Goal: Task Accomplishment & Management: Complete application form

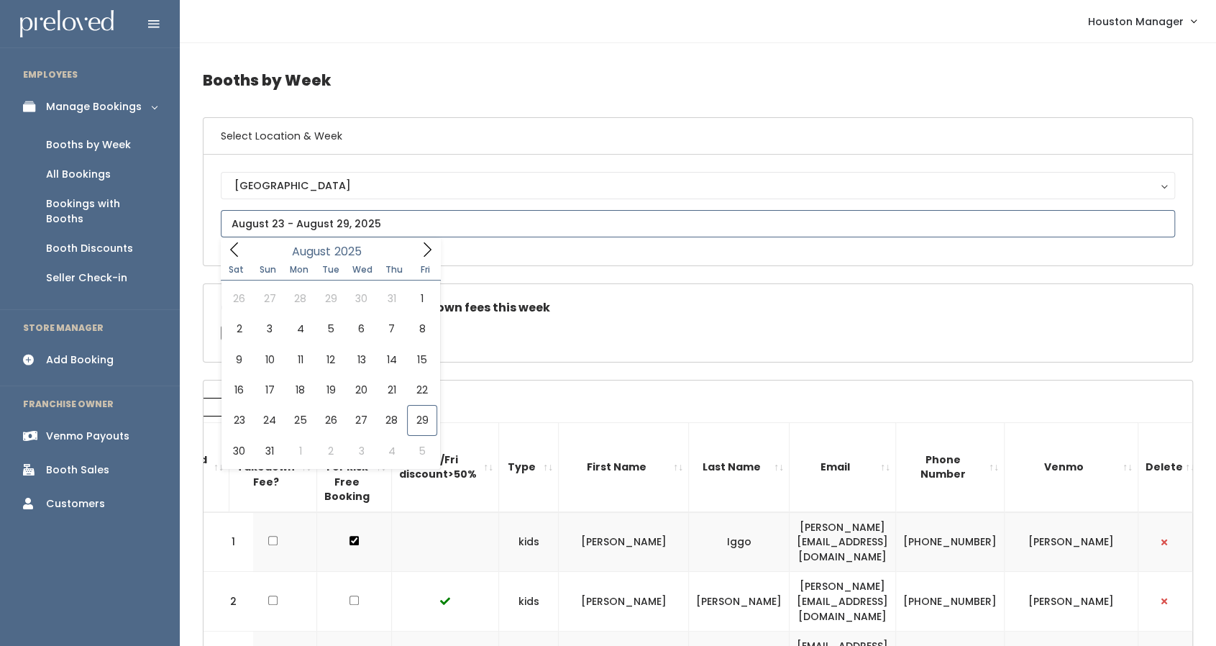
click at [556, 217] on input "text" at bounding box center [698, 223] width 955 height 27
type input "[DATE] to [DATE]"
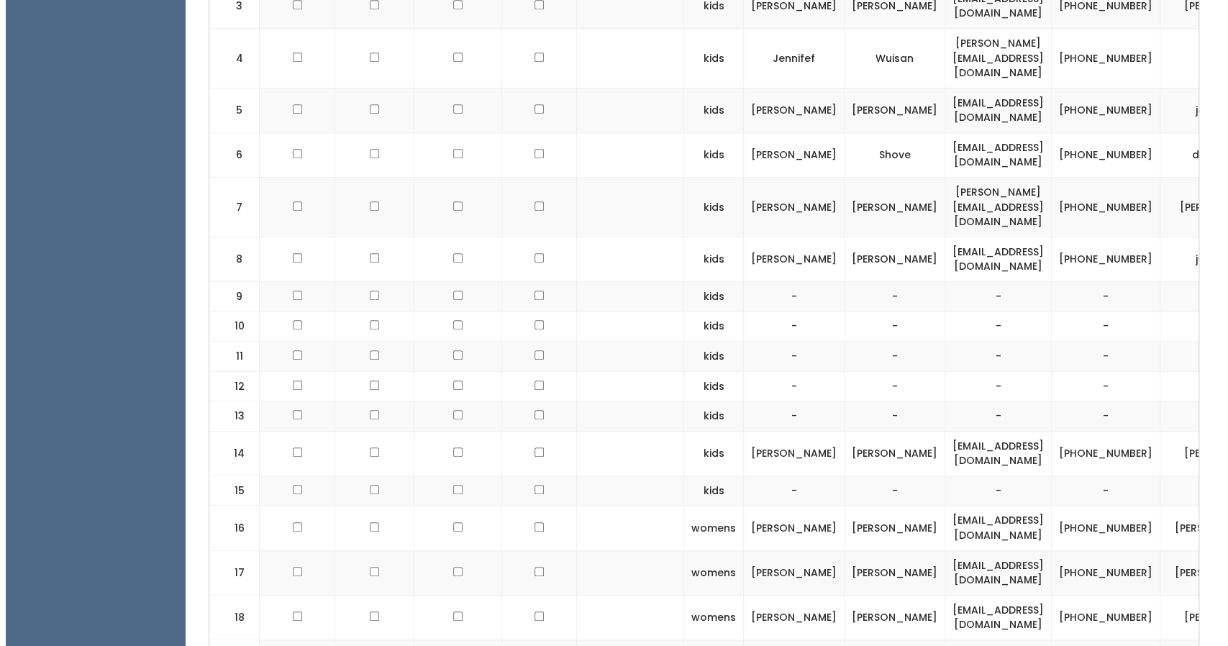
scroll to position [0, 86]
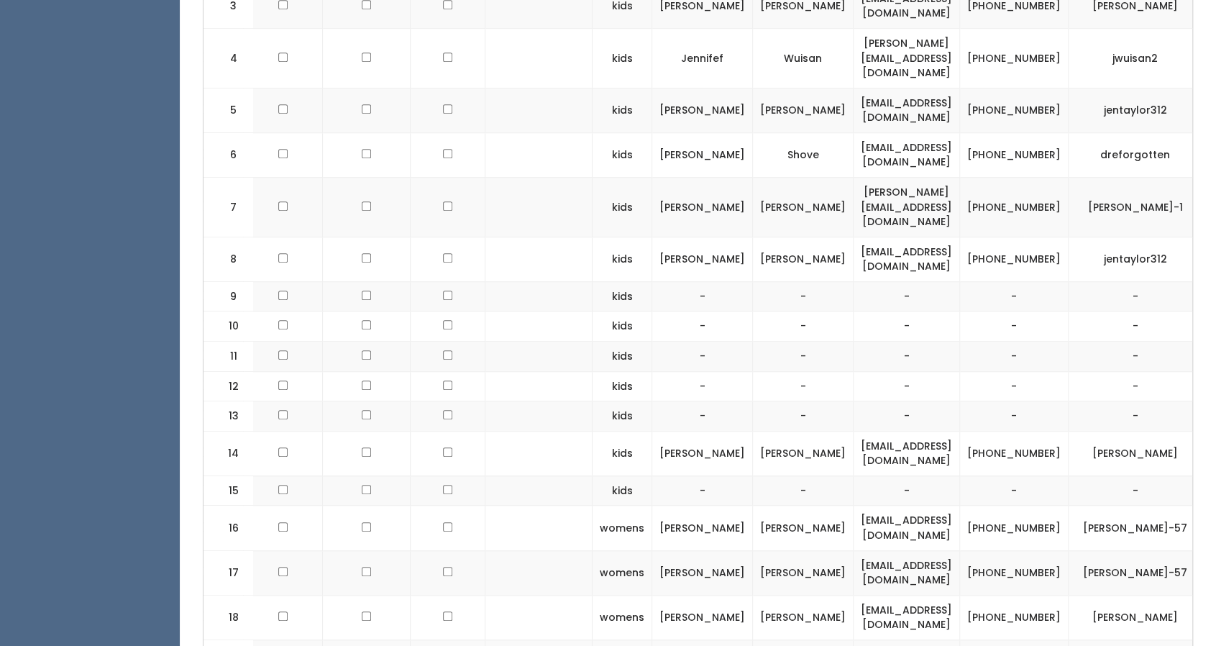
click at [1216, 449] on span "button" at bounding box center [1229, 453] width 6 height 9
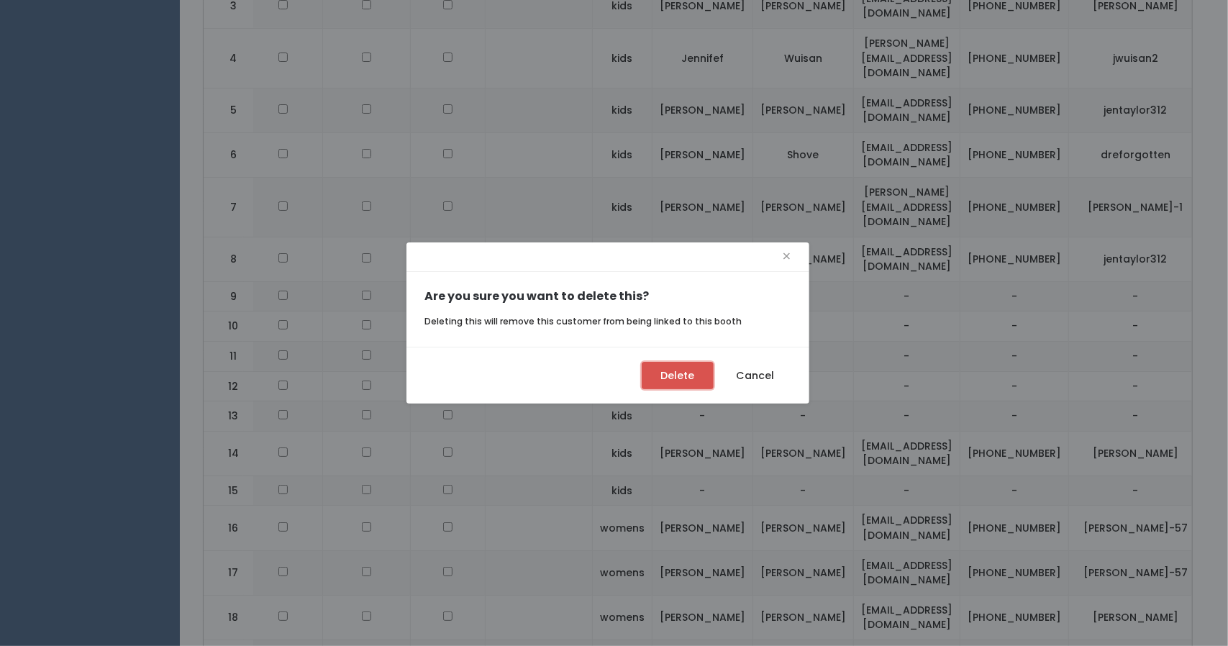
click at [703, 385] on button "Delete" at bounding box center [678, 375] width 72 height 27
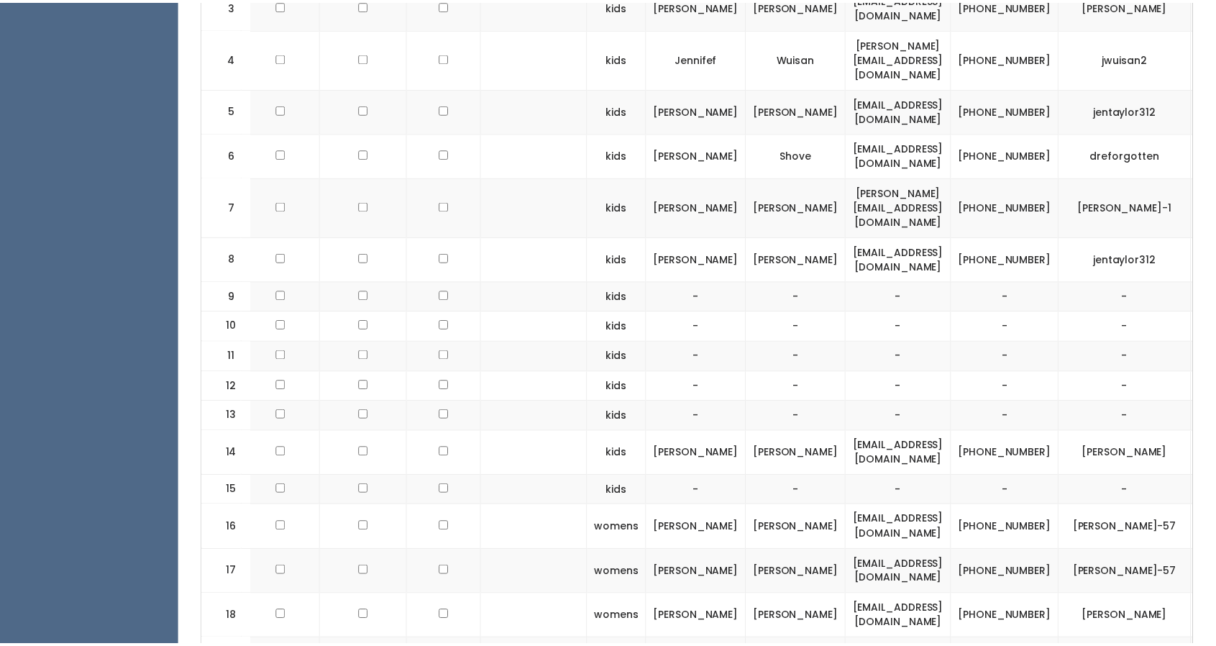
scroll to position [0, 73]
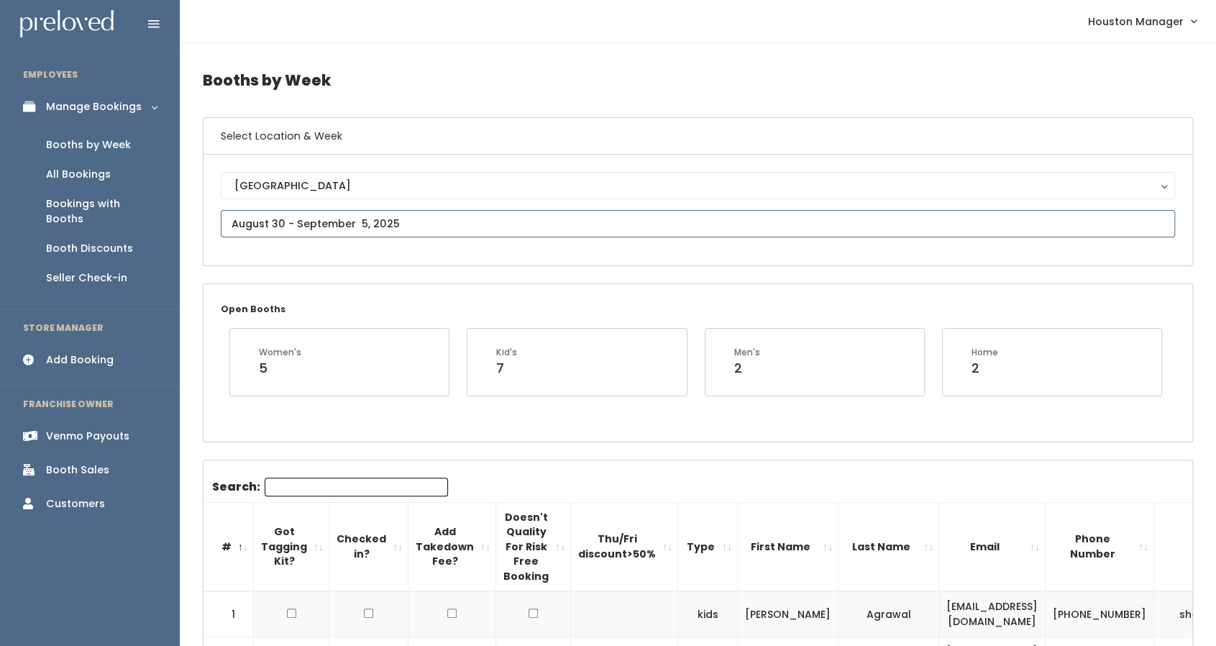
click at [429, 219] on input "text" at bounding box center [698, 223] width 955 height 27
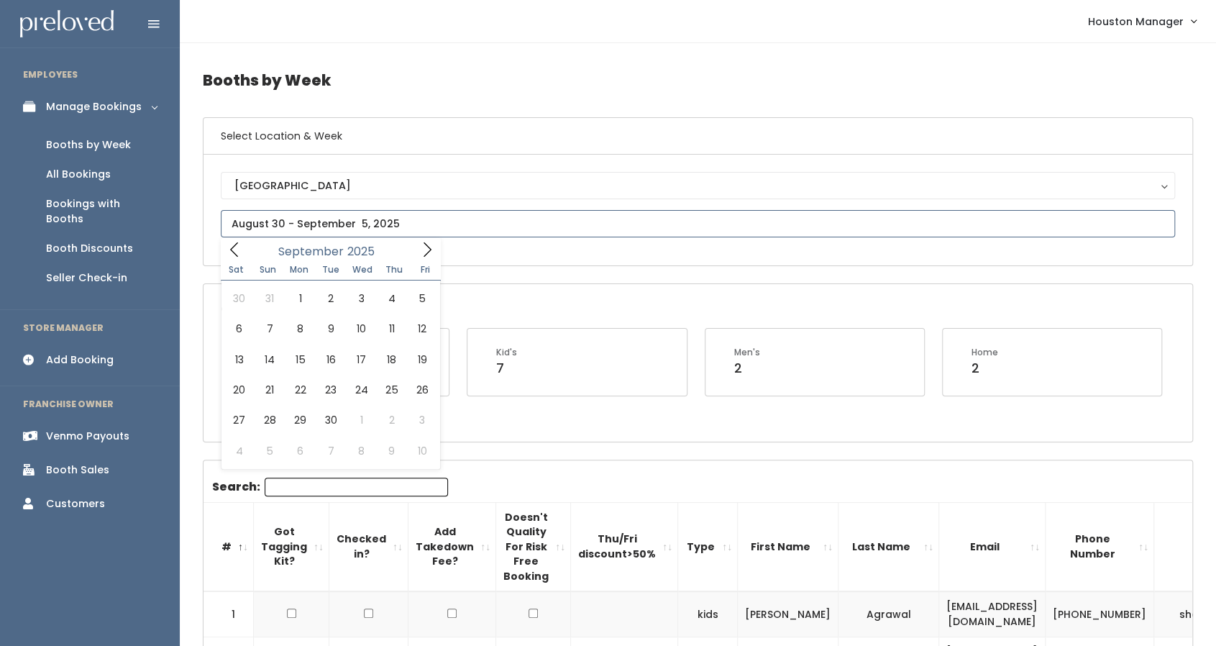
click at [432, 248] on icon at bounding box center [427, 250] width 16 height 16
type input "September 6 to September 12"
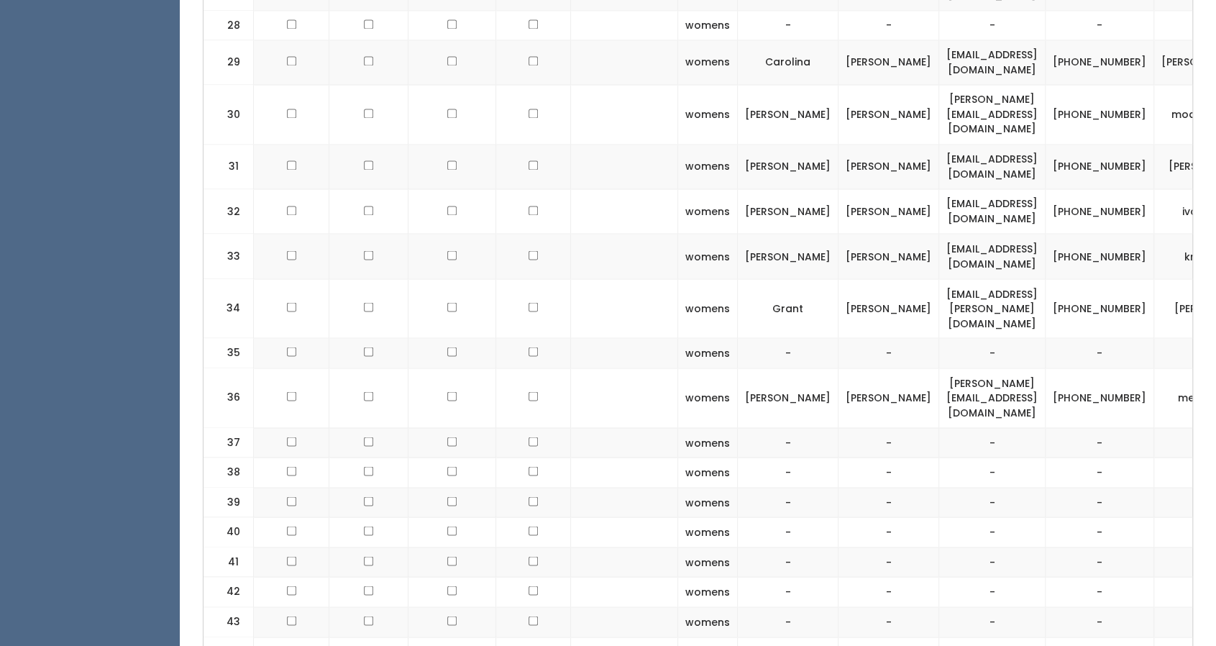
scroll to position [1616, 0]
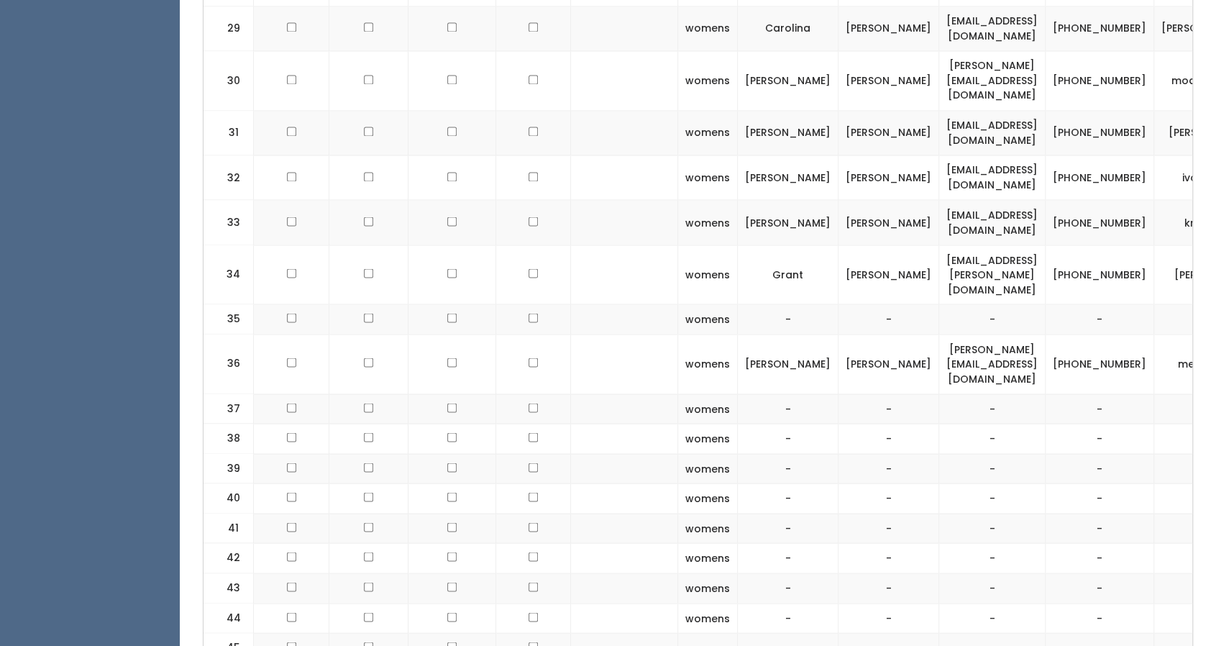
click at [939, 245] on td "grant.rachal@gmail.com" at bounding box center [992, 275] width 106 height 60
copy tr "grant.rachal@gmail.com"
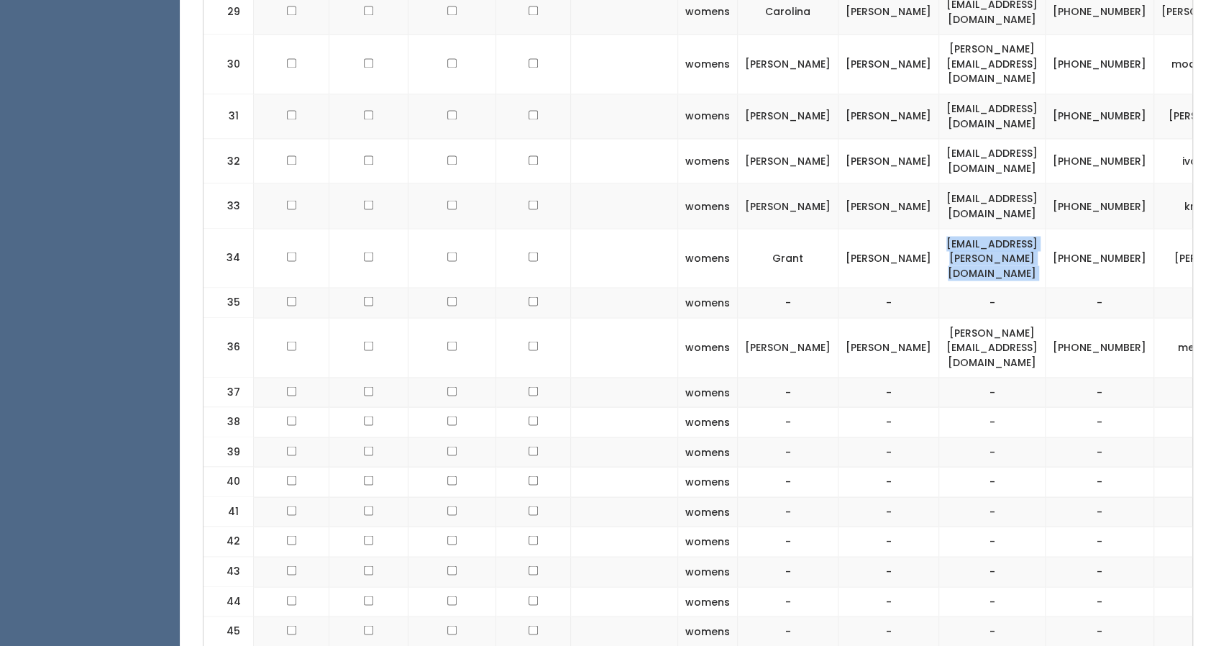
scroll to position [1622, 0]
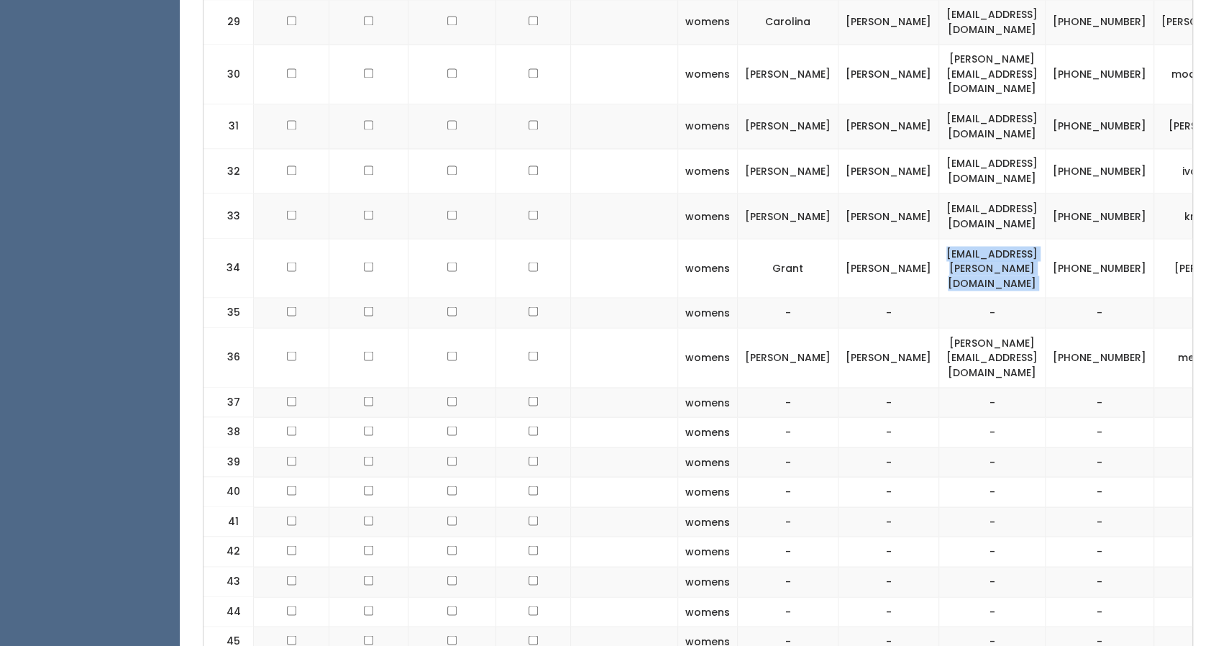
copy tr "grant.rachal@gmail.com"
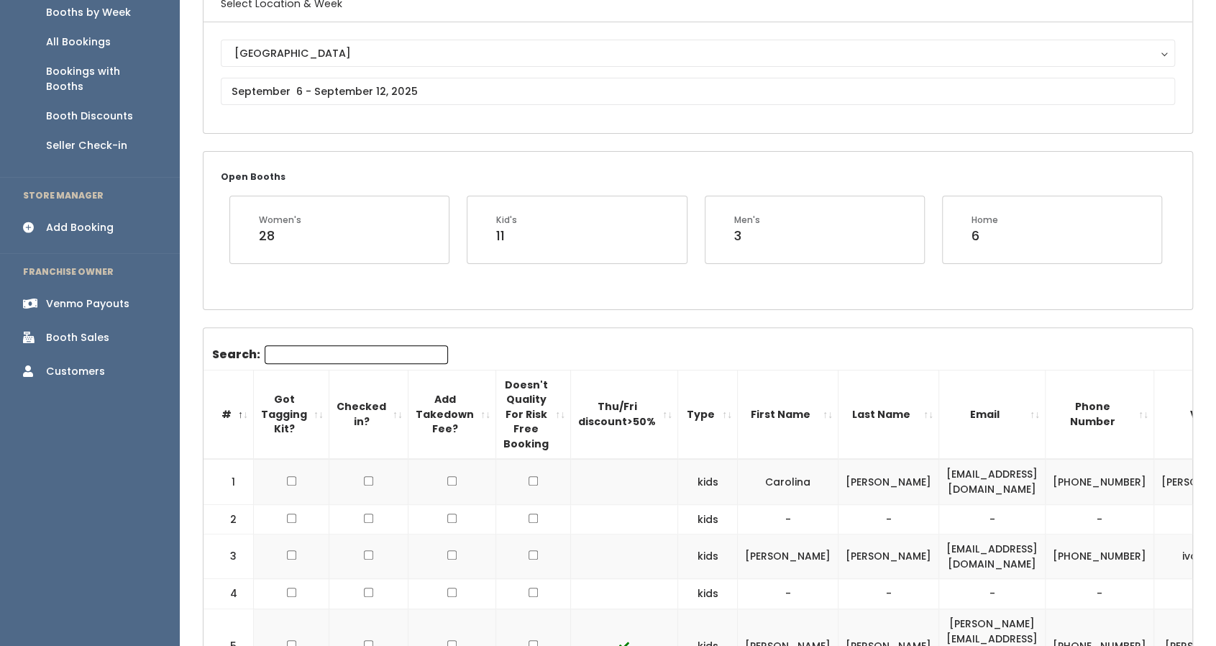
scroll to position [0, 0]
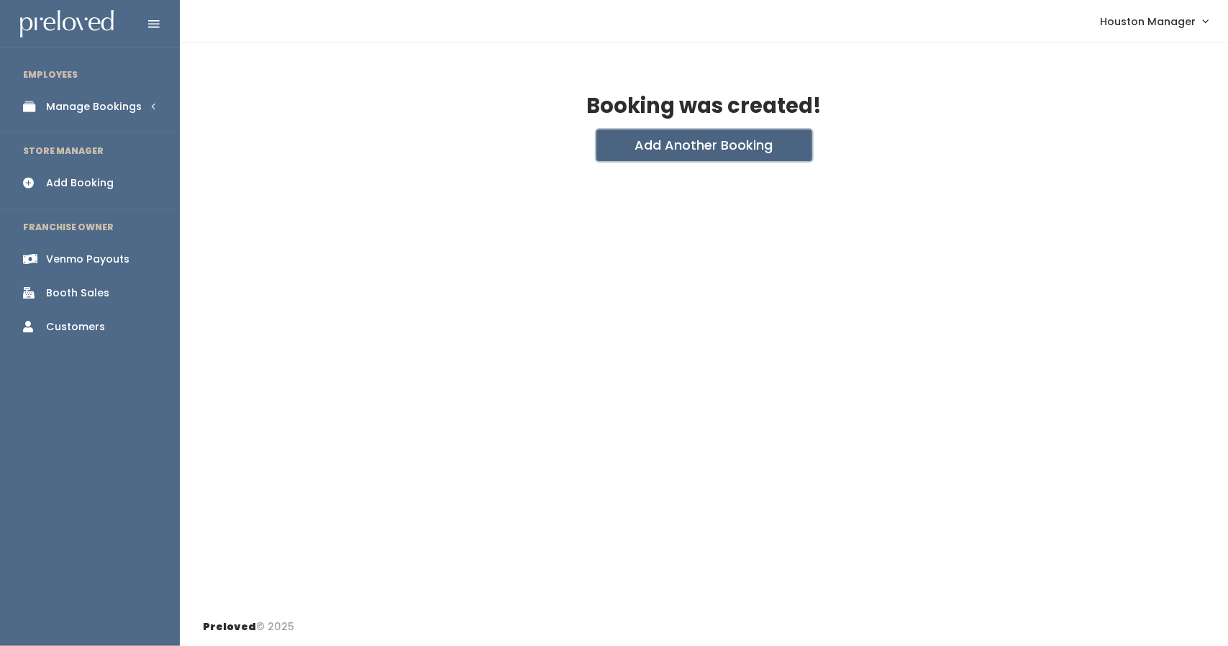
click at [666, 152] on button "Add Another Booking" at bounding box center [704, 145] width 216 height 32
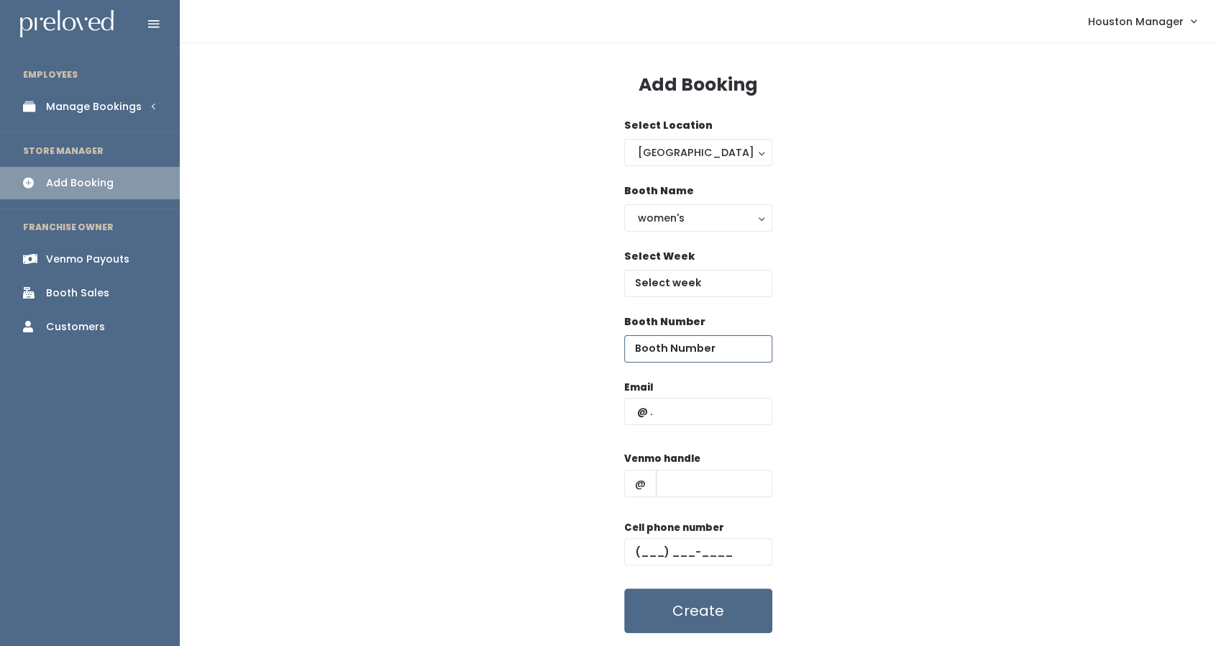
click at [643, 344] on input "number" at bounding box center [698, 348] width 148 height 27
type input "43"
click at [657, 426] on div "Email" at bounding box center [698, 410] width 148 height 60
click at [672, 409] on input "text" at bounding box center [698, 411] width 148 height 27
paste input "[EMAIL_ADDRESS][PERSON_NAME][DOMAIN_NAME]"
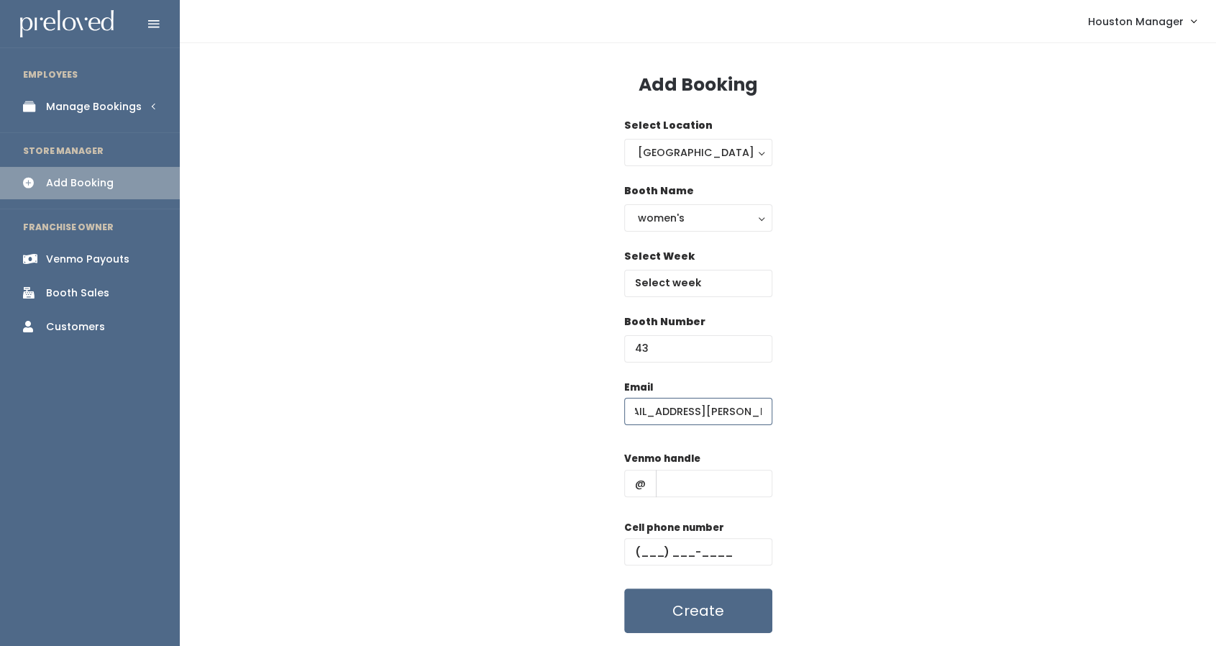
scroll to position [0, 4]
type input "[EMAIL_ADDRESS][PERSON_NAME][DOMAIN_NAME]"
click at [706, 475] on input "text" at bounding box center [714, 483] width 117 height 27
type input "xs"
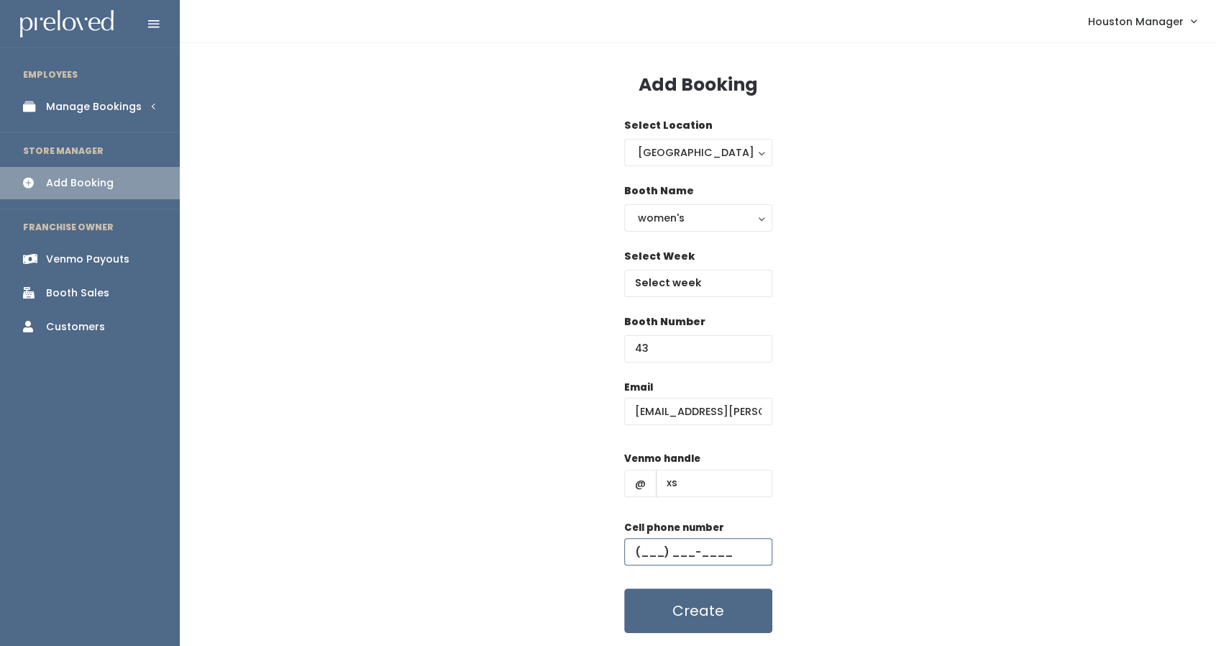
click at [684, 555] on input "text" at bounding box center [698, 551] width 148 height 27
type input "(655) 555-5555"
click at [709, 278] on input "text" at bounding box center [698, 283] width 148 height 27
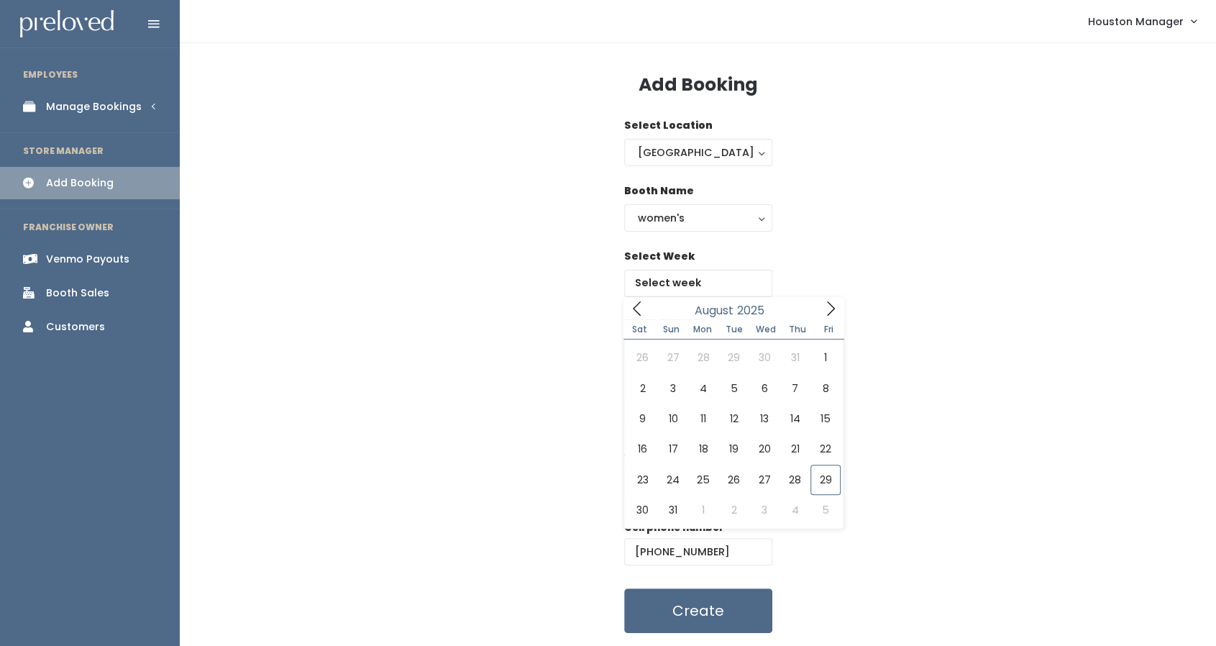
click at [824, 296] on div "Select Week" at bounding box center [698, 281] width 991 height 65
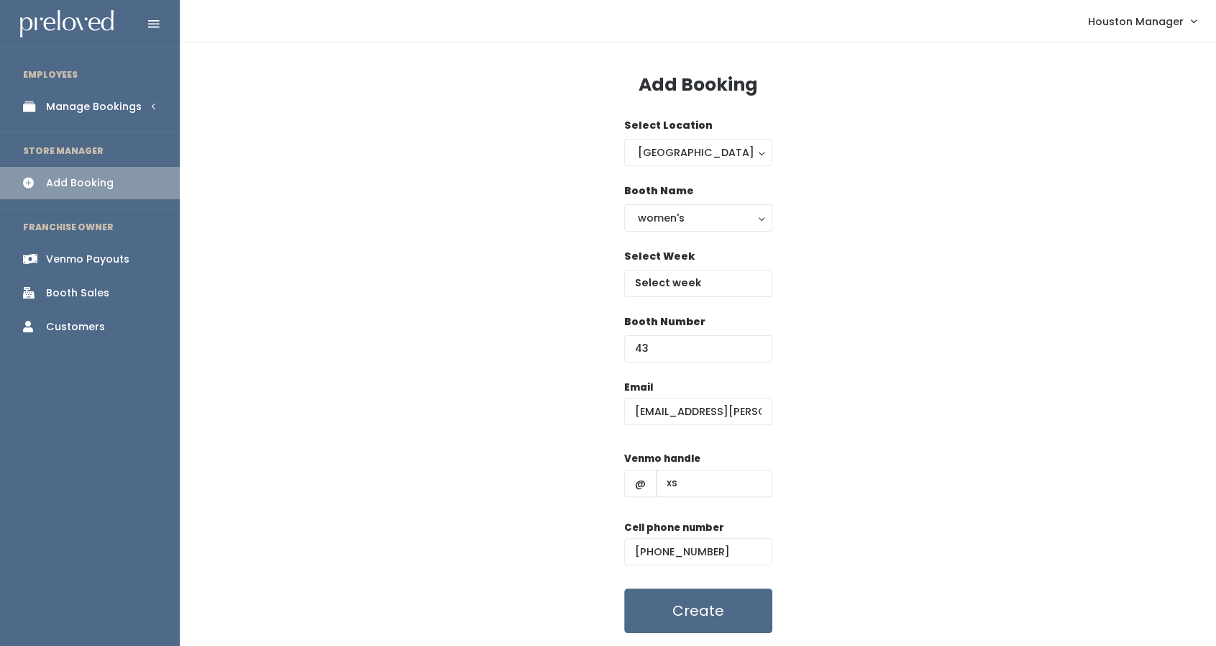
click at [746, 297] on div "Select Week" at bounding box center [698, 281] width 148 height 65
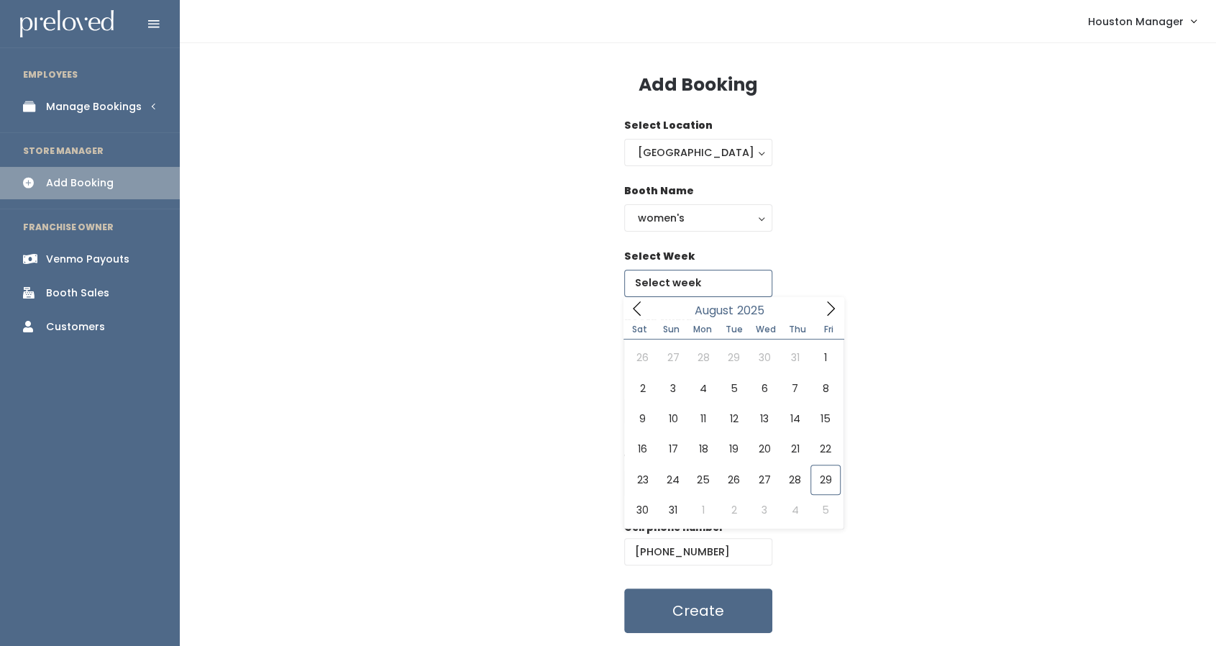
click at [741, 290] on input "text" at bounding box center [698, 283] width 148 height 27
click at [838, 308] on icon at bounding box center [831, 309] width 16 height 16
type input "September 6 to September 12"
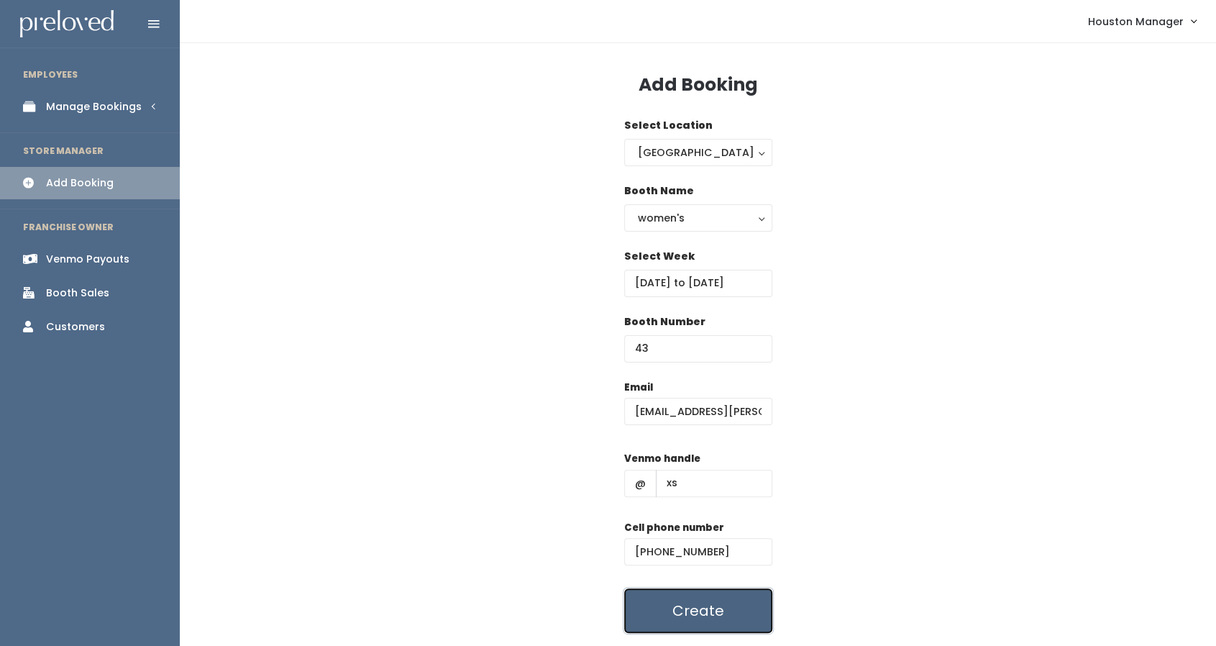
click at [695, 611] on button "Create" at bounding box center [698, 610] width 148 height 45
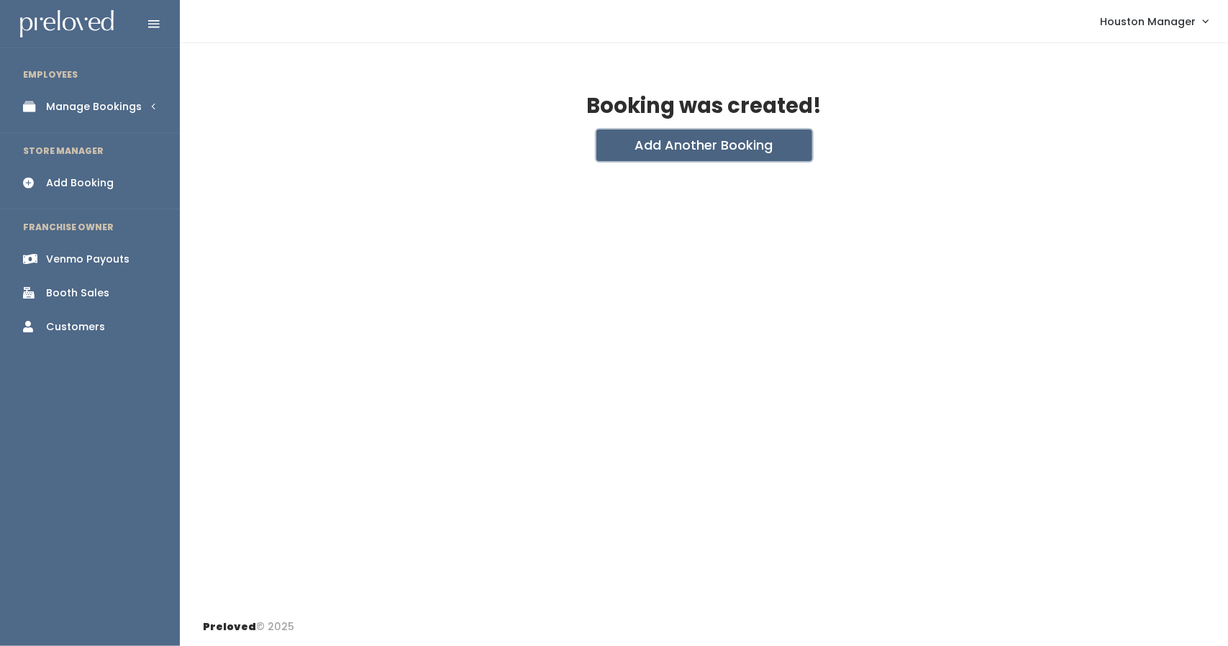
click at [657, 149] on button "Add Another Booking" at bounding box center [704, 145] width 216 height 32
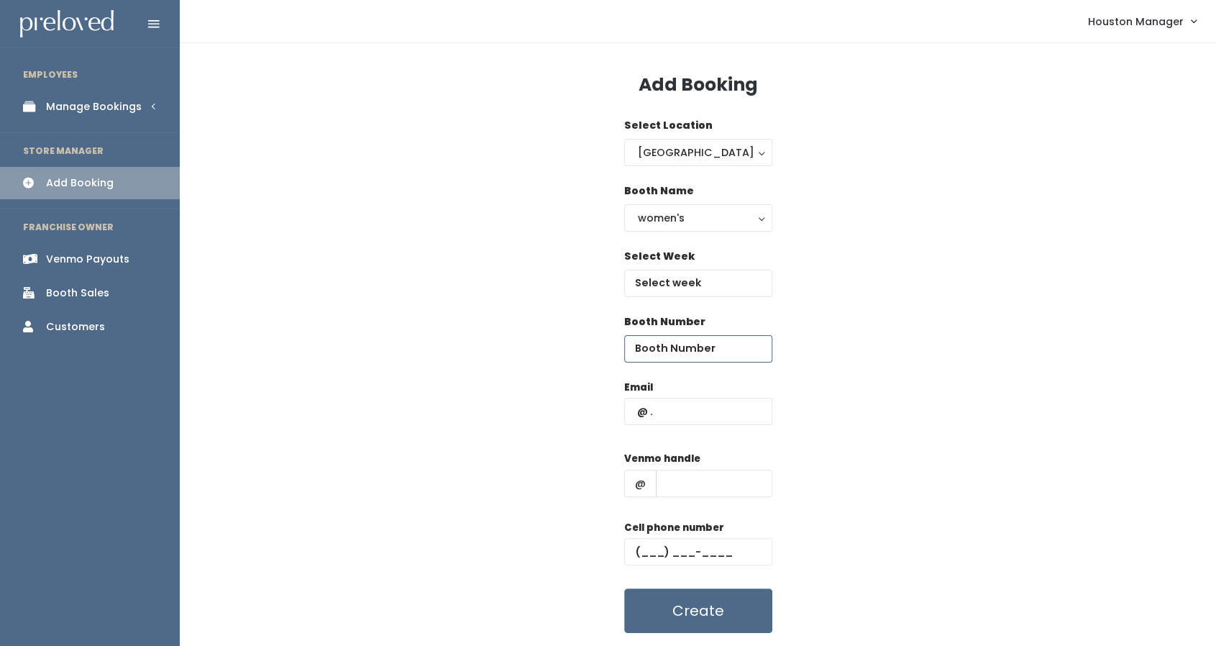
click at [679, 340] on input "number" at bounding box center [698, 348] width 148 height 27
type input "65"
click at [680, 404] on input "text" at bounding box center [698, 411] width 148 height 27
paste input "grant.rachal@gmail.com"
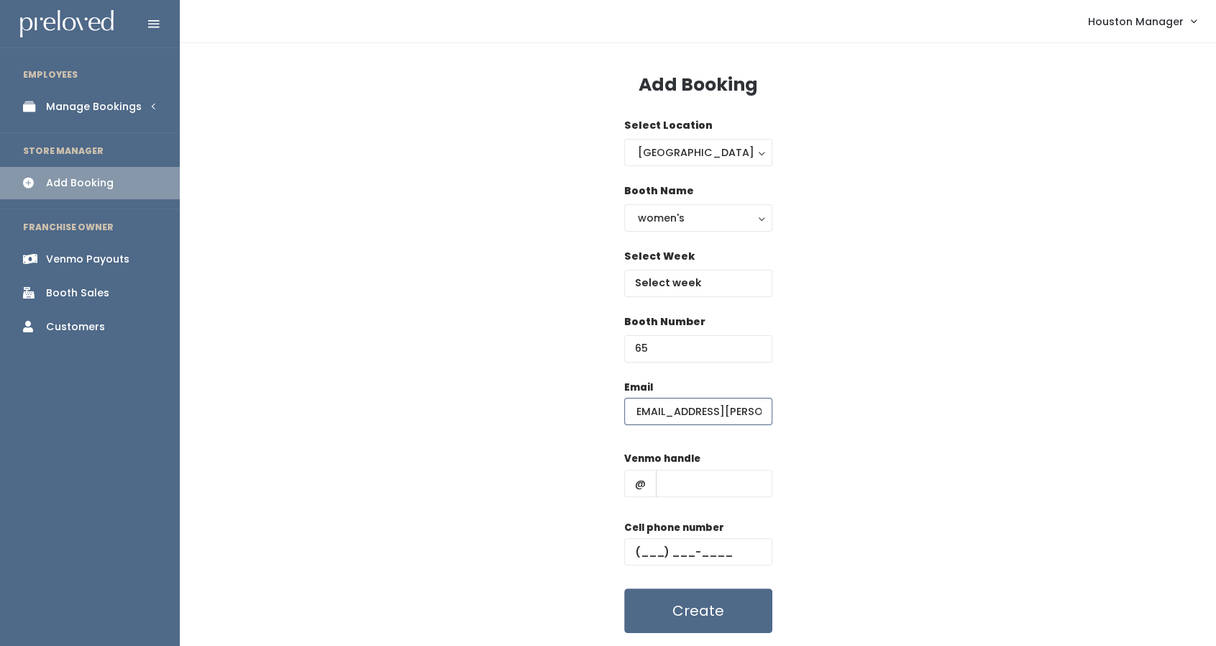
type input "grant.rachal@gmail.com"
click at [688, 474] on input "text" at bounding box center [714, 483] width 117 height 27
type input "w"
click at [642, 545] on input "text" at bounding box center [698, 551] width 148 height 27
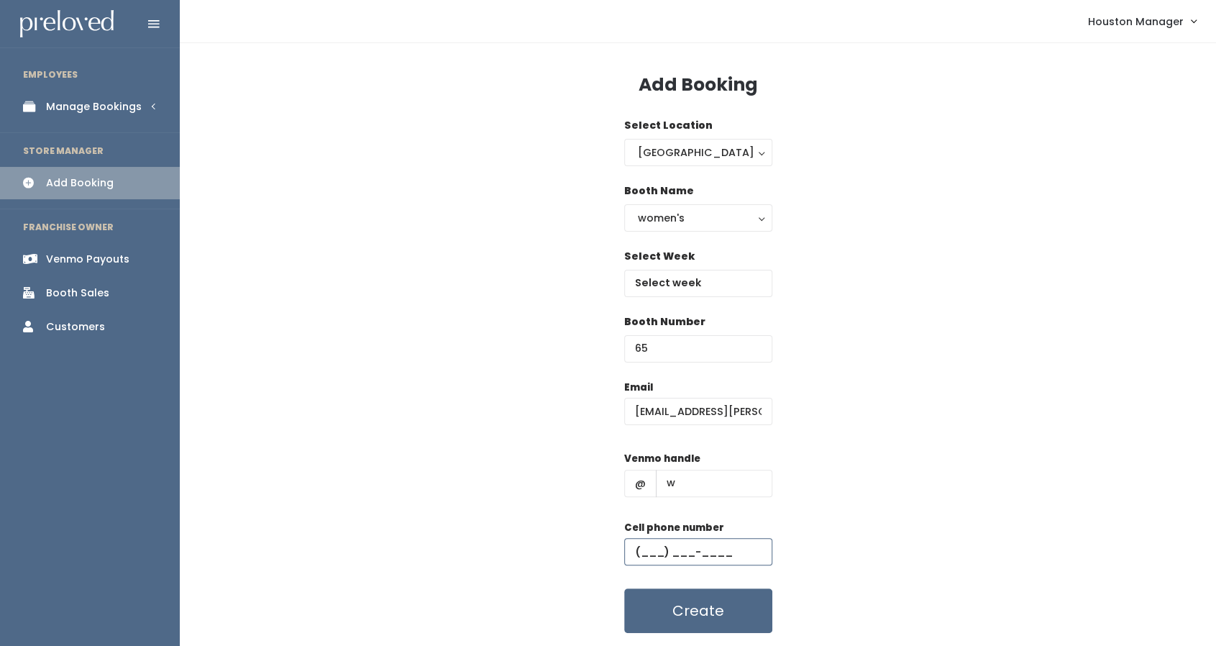
type input "(655) 555-5555"
click at [679, 273] on input "text" at bounding box center [698, 283] width 148 height 27
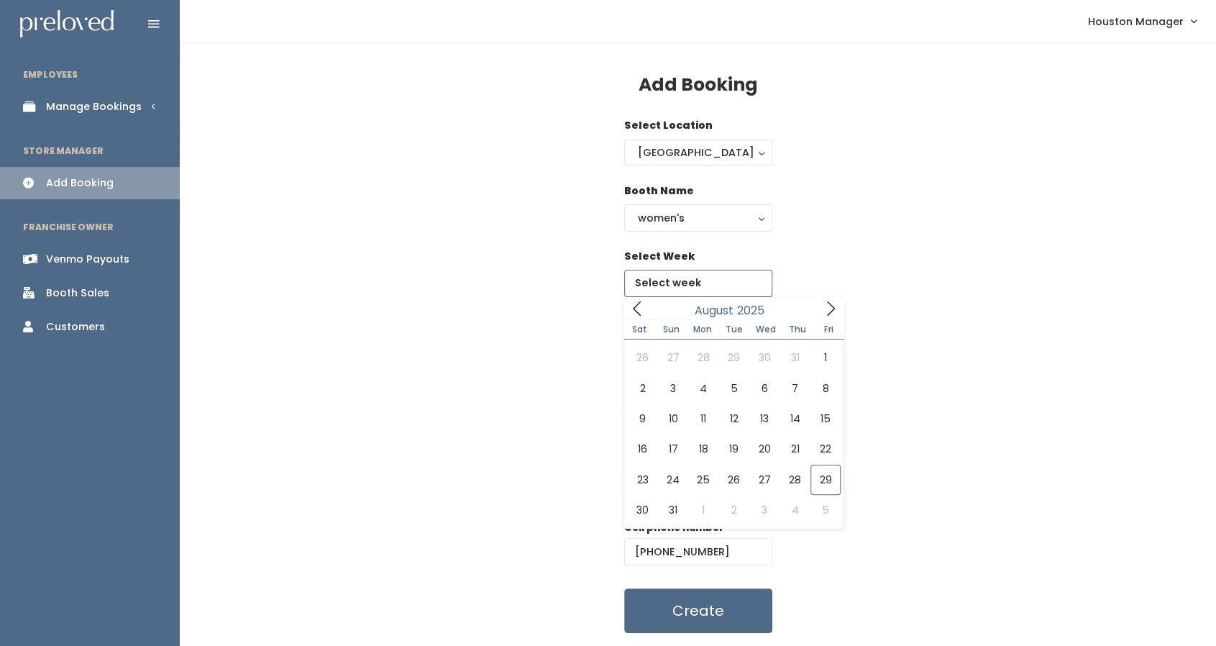
click at [824, 310] on icon at bounding box center [831, 309] width 16 height 16
type input "September 6 to September 12"
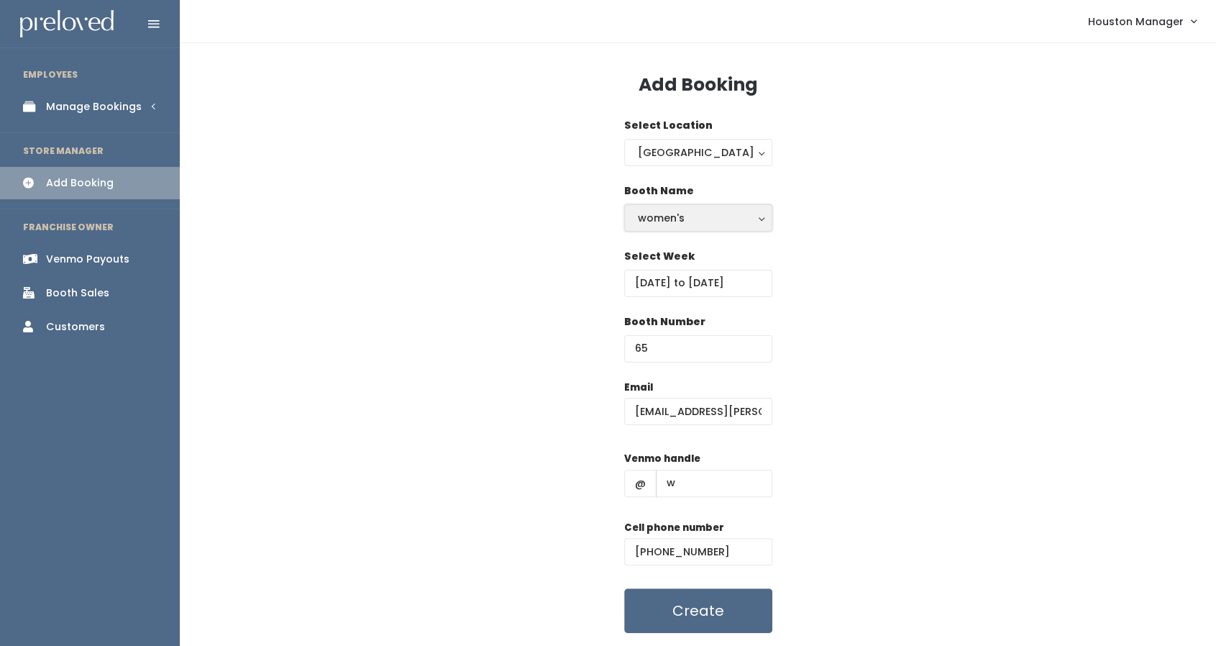
click at [678, 215] on div "women's" at bounding box center [698, 218] width 121 height 16
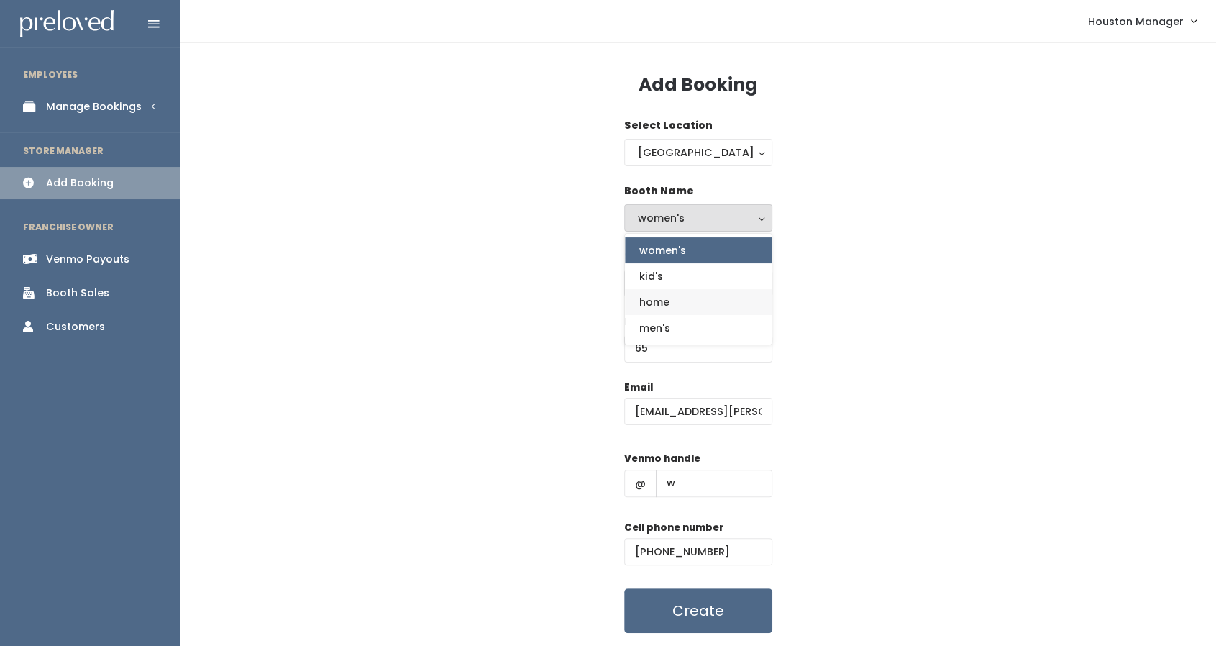
click at [678, 294] on link "home" at bounding box center [698, 302] width 147 height 26
select select "home"
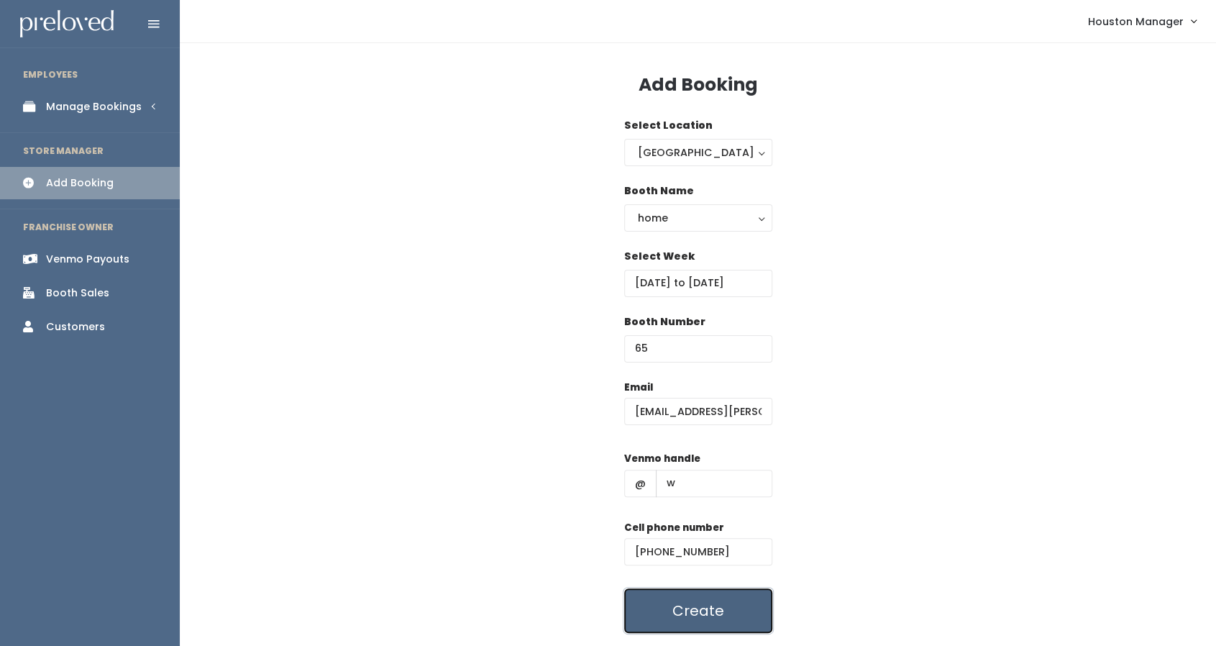
click at [682, 615] on button "Create" at bounding box center [698, 610] width 148 height 45
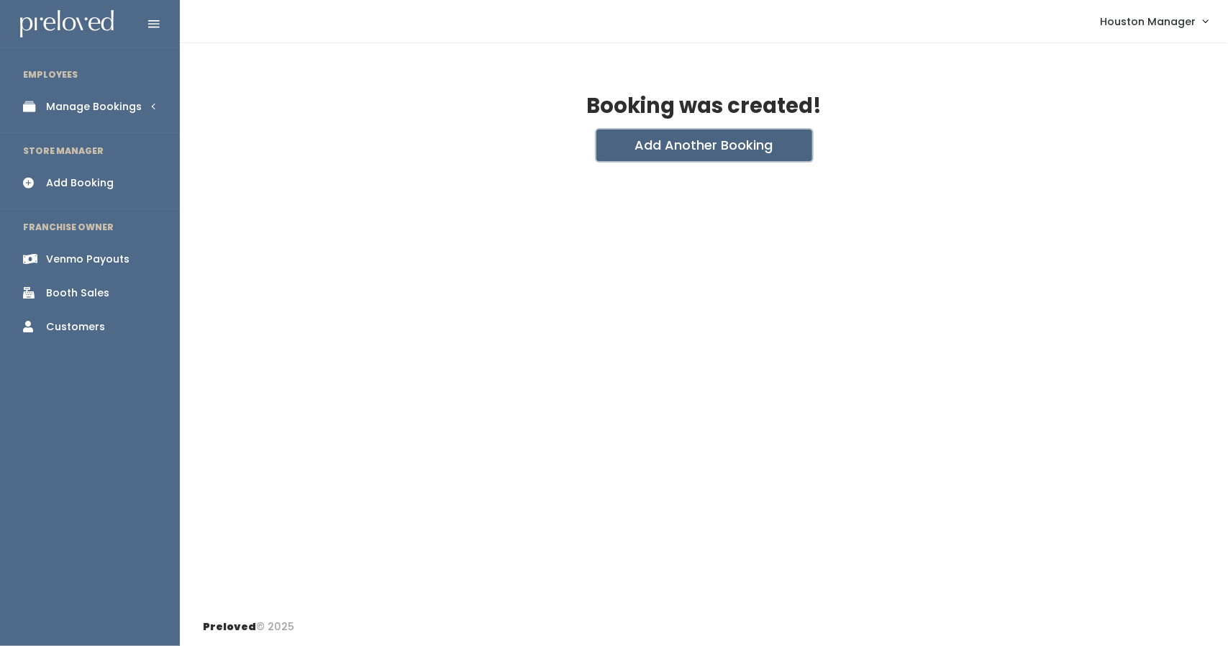
click at [634, 147] on button "Add Another Booking" at bounding box center [704, 145] width 216 height 32
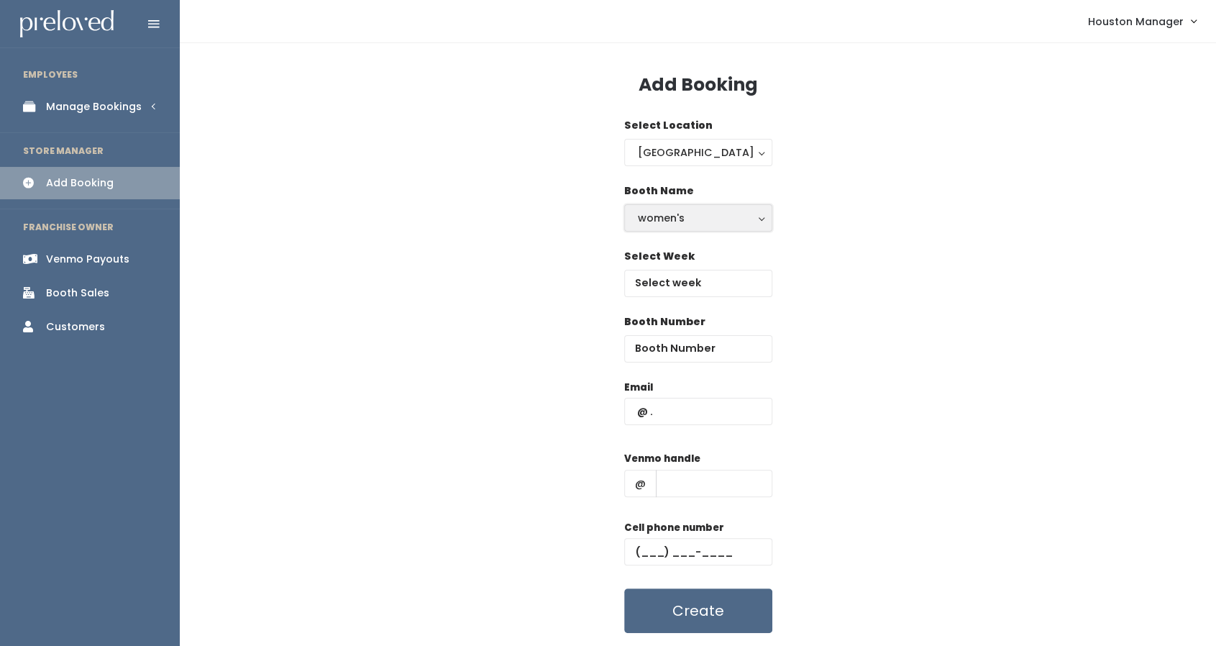
click at [728, 206] on button "women's" at bounding box center [698, 217] width 148 height 27
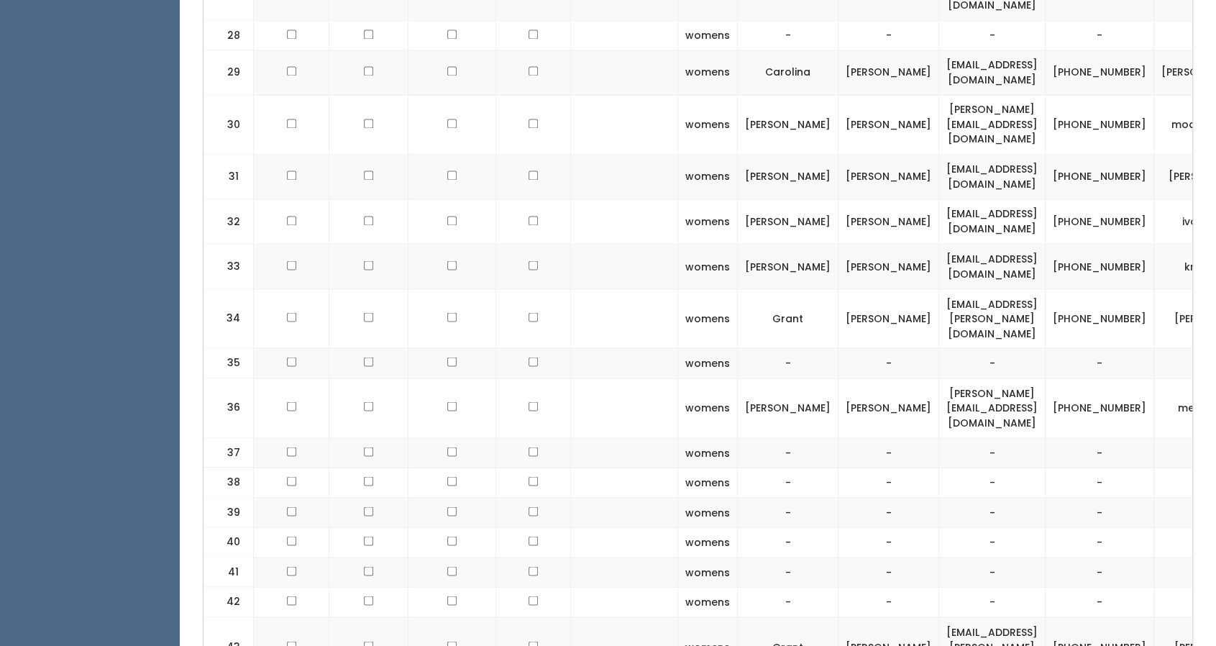
scroll to position [0, 89]
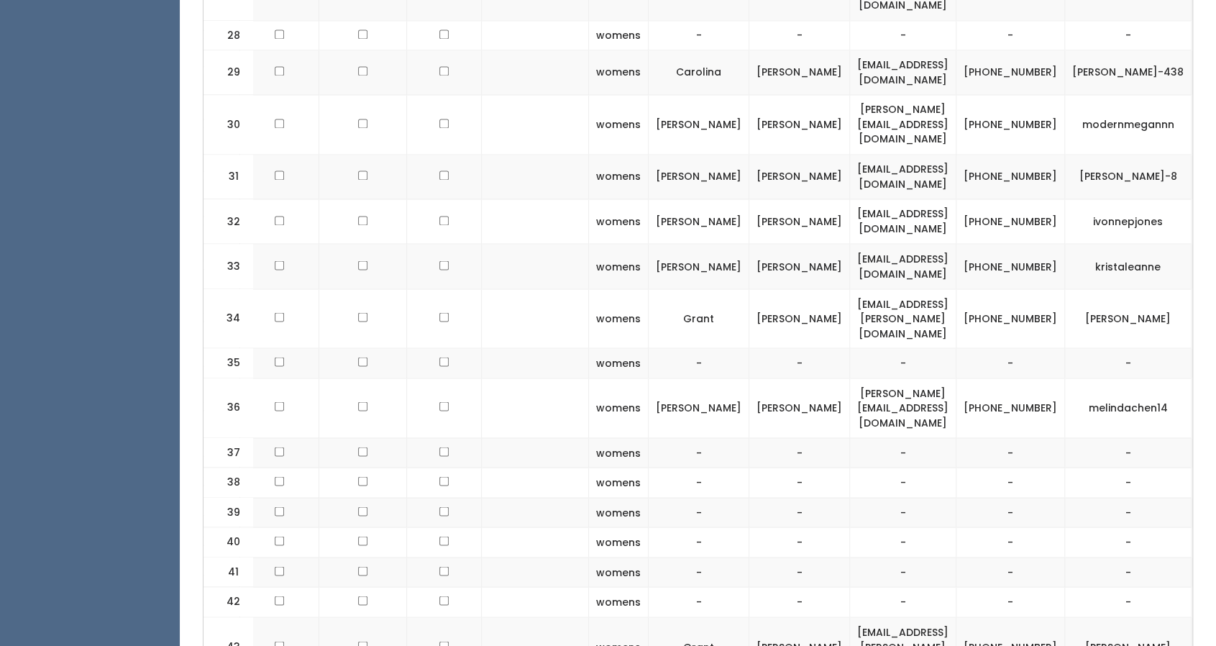
click at [1215, 314] on span "button" at bounding box center [1218, 318] width 6 height 9
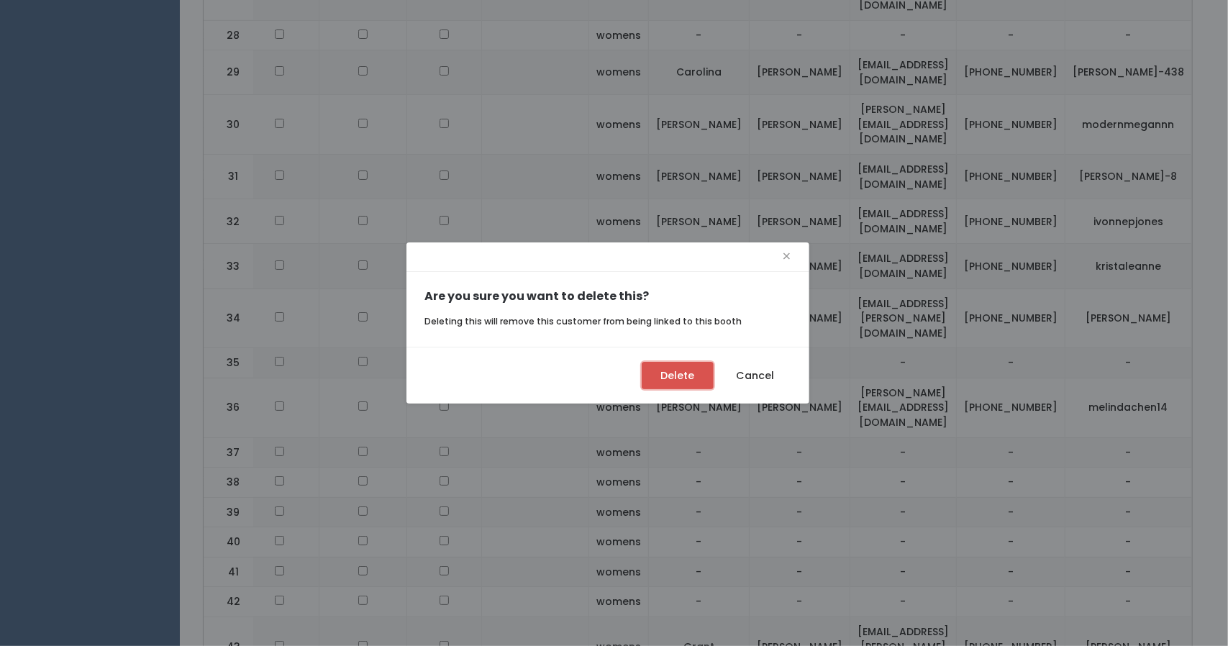
click at [669, 370] on button "Delete" at bounding box center [678, 375] width 72 height 27
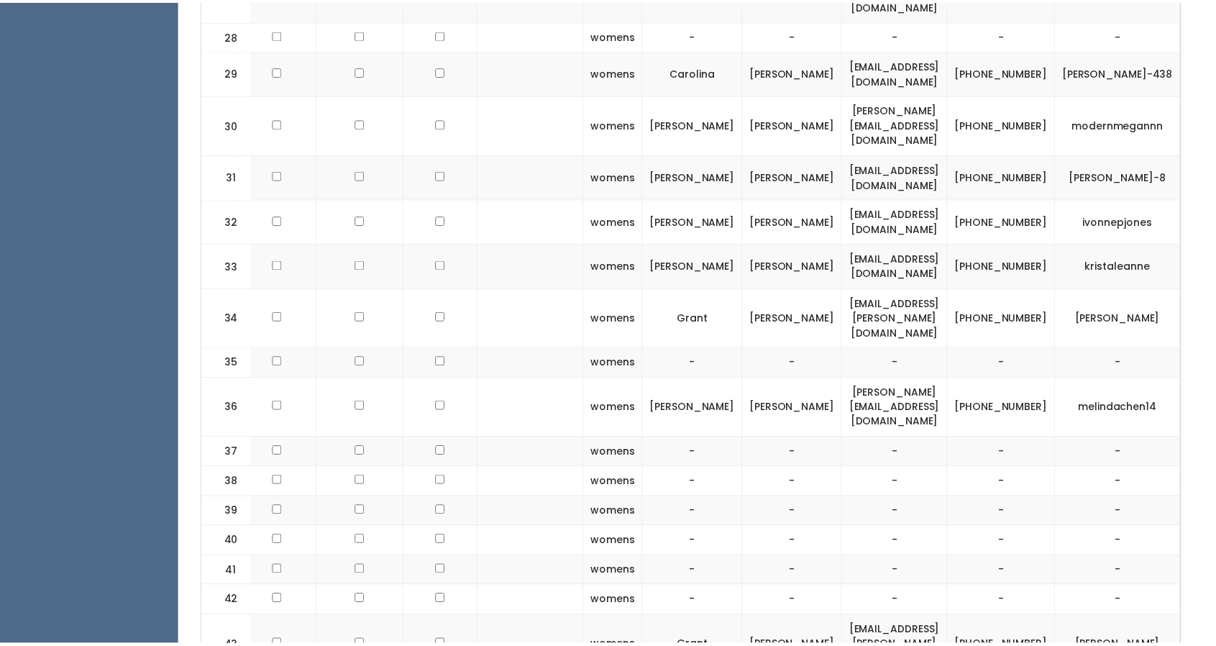
scroll to position [0, 78]
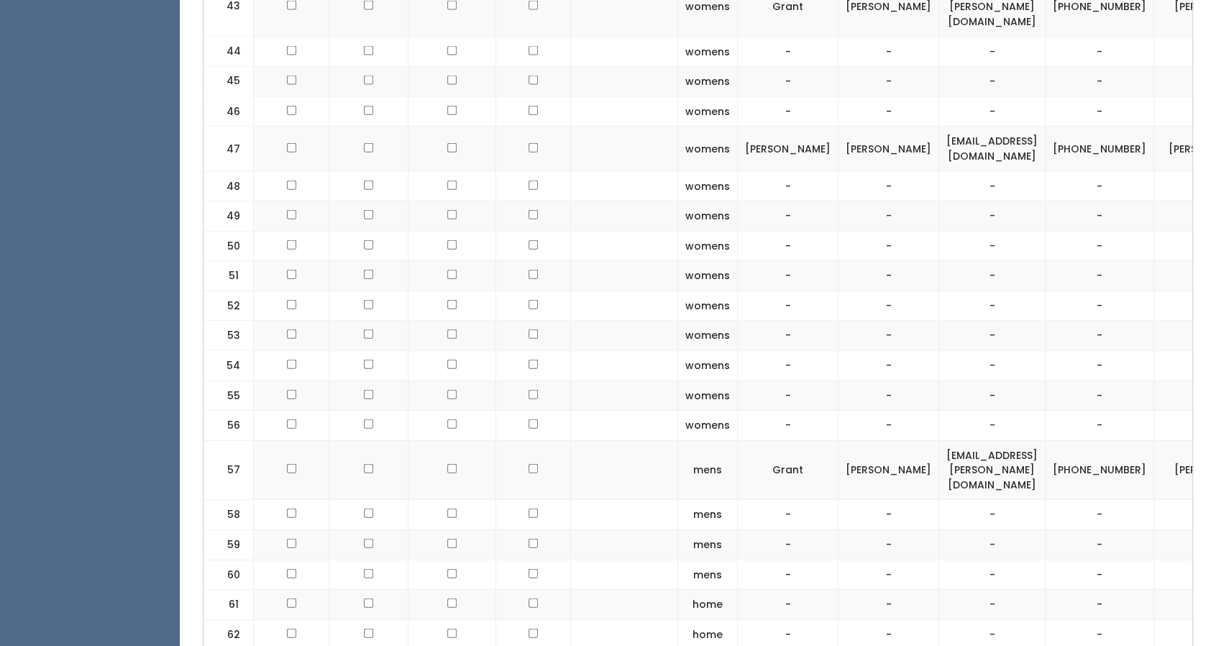
scroll to position [0, 89]
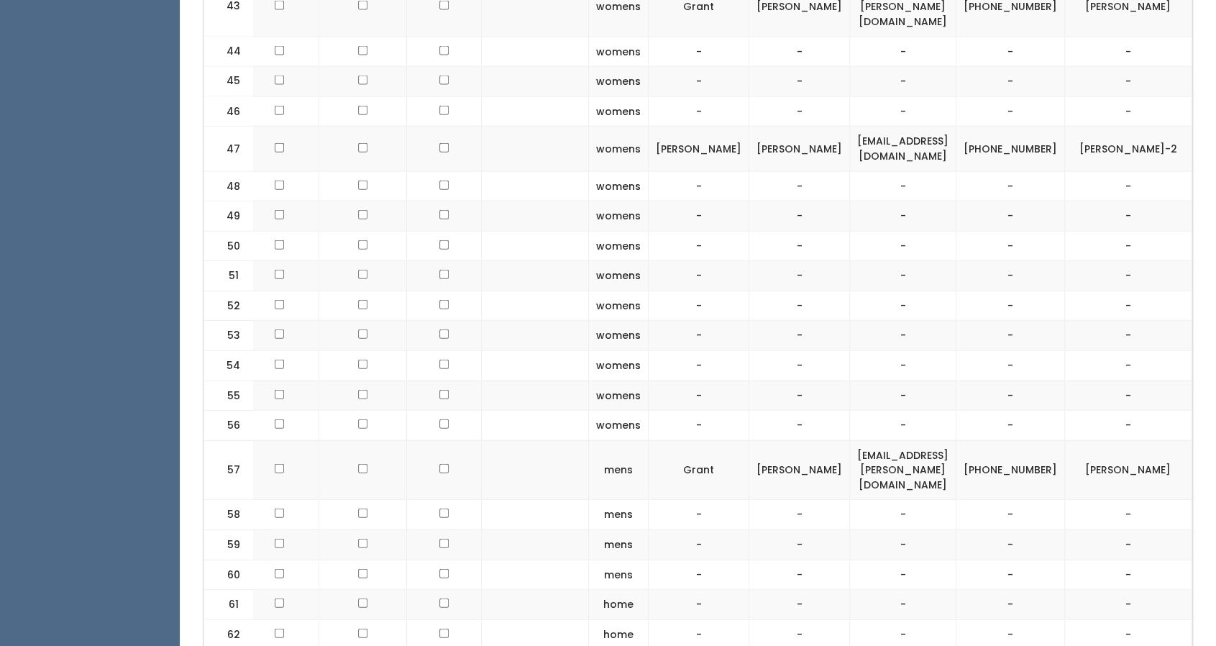
click at [1215, 466] on span "button" at bounding box center [1218, 470] width 6 height 9
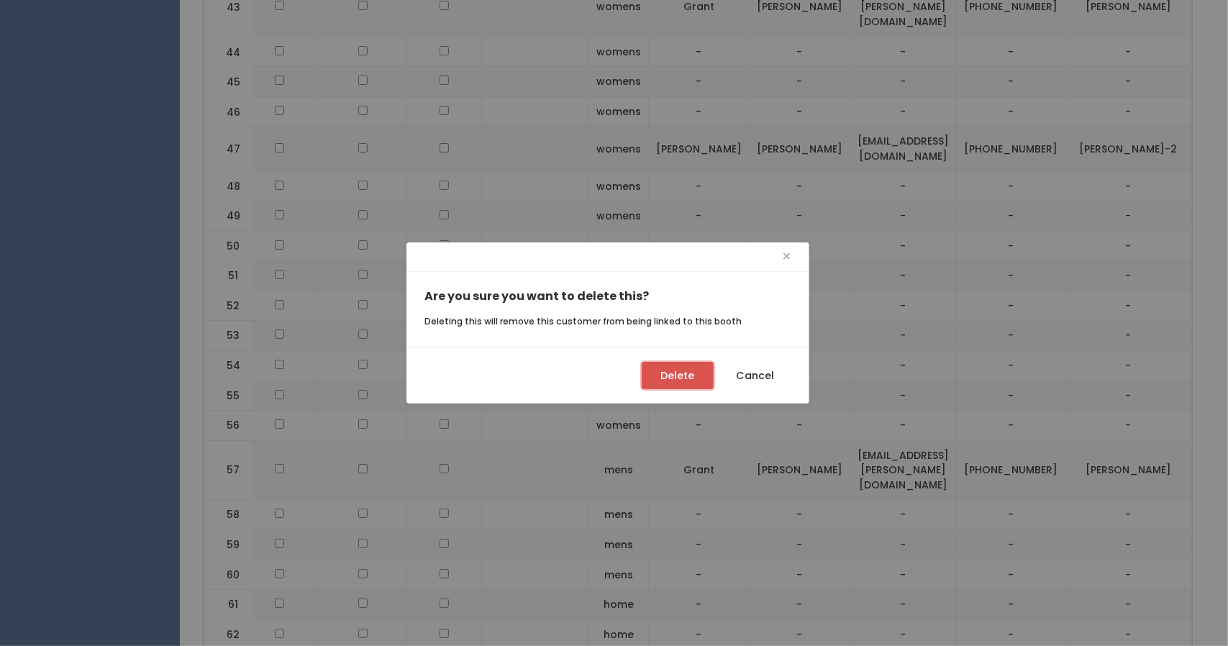
click at [695, 373] on button "Delete" at bounding box center [678, 375] width 72 height 27
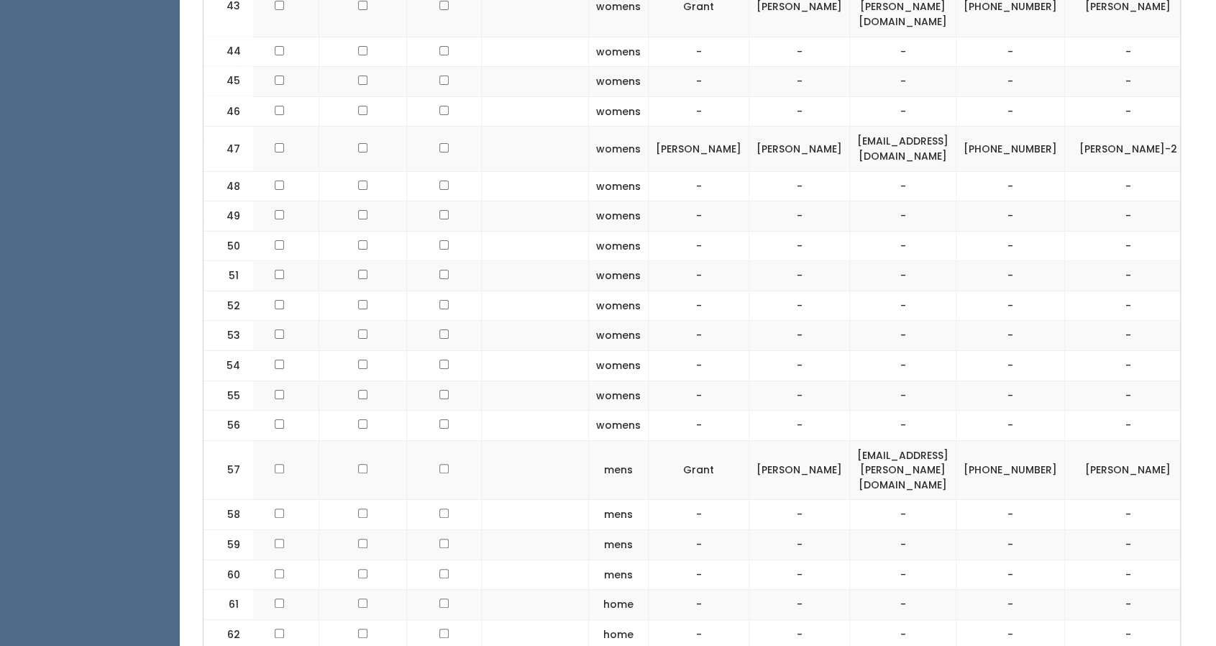
scroll to position [0, 78]
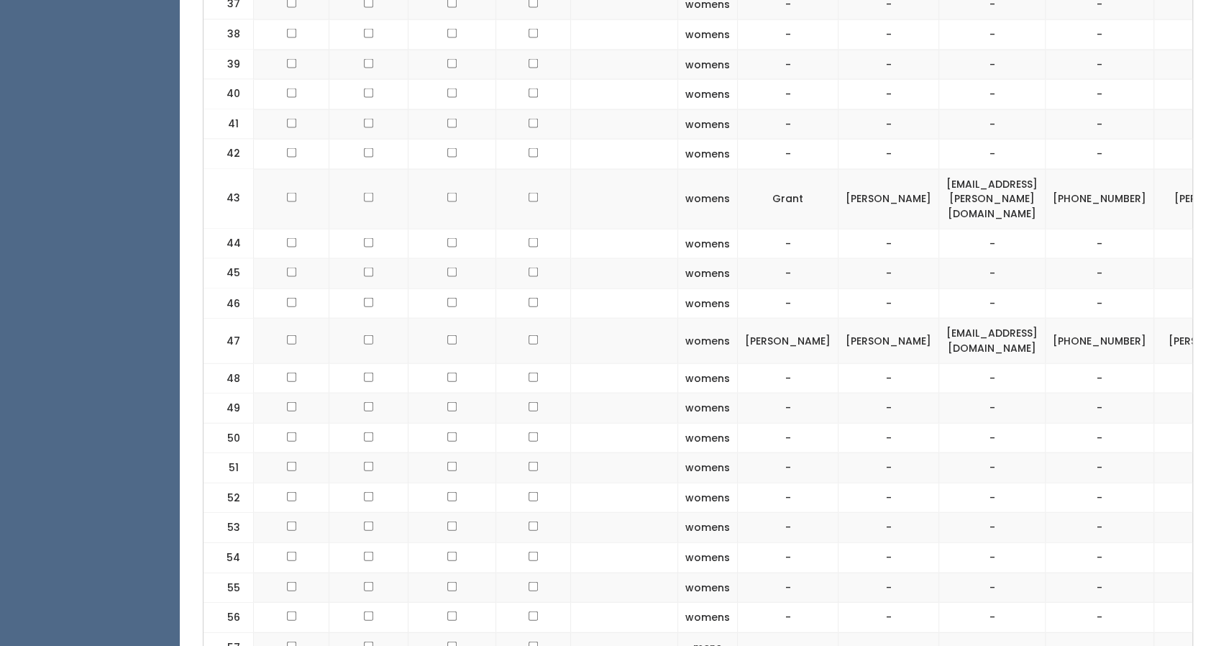
scroll to position [0, 1]
click at [939, 169] on td "[EMAIL_ADDRESS][PERSON_NAME][DOMAIN_NAME]" at bounding box center [992, 199] width 106 height 60
click at [939, 169] on td "grant.rachal@gmail.com" at bounding box center [992, 199] width 106 height 60
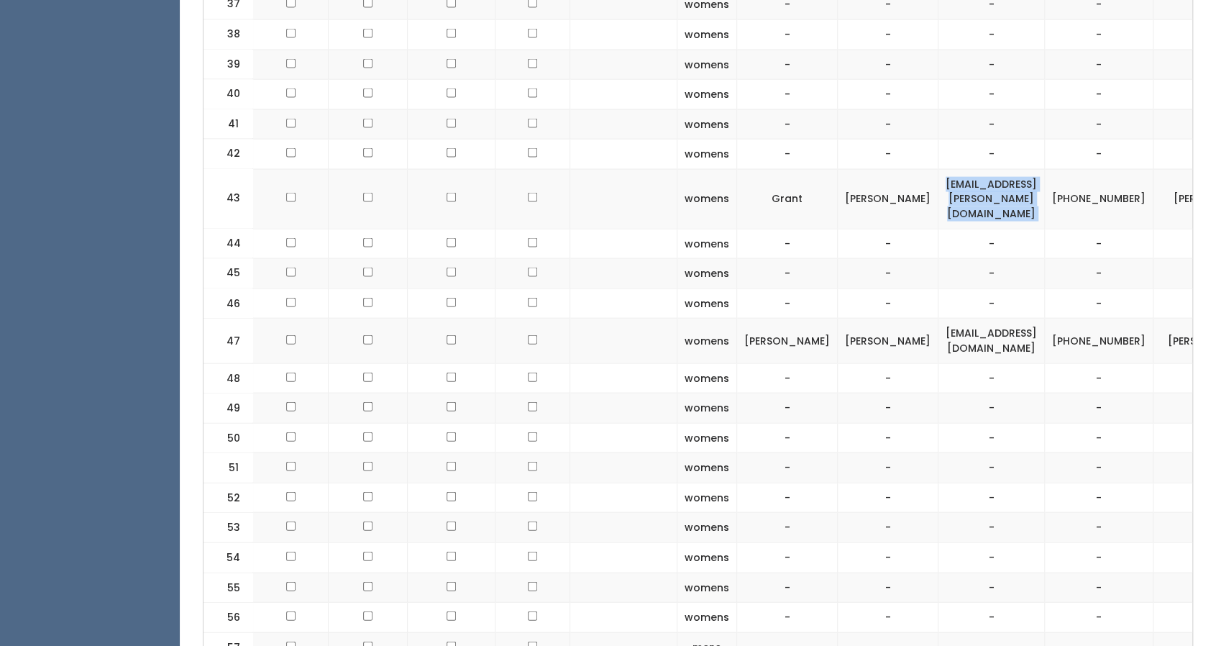
click at [939, 169] on td "grant.rachal@gmail.com" at bounding box center [992, 199] width 106 height 60
click at [939, 169] on td "[EMAIL_ADDRESS][PERSON_NAME][DOMAIN_NAME]" at bounding box center [992, 199] width 106 height 60
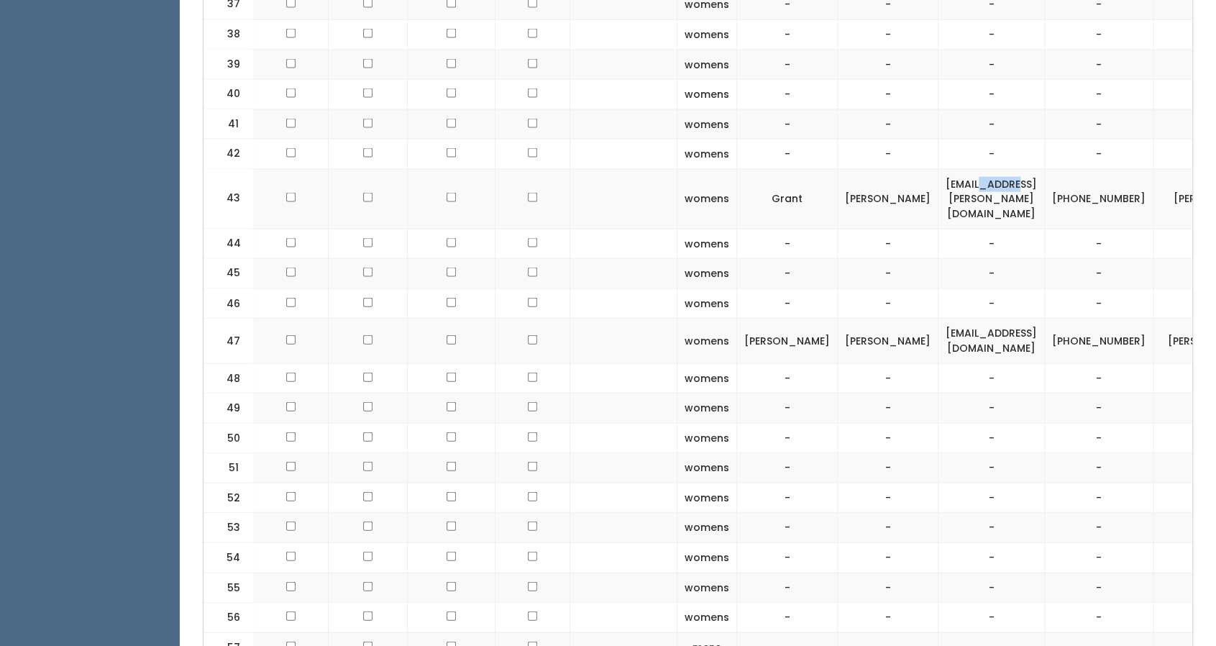
click at [939, 169] on td "[EMAIL_ADDRESS][PERSON_NAME][DOMAIN_NAME]" at bounding box center [992, 199] width 106 height 60
click at [939, 169] on td "grant.rachal@gmail.com" at bounding box center [992, 199] width 106 height 60
copy tr "grant.rachal@gmail.com"
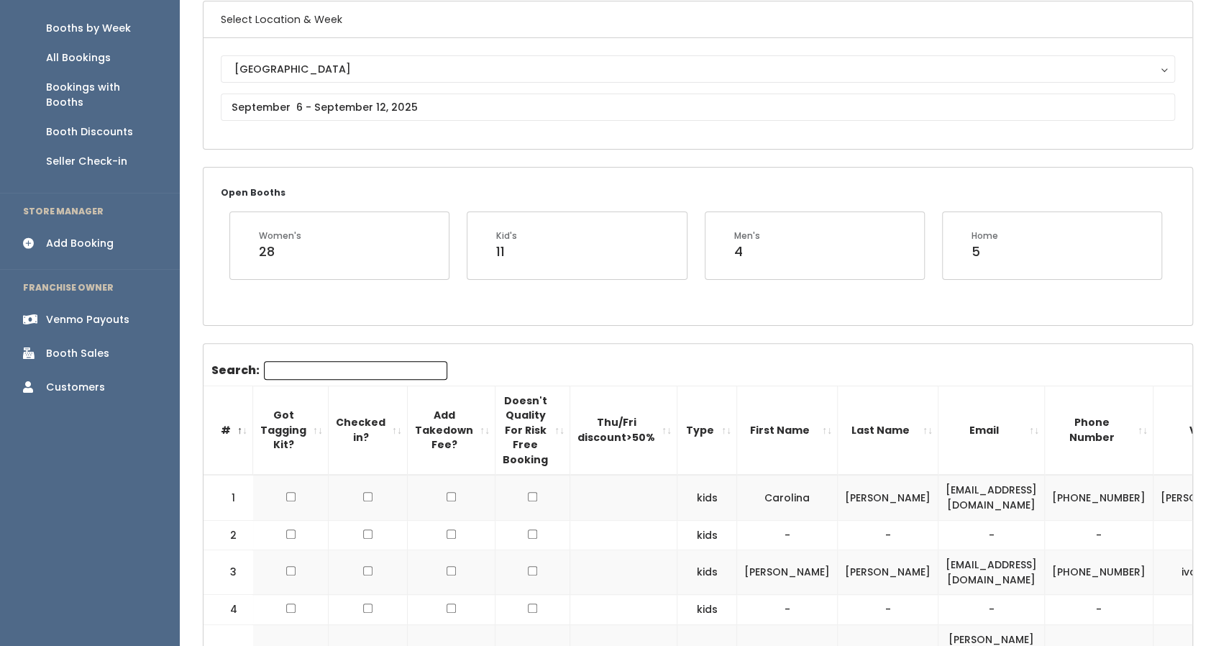
scroll to position [0, 0]
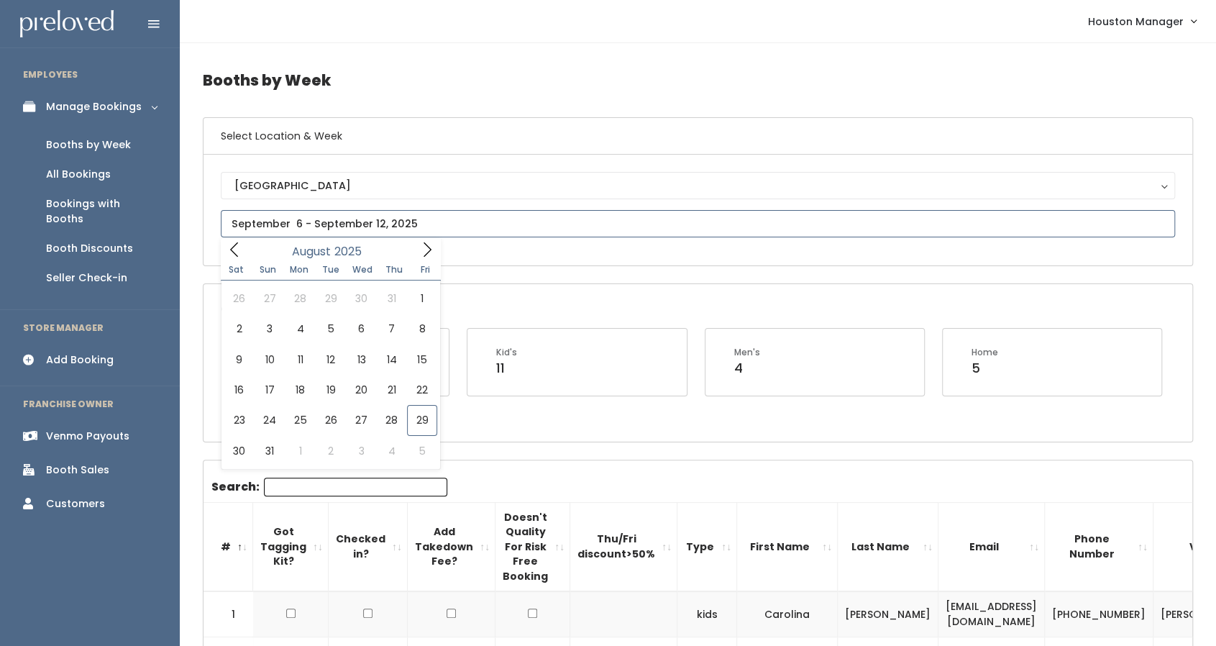
click at [340, 225] on input "text" at bounding box center [698, 223] width 955 height 27
click at [416, 252] on span at bounding box center [427, 249] width 27 height 22
type input "September 13 to September 19"
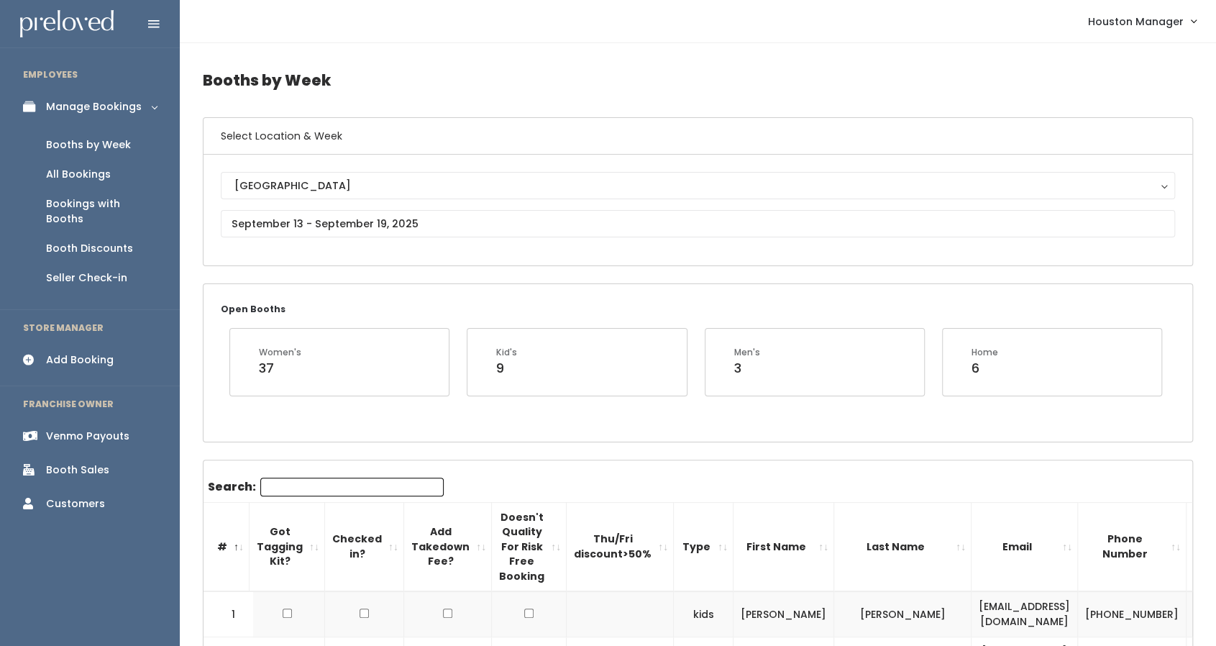
click at [329, 206] on div "Houston Houston" at bounding box center [698, 210] width 955 height 76
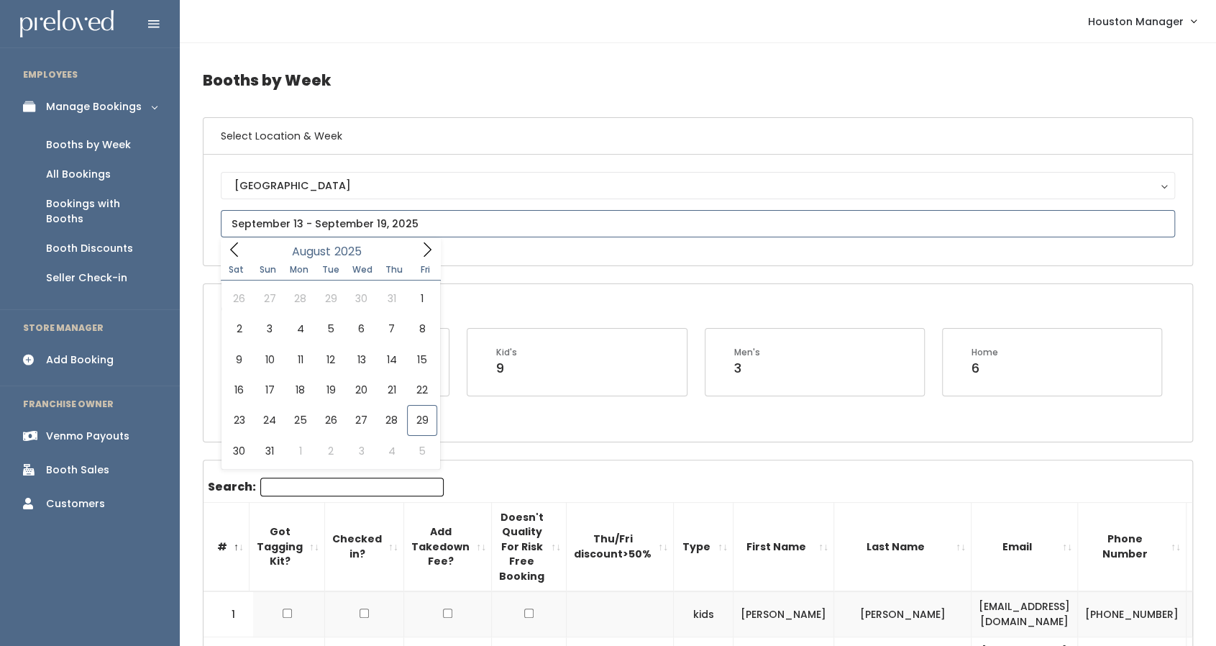
type input "August 30 to September 5"
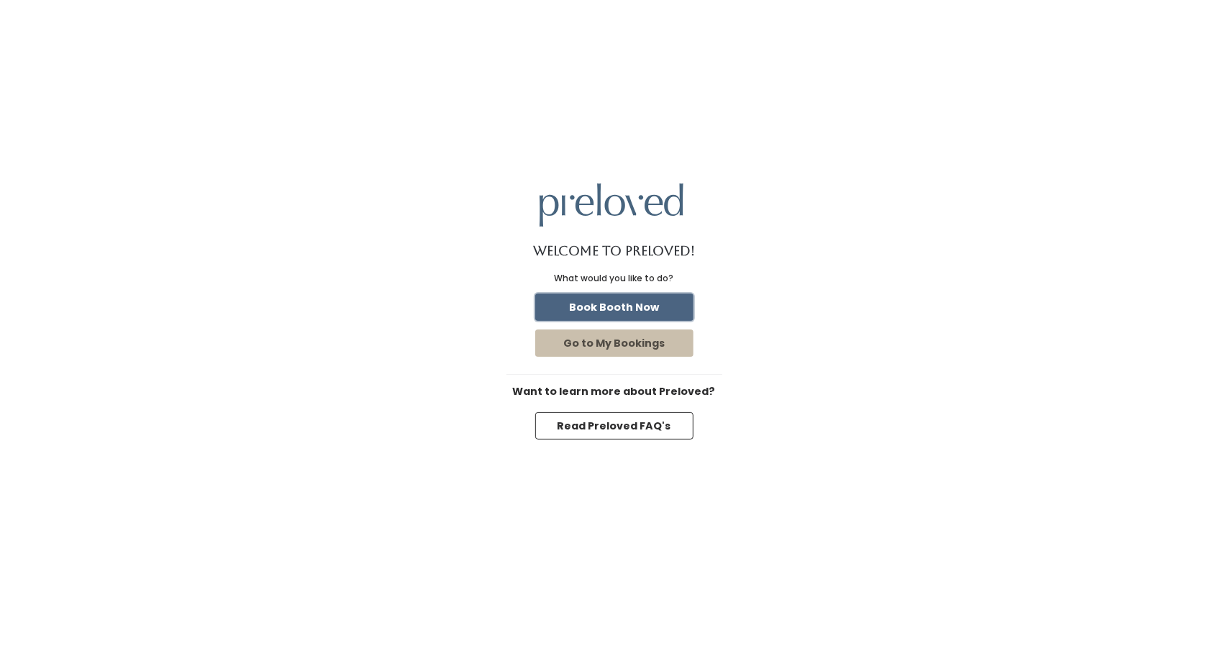
click at [624, 304] on button "Book Booth Now" at bounding box center [614, 306] width 158 height 27
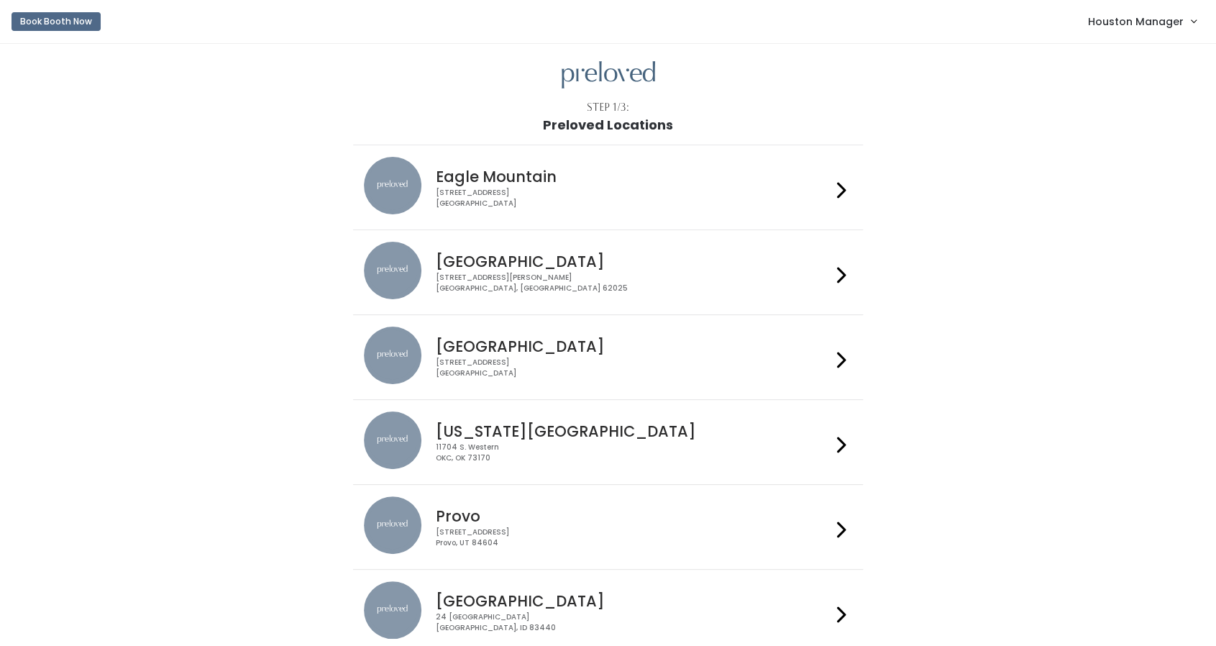
click at [511, 333] on div "Houston 3903 N Braeswood Blvd Houston, TX 77025" at bounding box center [630, 353] width 401 height 52
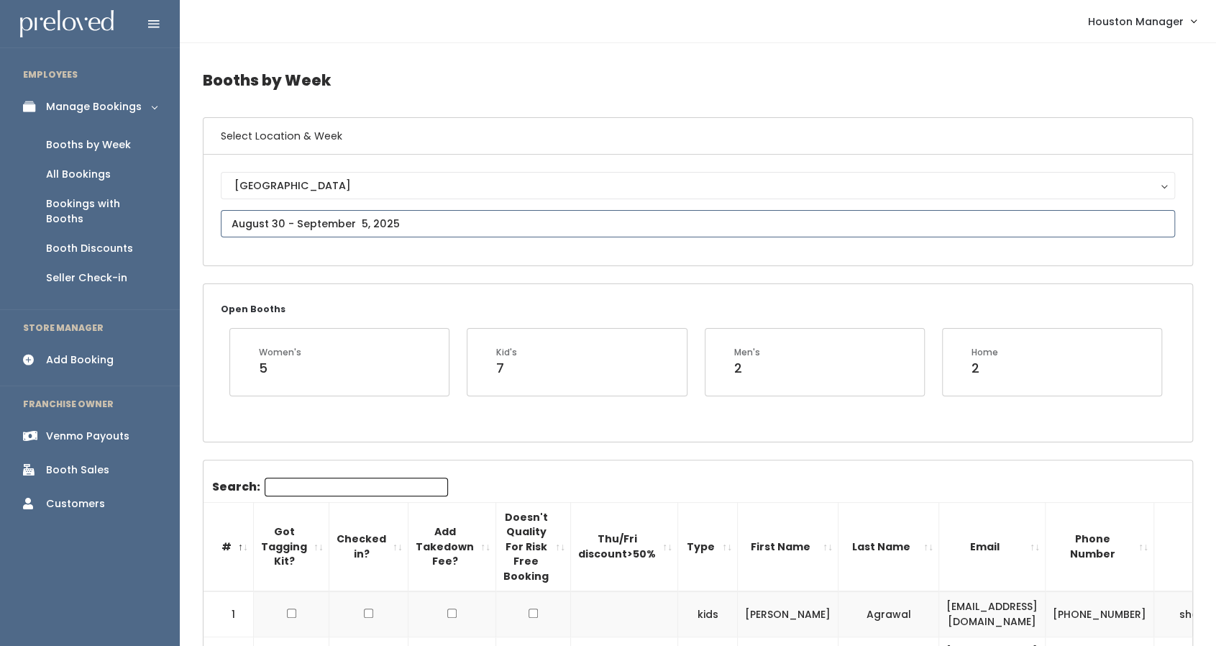
click at [311, 225] on input "text" at bounding box center [698, 223] width 955 height 27
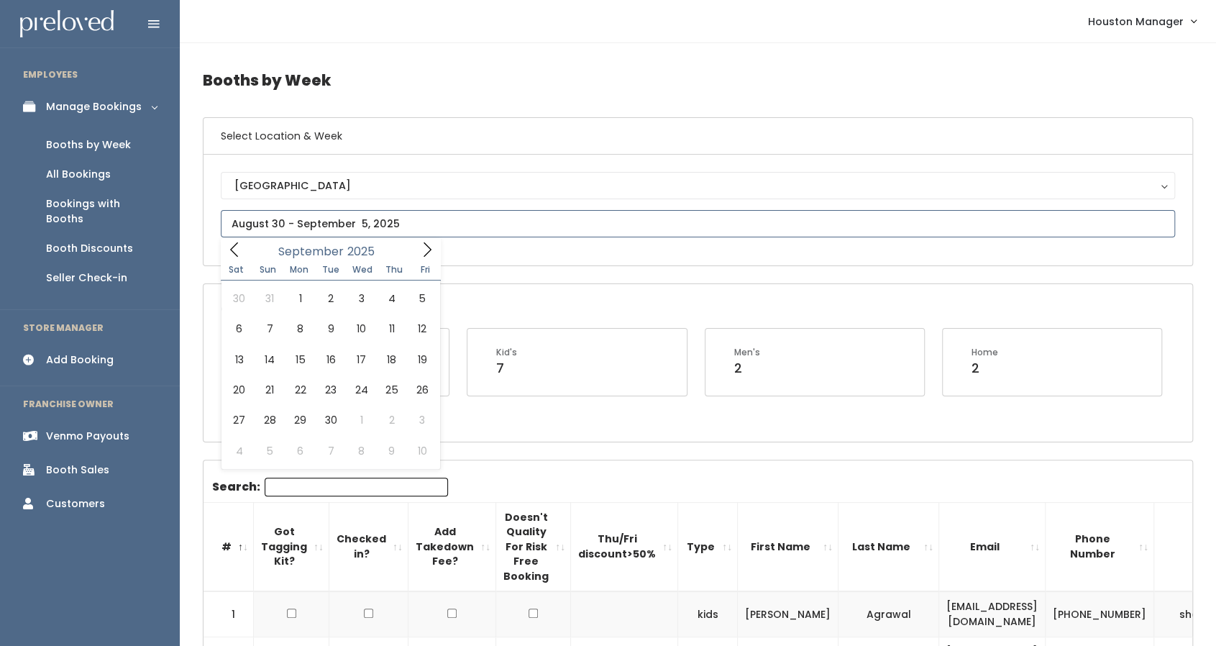
click at [427, 250] on icon at bounding box center [427, 250] width 16 height 16
type input "September 6 to September 12"
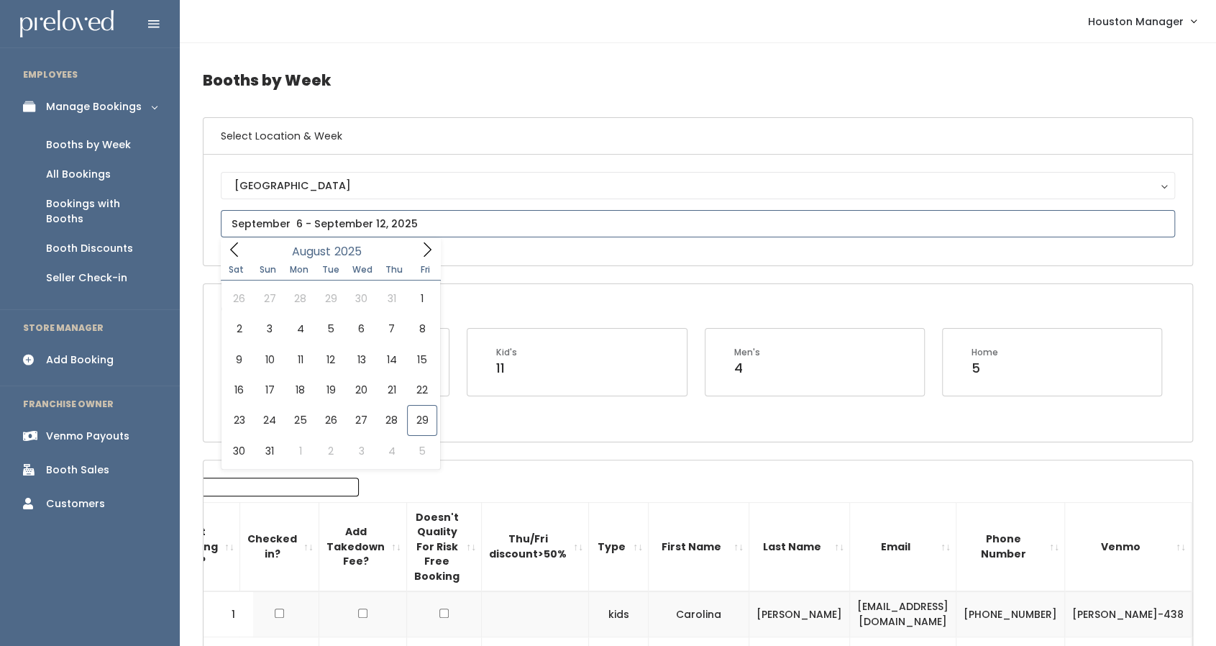
click at [549, 219] on input "text" at bounding box center [698, 223] width 955 height 27
click at [424, 245] on icon at bounding box center [427, 250] width 16 height 16
type input "[DATE] to [DATE]"
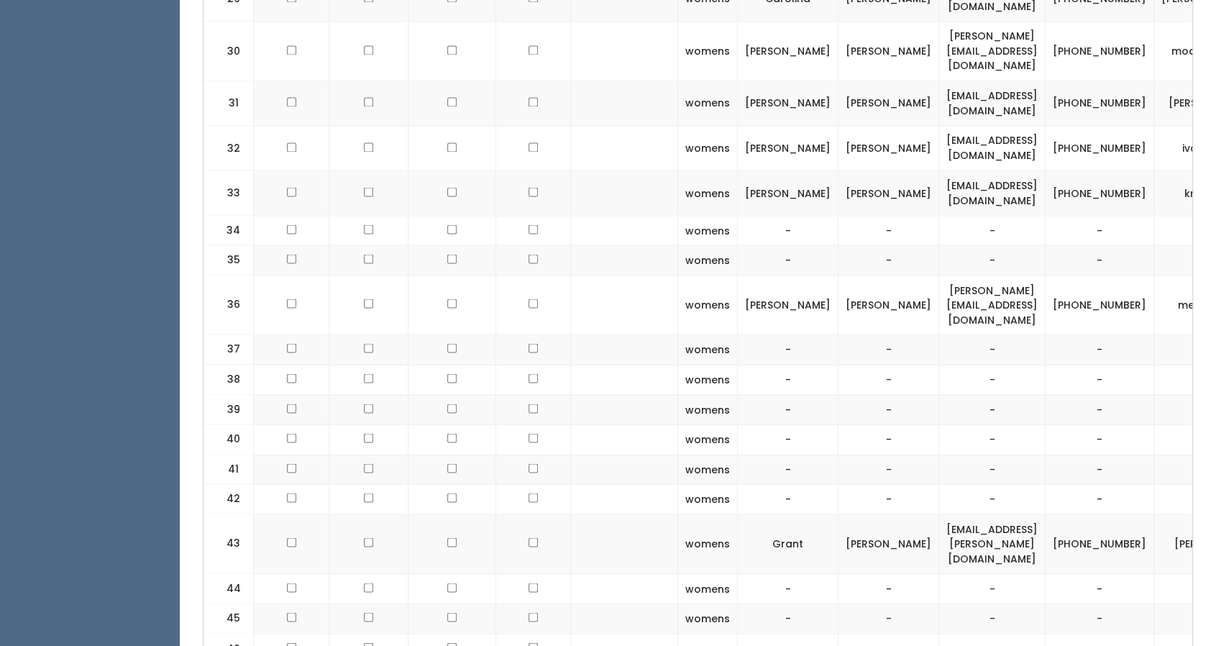
scroll to position [1644, 0]
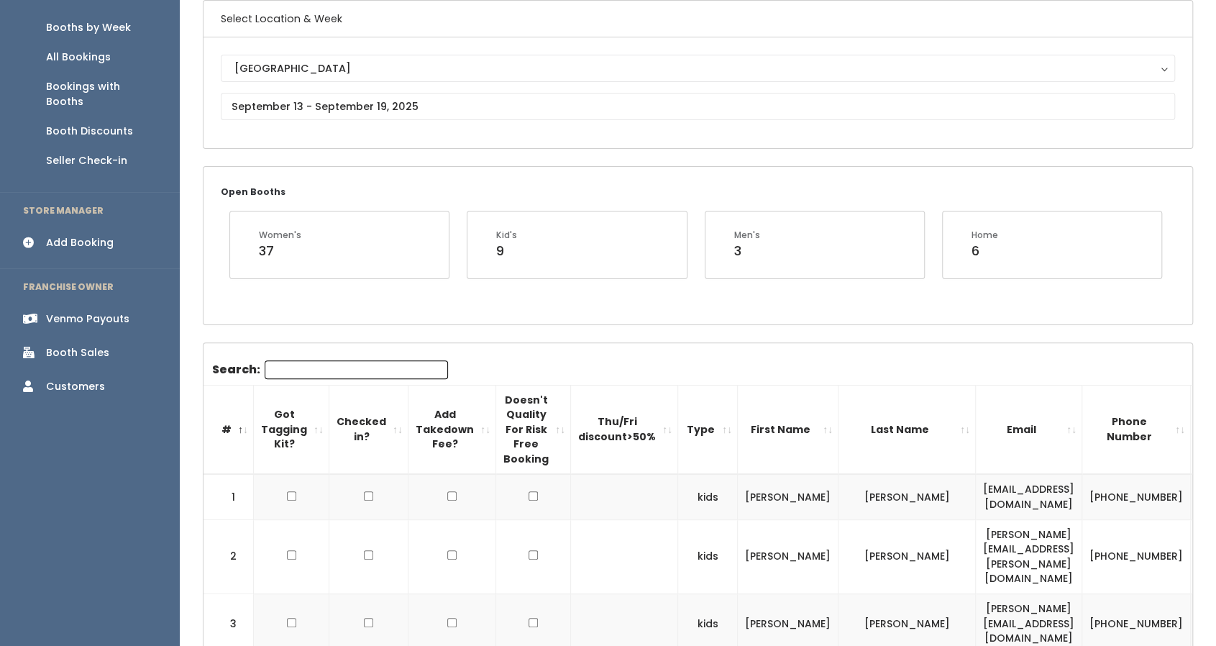
scroll to position [99, 0]
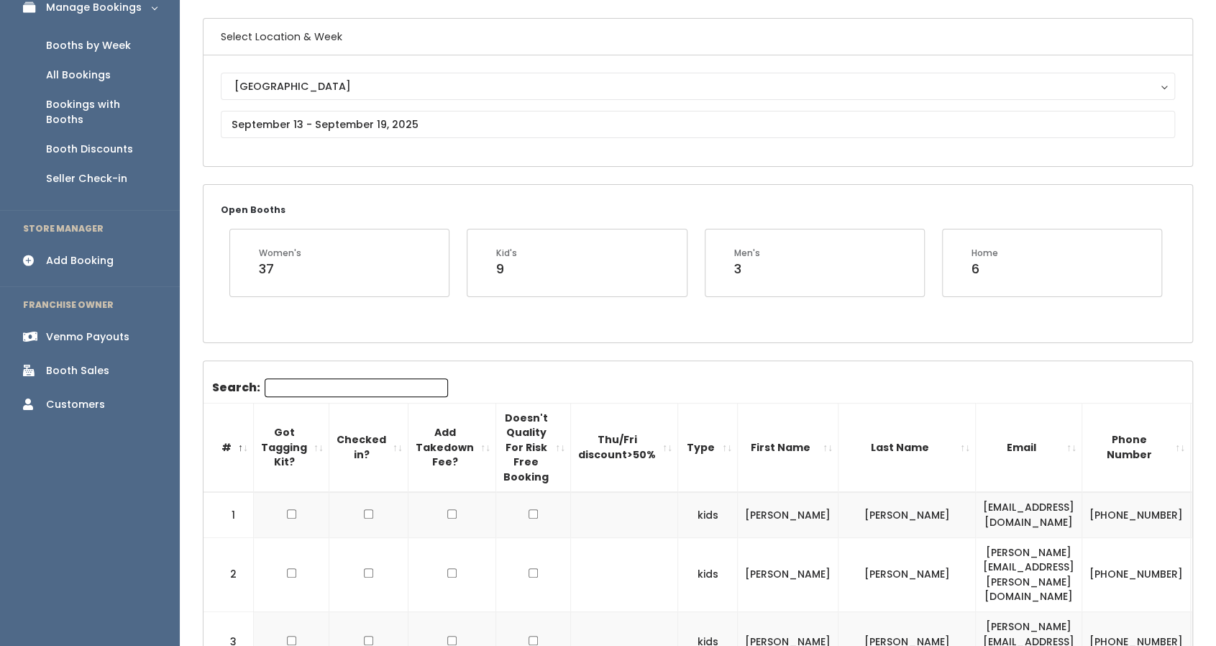
click at [60, 253] on div "Add Booking" at bounding box center [80, 260] width 68 height 15
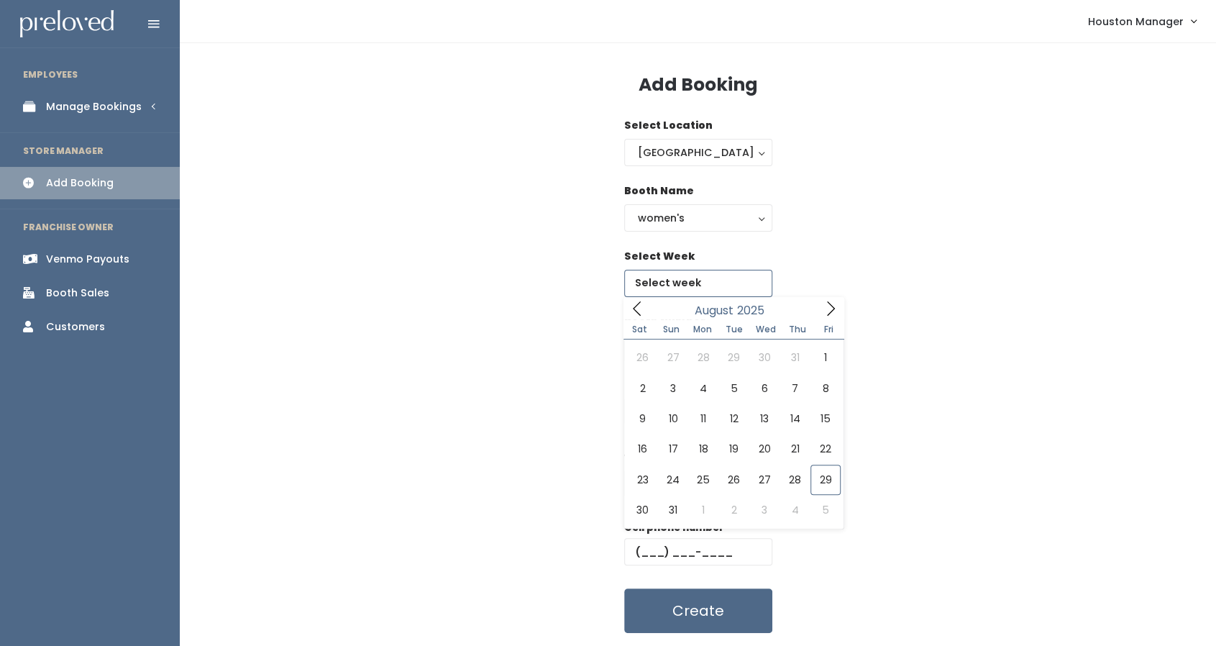
click at [693, 275] on input "text" at bounding box center [698, 283] width 148 height 27
click at [828, 306] on icon at bounding box center [831, 309] width 16 height 16
type input "September 13 to September 19"
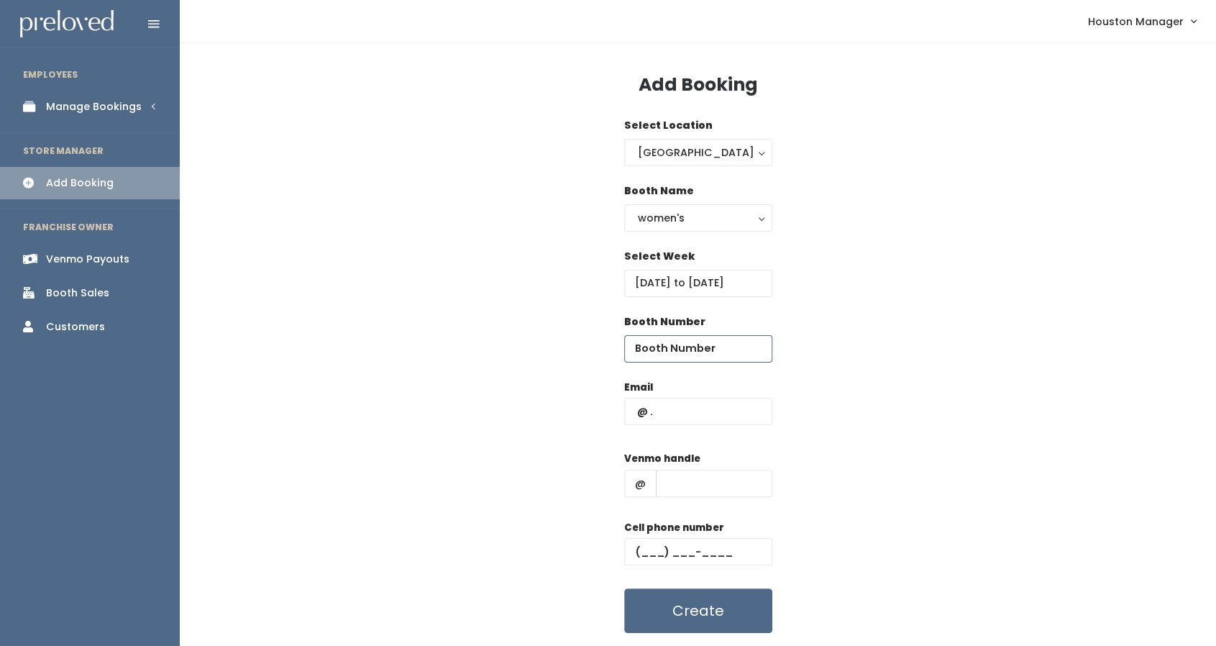
click at [680, 350] on input "number" at bounding box center [698, 348] width 148 height 27
type input "43"
click at [679, 406] on input "text" at bounding box center [698, 411] width 148 height 27
paste input "grant.rachal@gmail.com"
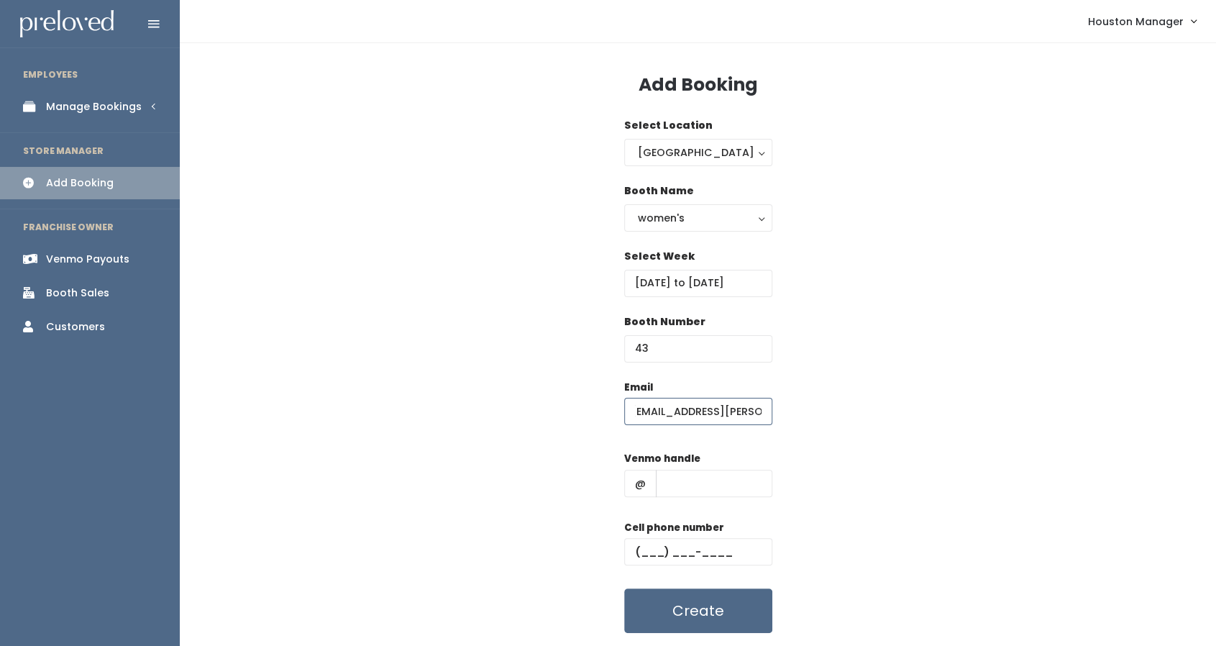
type input "grant.rachal@gmail.com"
click at [698, 481] on input "text" at bounding box center [714, 483] width 117 height 27
type input "555"
click at [689, 552] on input "text" at bounding box center [698, 551] width 148 height 27
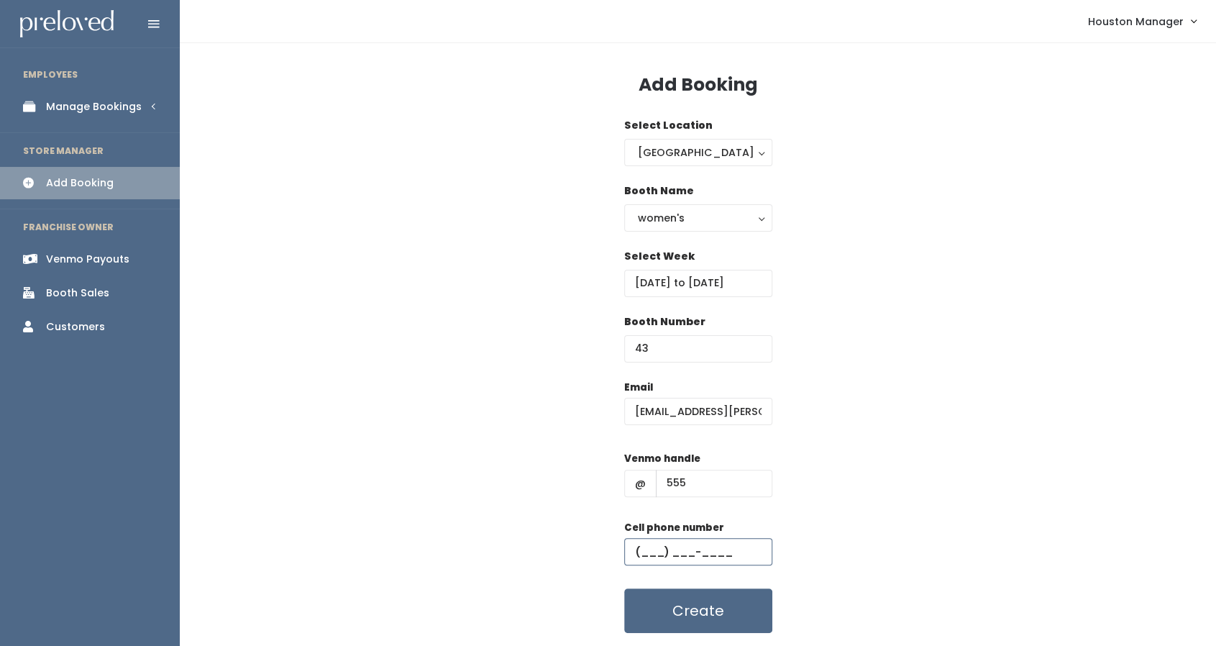
type input "(444) 444-4444"
click at [682, 605] on button "Create" at bounding box center [698, 610] width 148 height 45
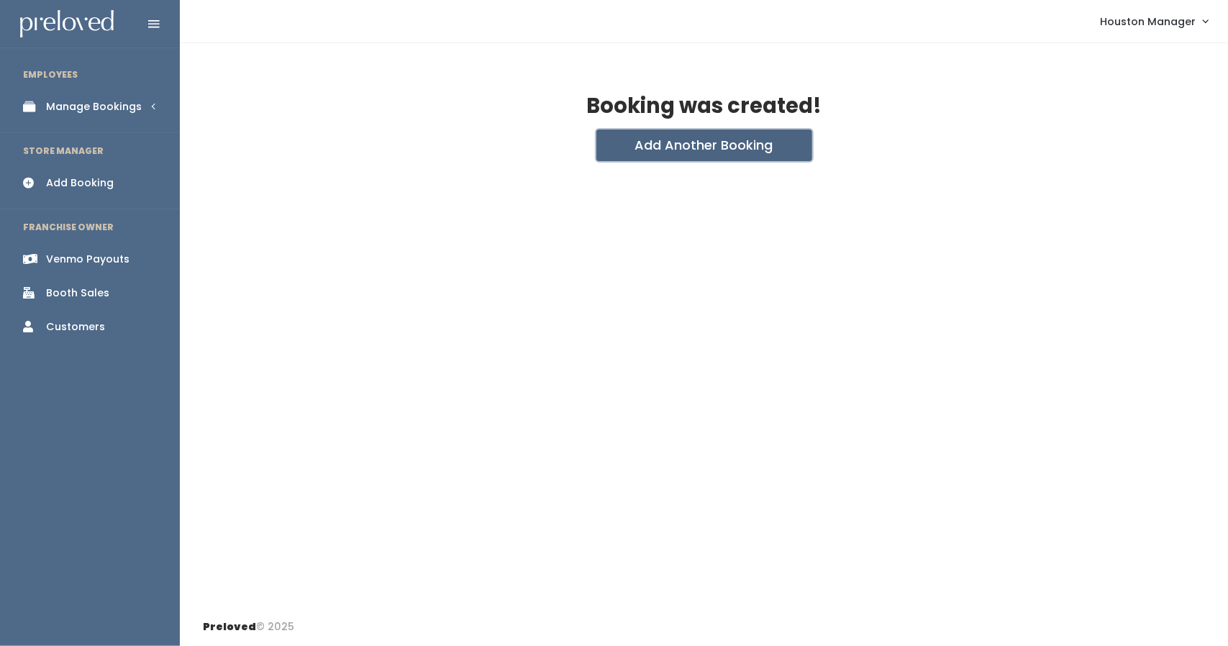
click at [660, 155] on button "Add Another Booking" at bounding box center [704, 145] width 216 height 32
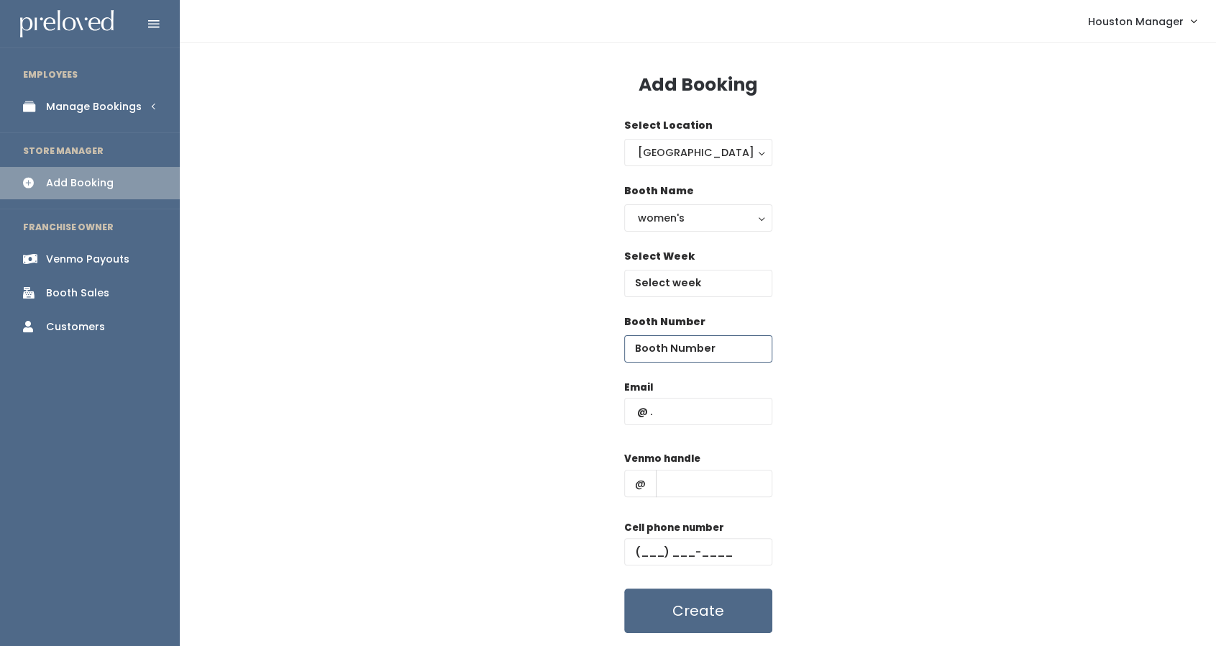
click at [682, 349] on input "number" at bounding box center [698, 348] width 148 height 27
type input "65"
click at [680, 411] on input "text" at bounding box center [698, 411] width 148 height 27
paste input "grant.rachal@gmail.com"
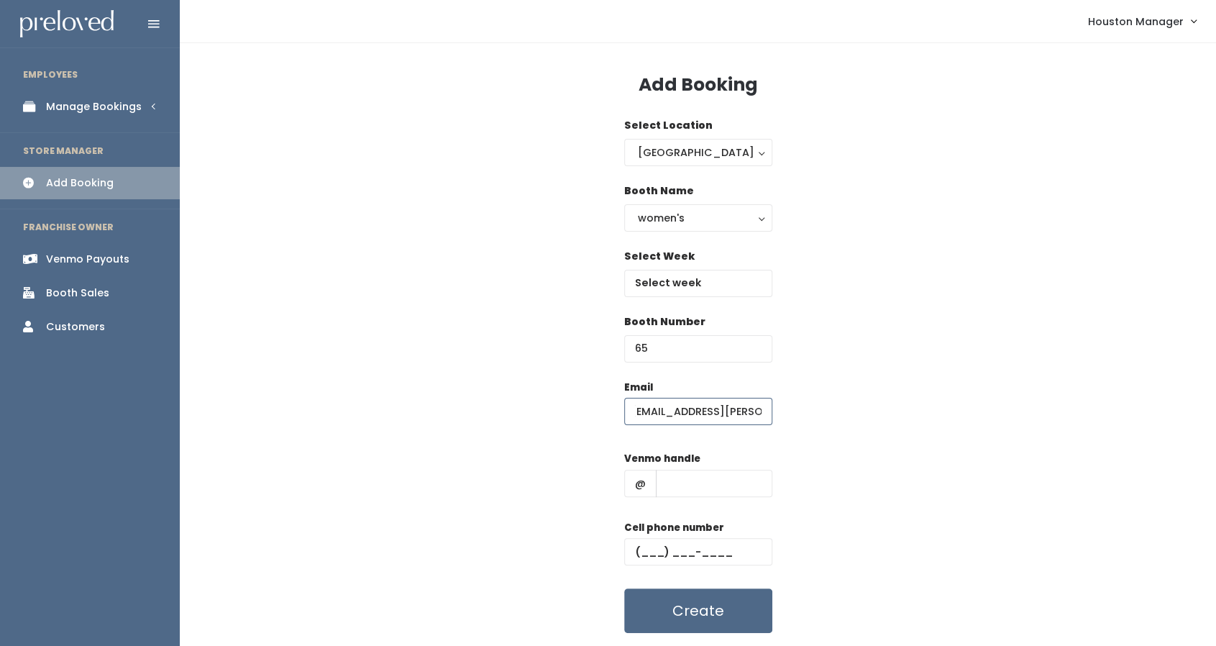
type input "grant.rachal@gmail.com"
click at [696, 488] on input "text" at bounding box center [714, 483] width 117 height 27
type input "ss"
click at [665, 565] on div "Cell phone number" at bounding box center [698, 549] width 148 height 58
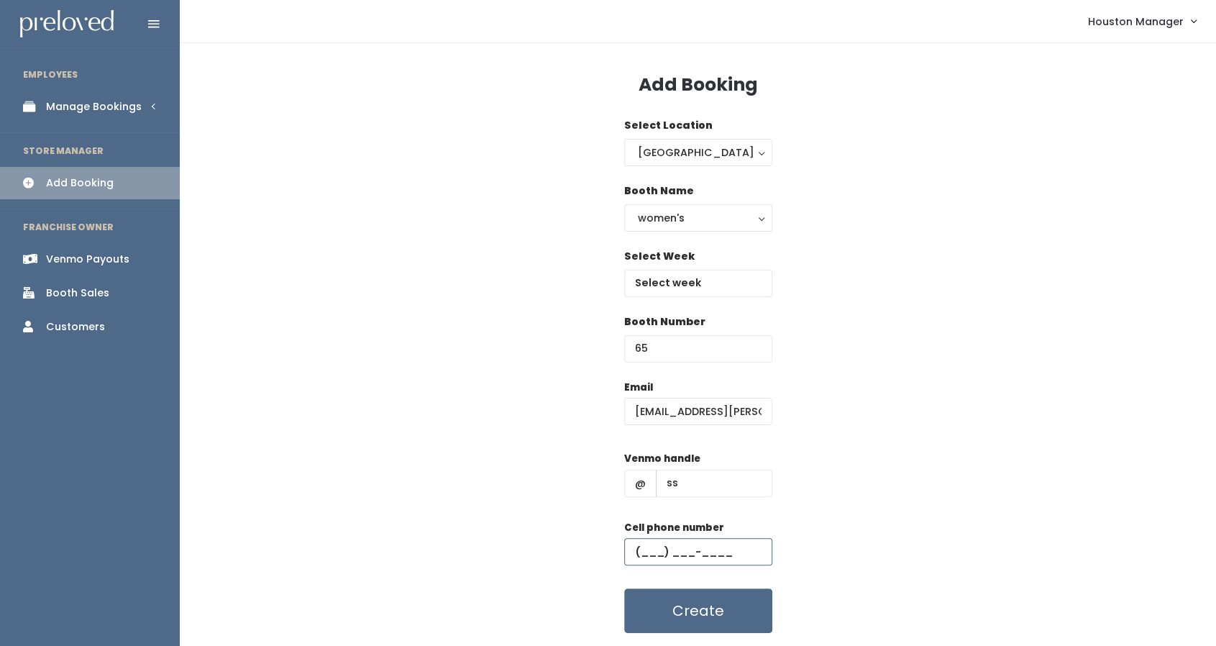
click at [647, 555] on input "text" at bounding box center [698, 551] width 148 height 27
type input "(655) 555-5555"
click at [693, 283] on input "text" at bounding box center [698, 283] width 148 height 27
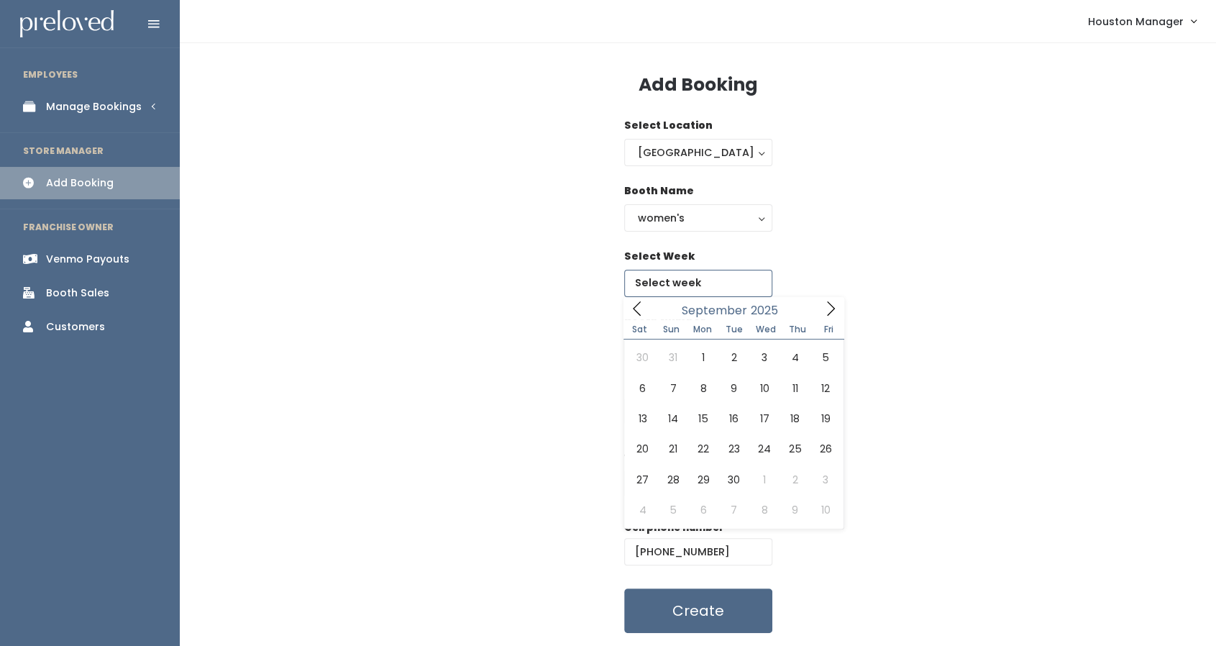
click at [834, 314] on icon at bounding box center [831, 309] width 16 height 16
type input "[DATE] to [DATE]"
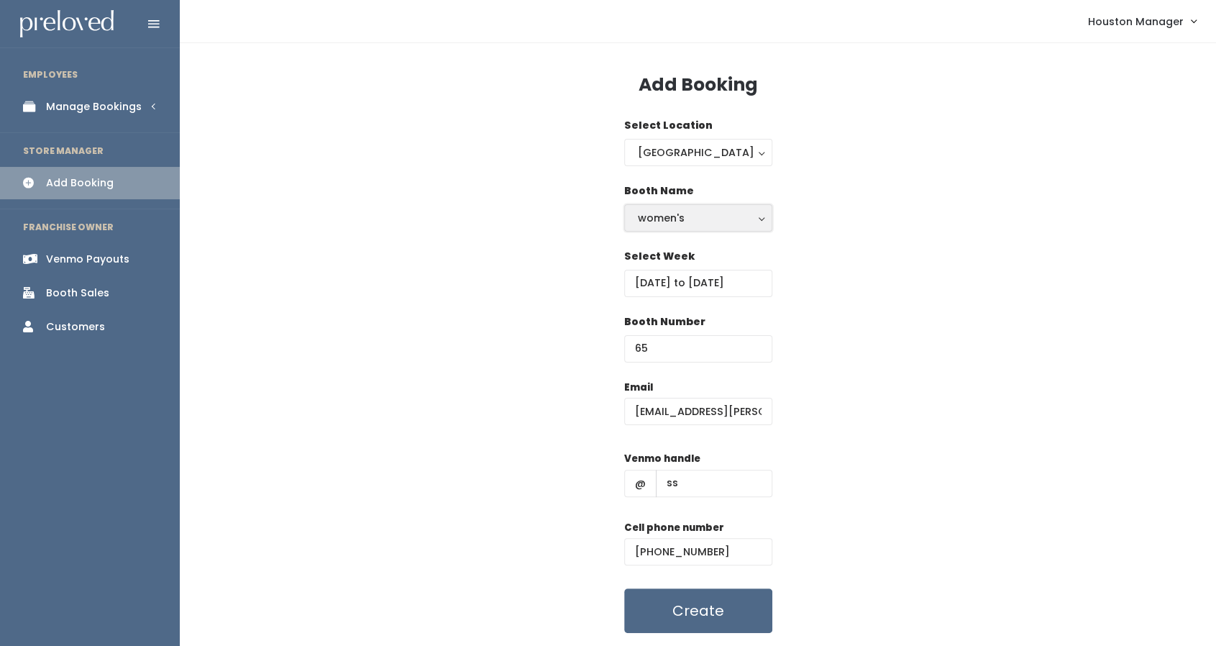
click at [652, 206] on button "women's" at bounding box center [698, 217] width 148 height 27
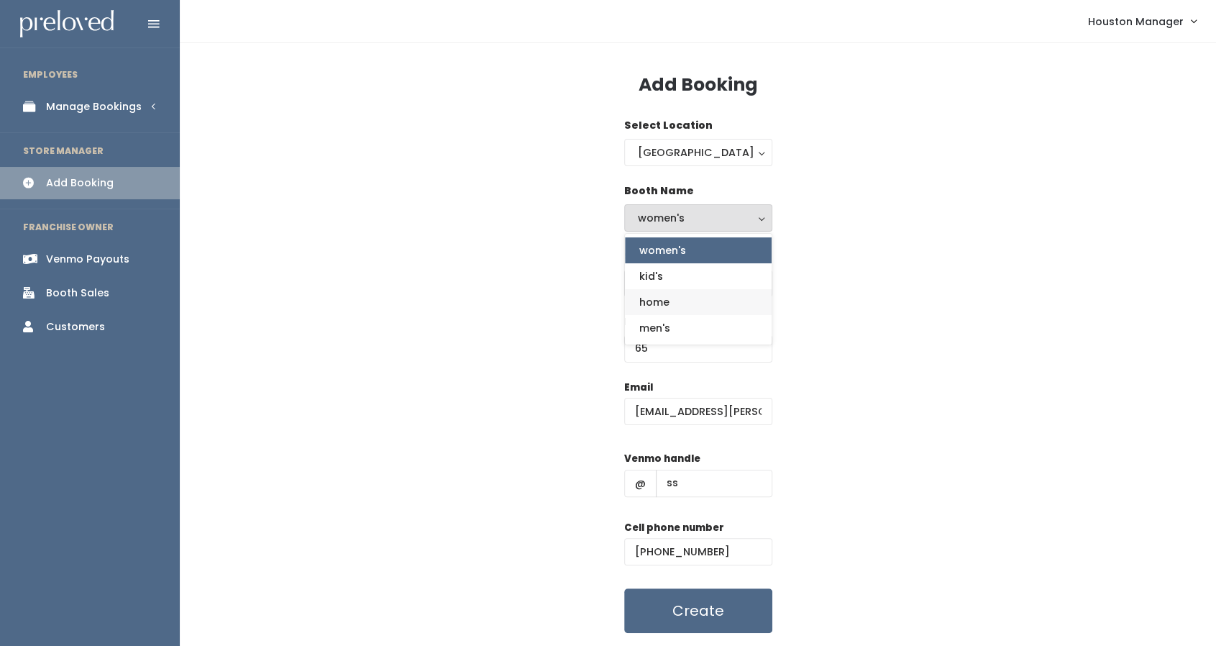
click at [664, 307] on span "home" at bounding box center [654, 302] width 30 height 16
select select "home"
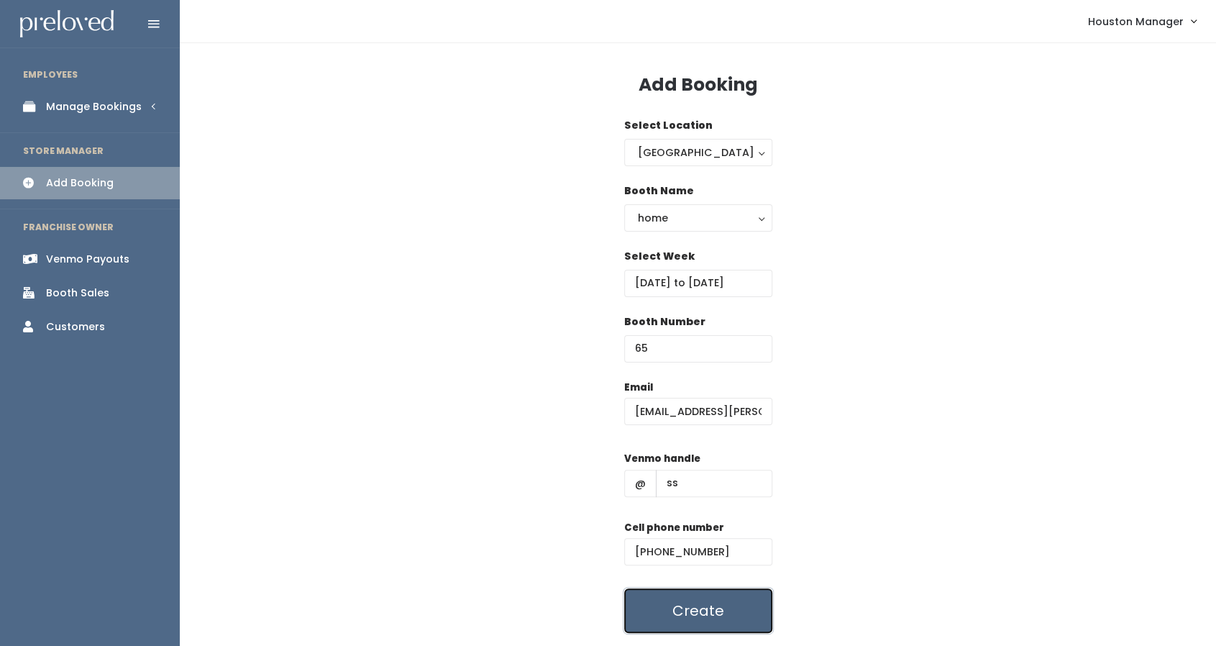
click at [695, 602] on button "Create" at bounding box center [698, 610] width 148 height 45
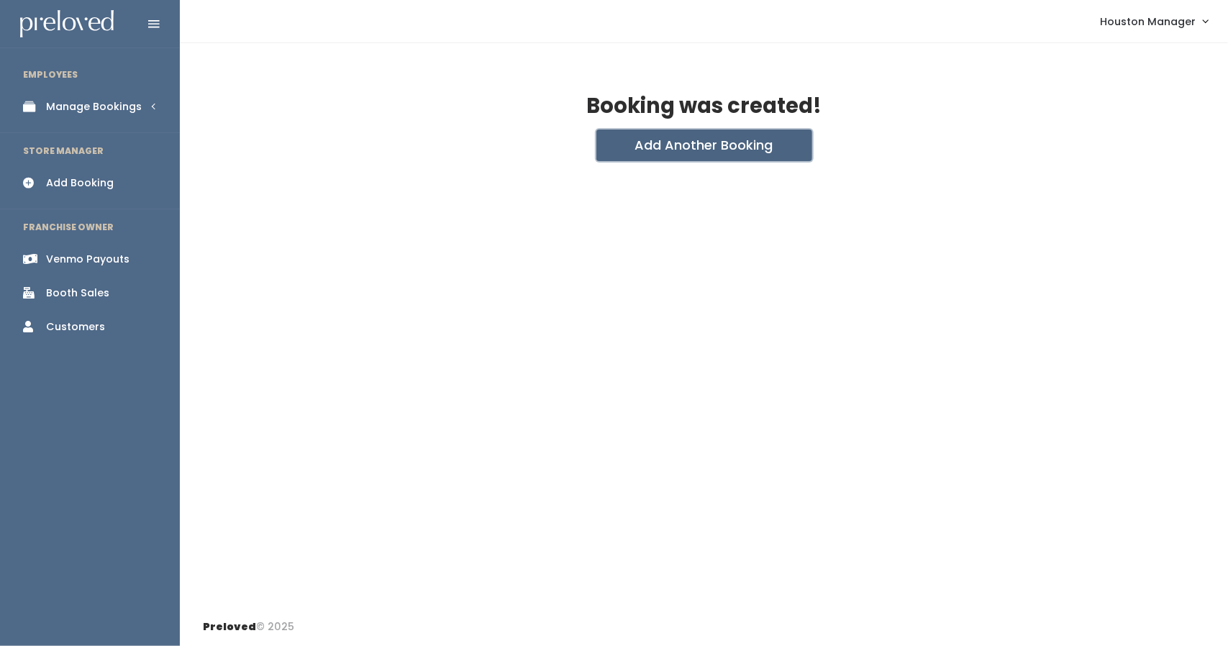
click at [686, 145] on button "Add Another Booking" at bounding box center [704, 145] width 216 height 32
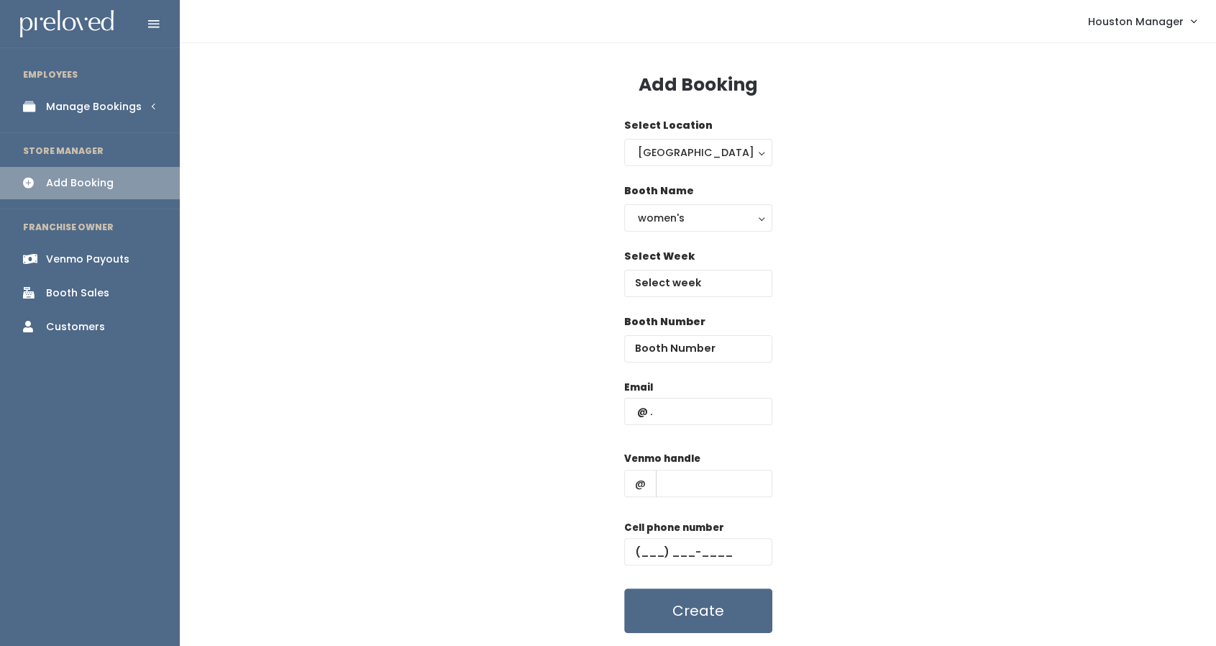
click at [104, 114] on link "Manage Bookings" at bounding box center [90, 107] width 180 height 32
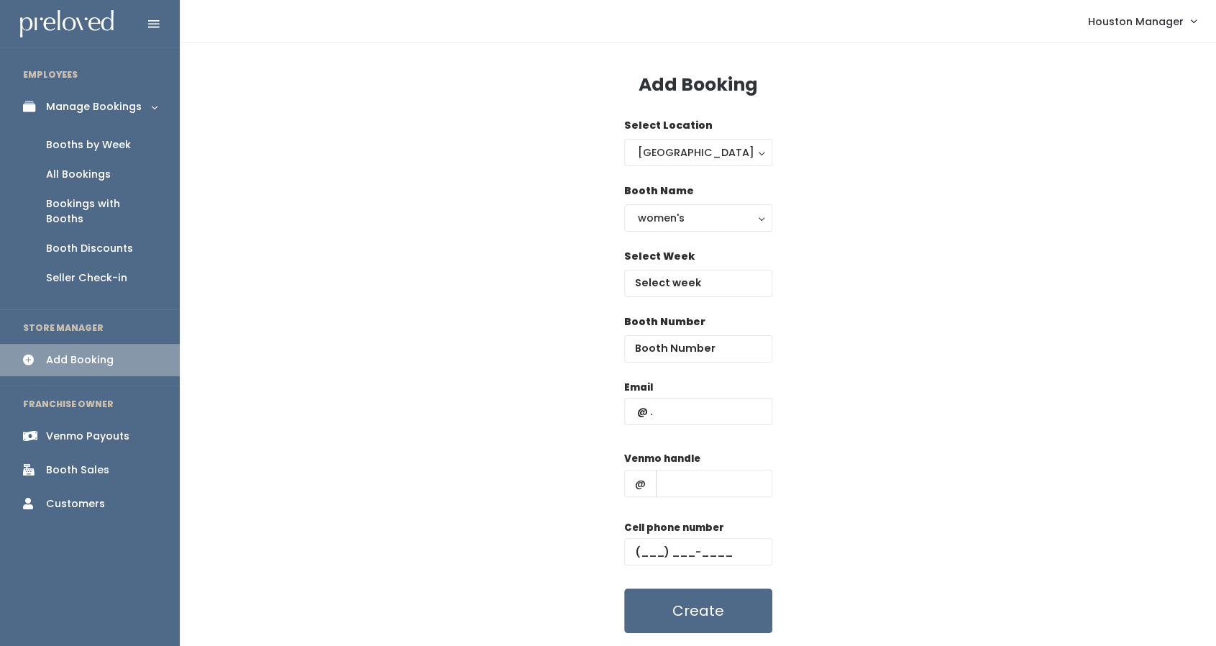
click at [97, 157] on link "Booths by Week" at bounding box center [90, 144] width 180 height 29
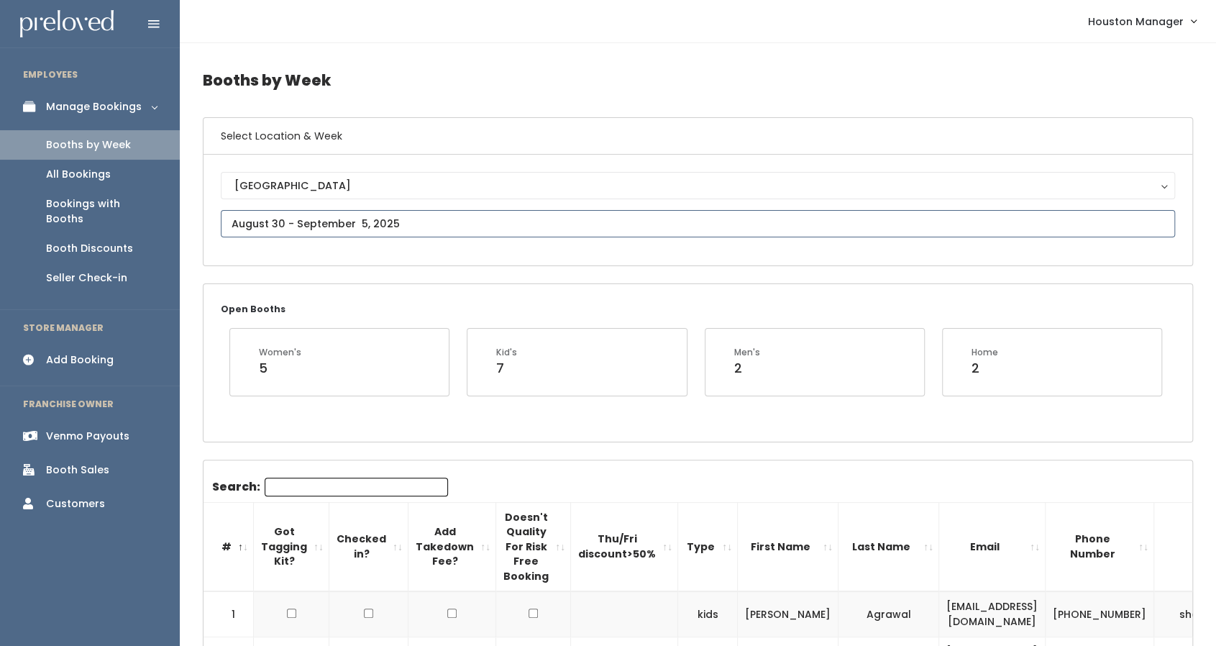
click at [342, 225] on input "text" at bounding box center [698, 223] width 955 height 27
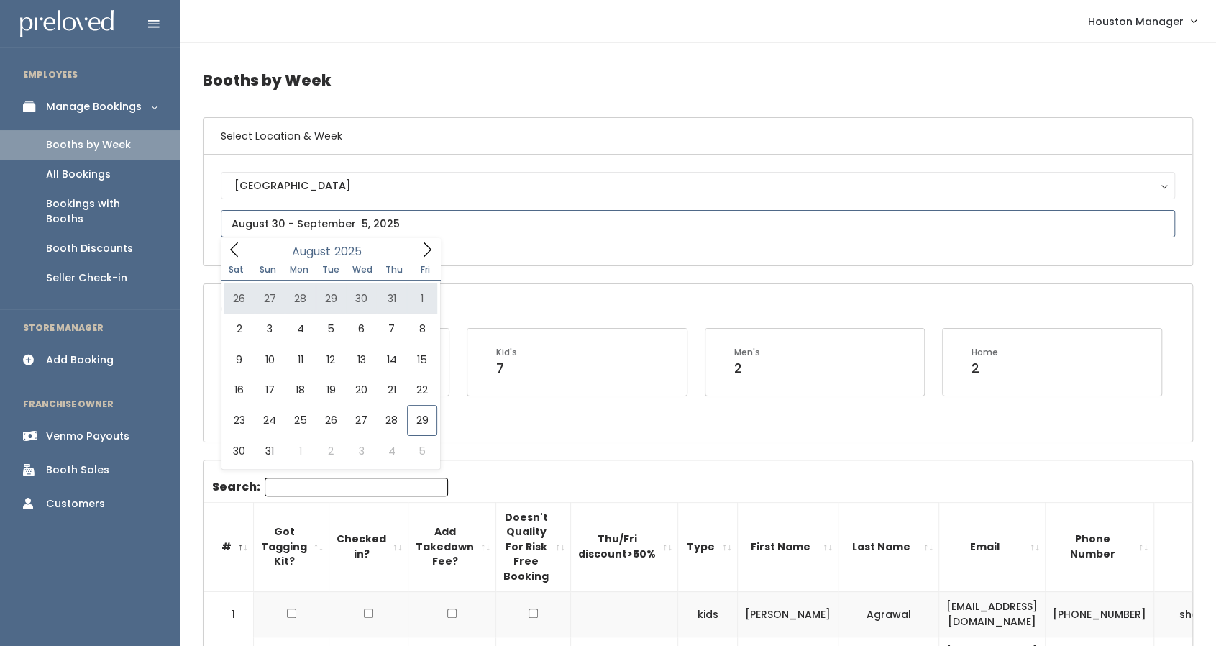
click at [424, 242] on icon at bounding box center [427, 250] width 16 height 16
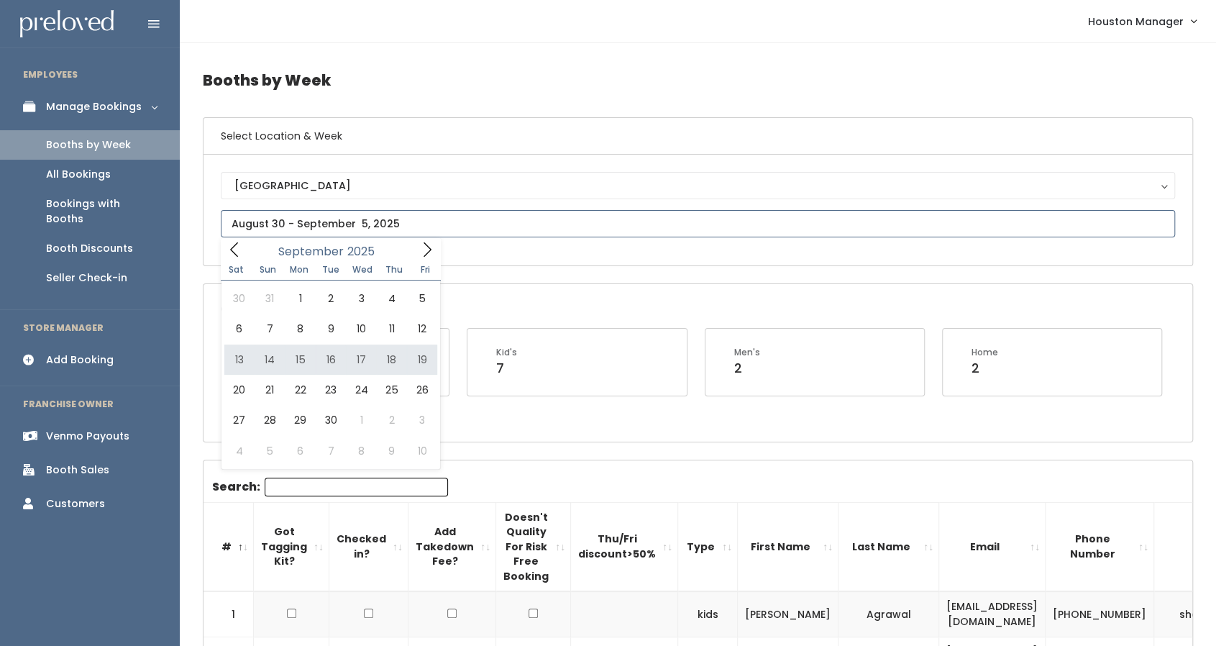
type input "September 13 to September 19"
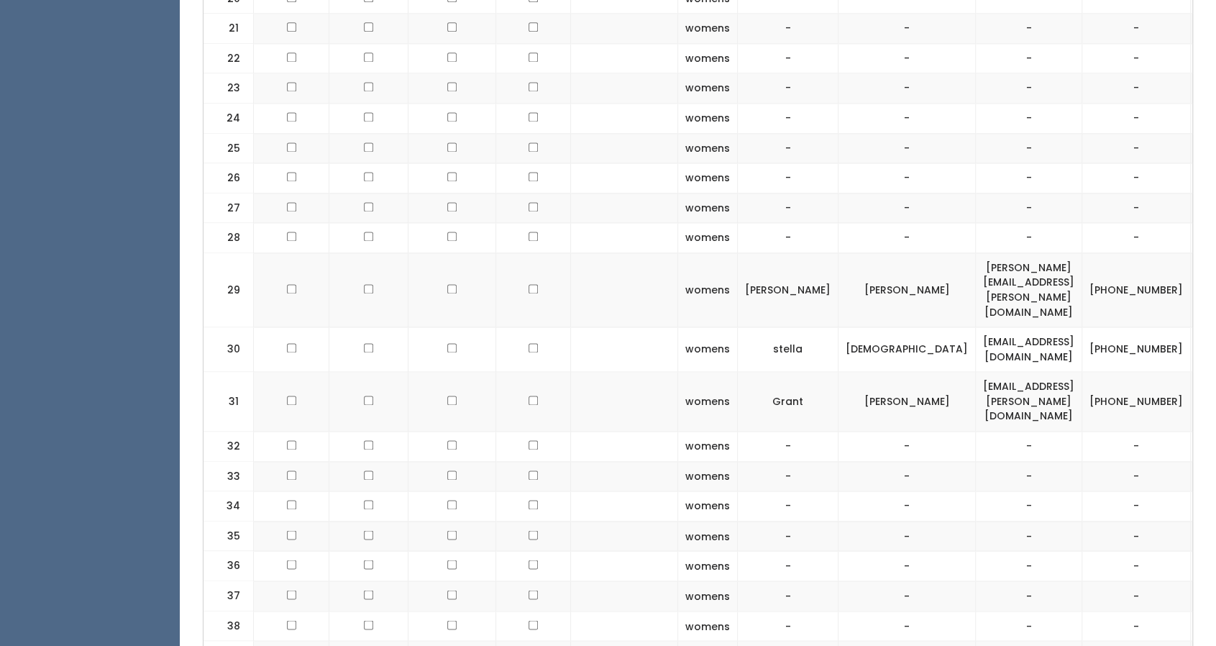
scroll to position [0, 90]
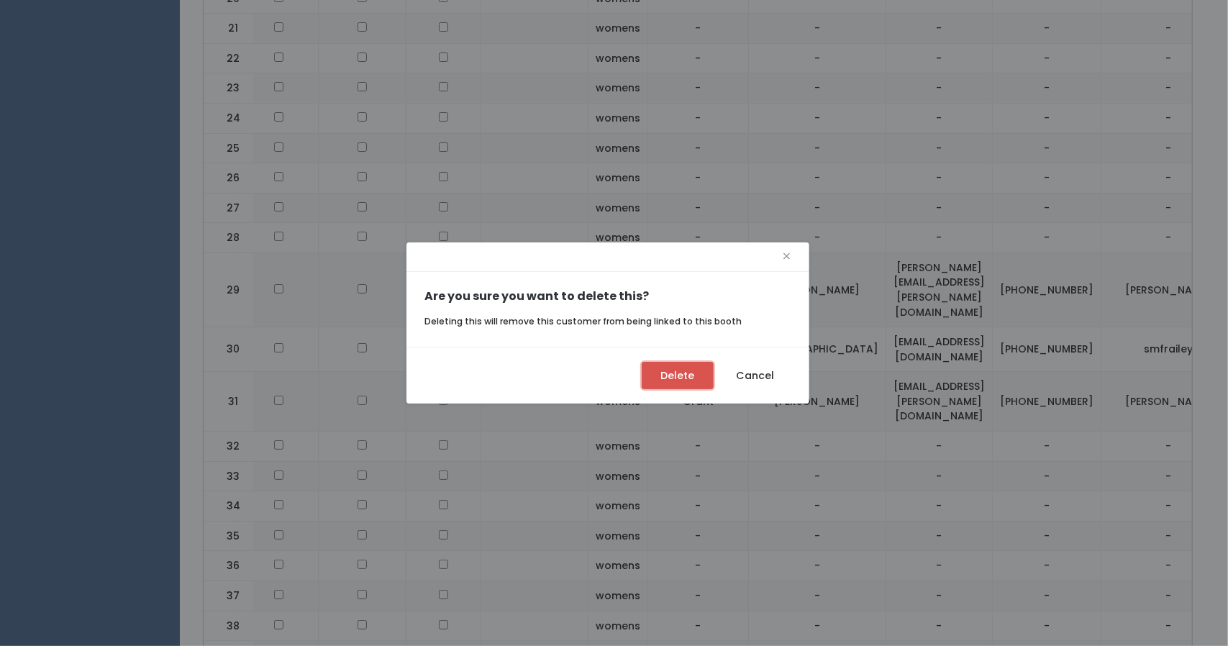
click at [688, 365] on button "Delete" at bounding box center [678, 375] width 72 height 27
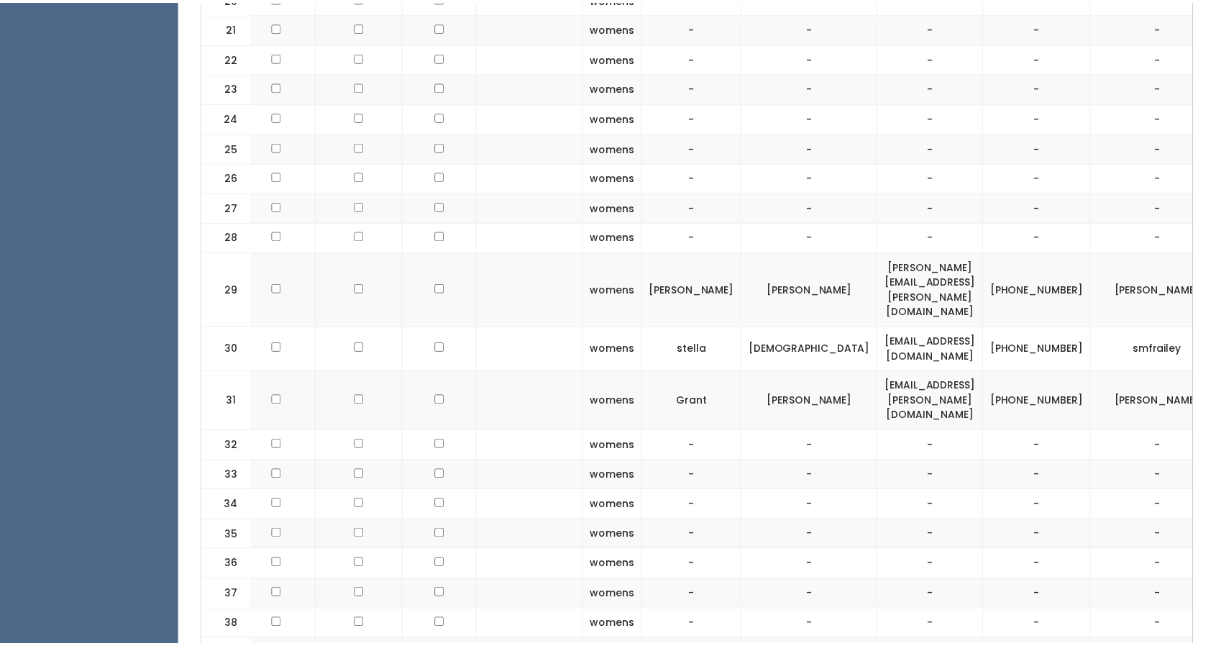
scroll to position [0, 78]
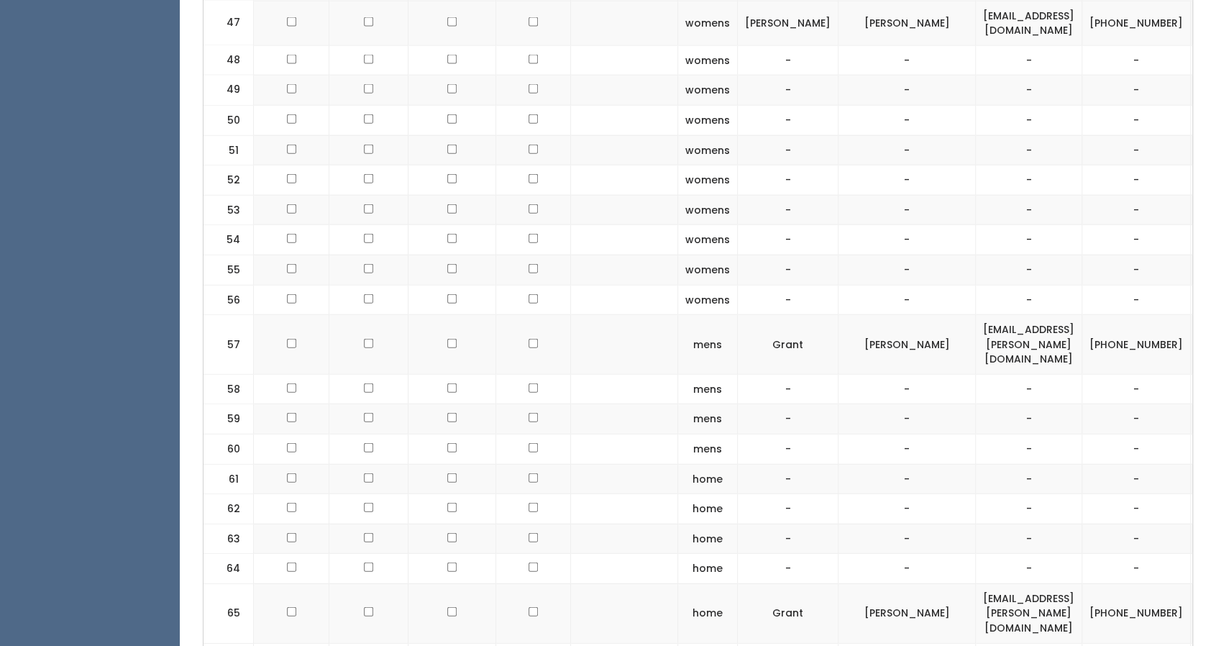
scroll to position [0, 90]
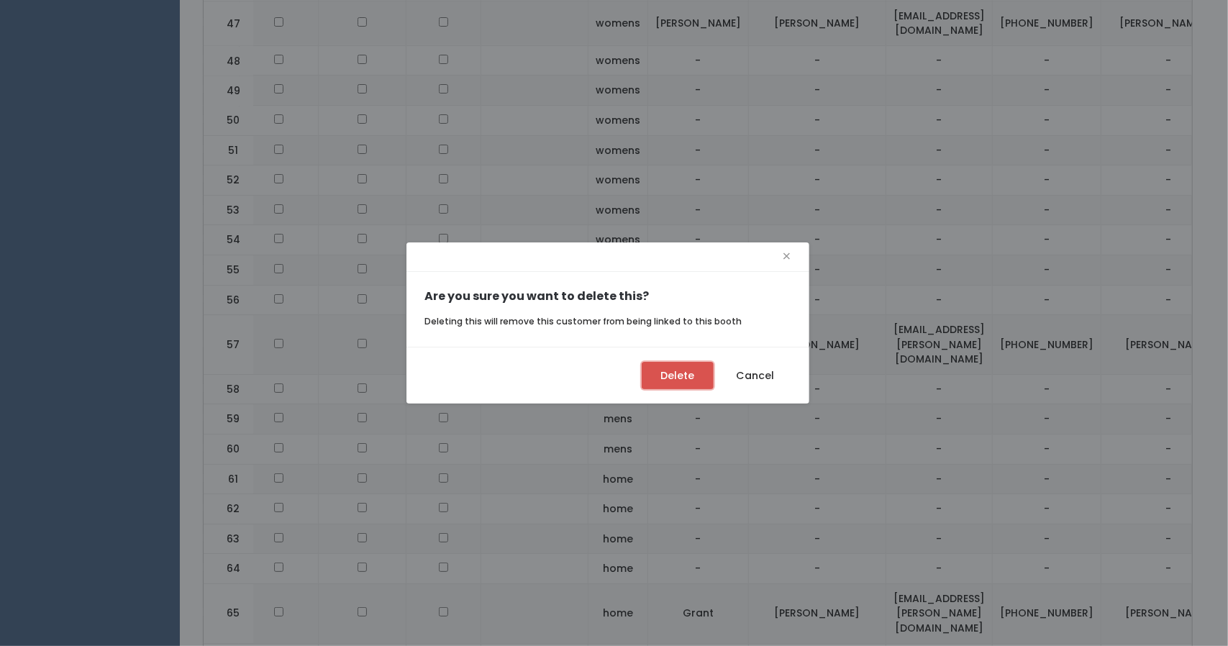
click at [705, 373] on button "Delete" at bounding box center [678, 375] width 72 height 27
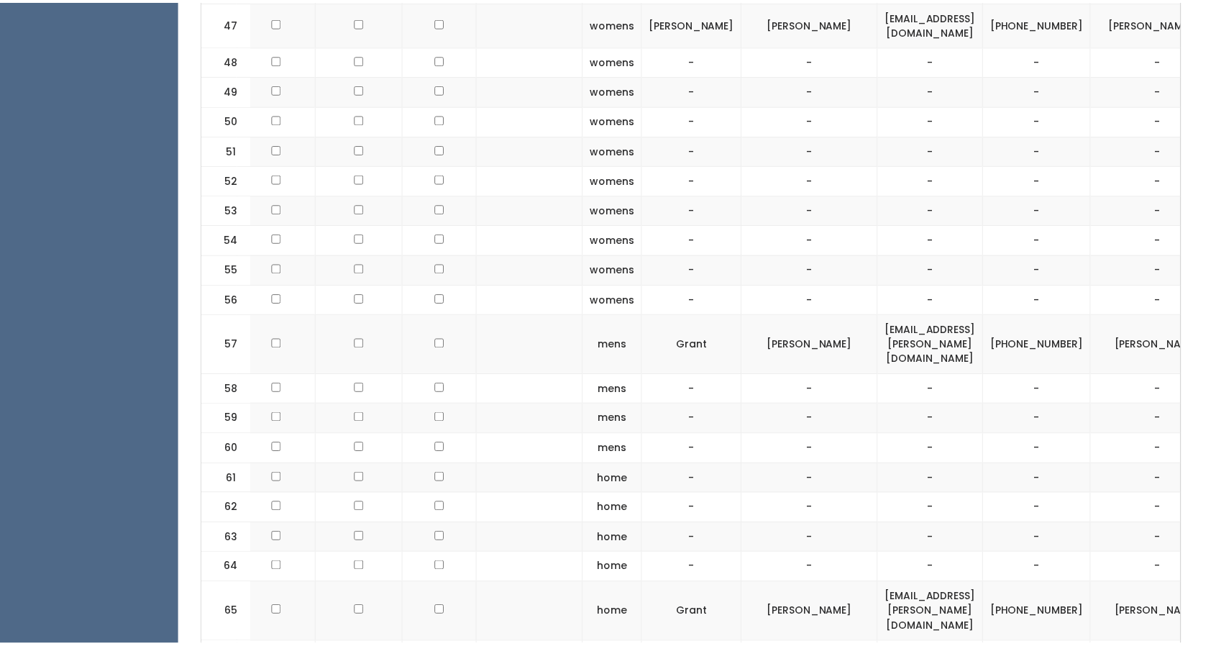
scroll to position [0, 78]
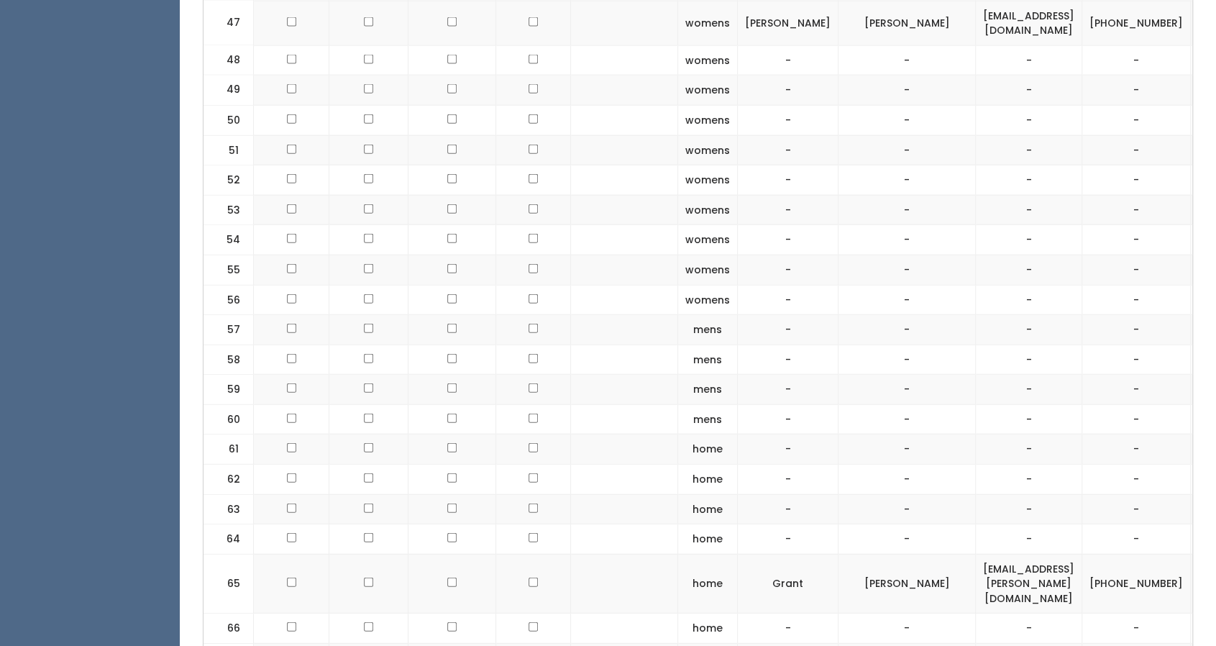
click at [976, 554] on td "[EMAIL_ADDRESS][PERSON_NAME][DOMAIN_NAME]" at bounding box center [1029, 584] width 106 height 60
copy tr "[EMAIL_ADDRESS][PERSON_NAME][DOMAIN_NAME]"
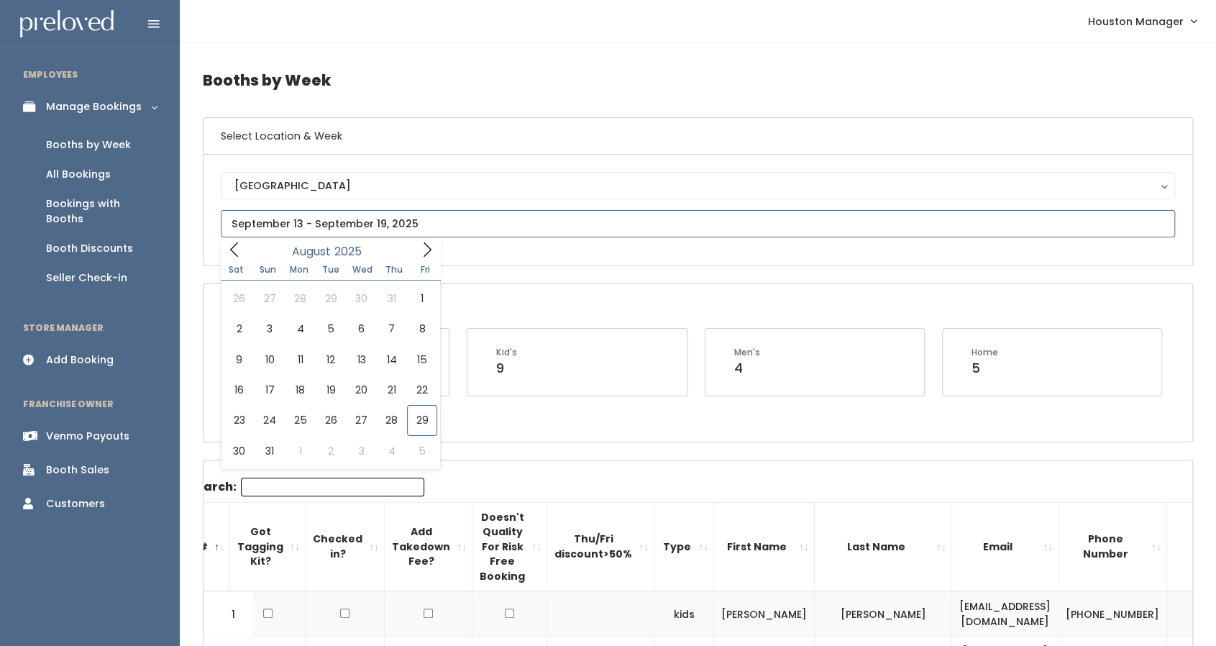
click at [325, 221] on input "text" at bounding box center [698, 223] width 955 height 27
click at [424, 255] on icon at bounding box center [428, 249] width 8 height 14
type input "[DATE] to [DATE]"
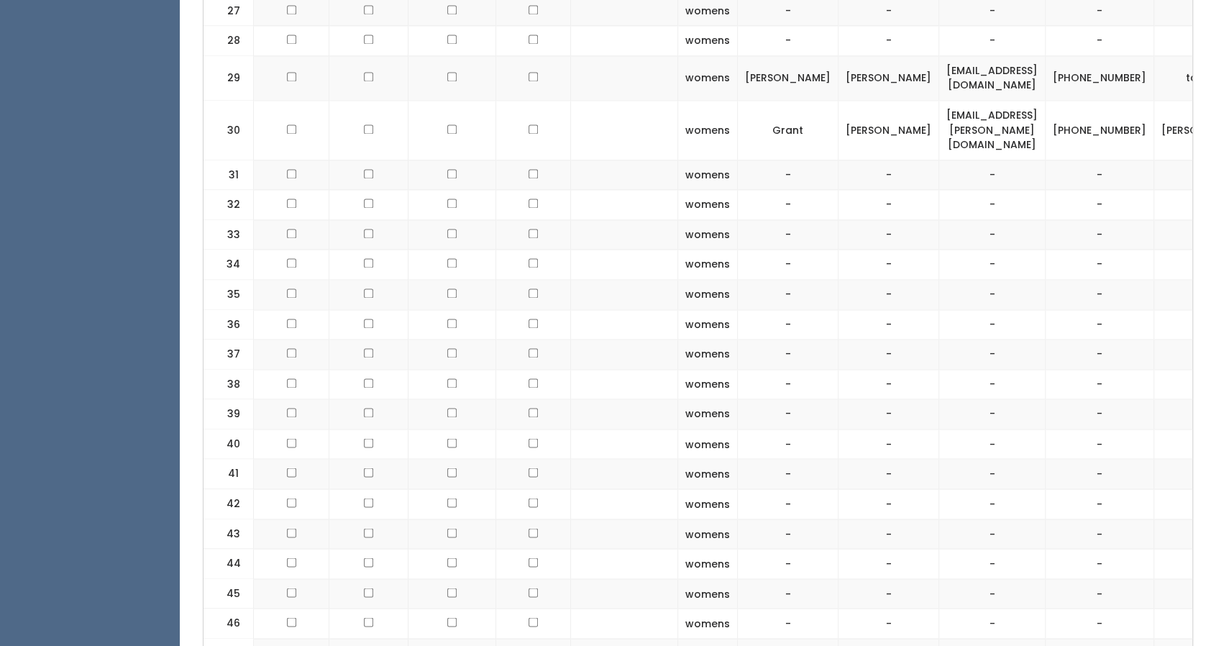
scroll to position [1402, 0]
click at [962, 116] on td "grant.rachal@gmail.com" at bounding box center [992, 131] width 106 height 60
click at [962, 116] on td "[EMAIL_ADDRESS][PERSON_NAME][DOMAIN_NAME]" at bounding box center [992, 131] width 106 height 60
copy tr "[EMAIL_ADDRESS][PERSON_NAME][DOMAIN_NAME]"
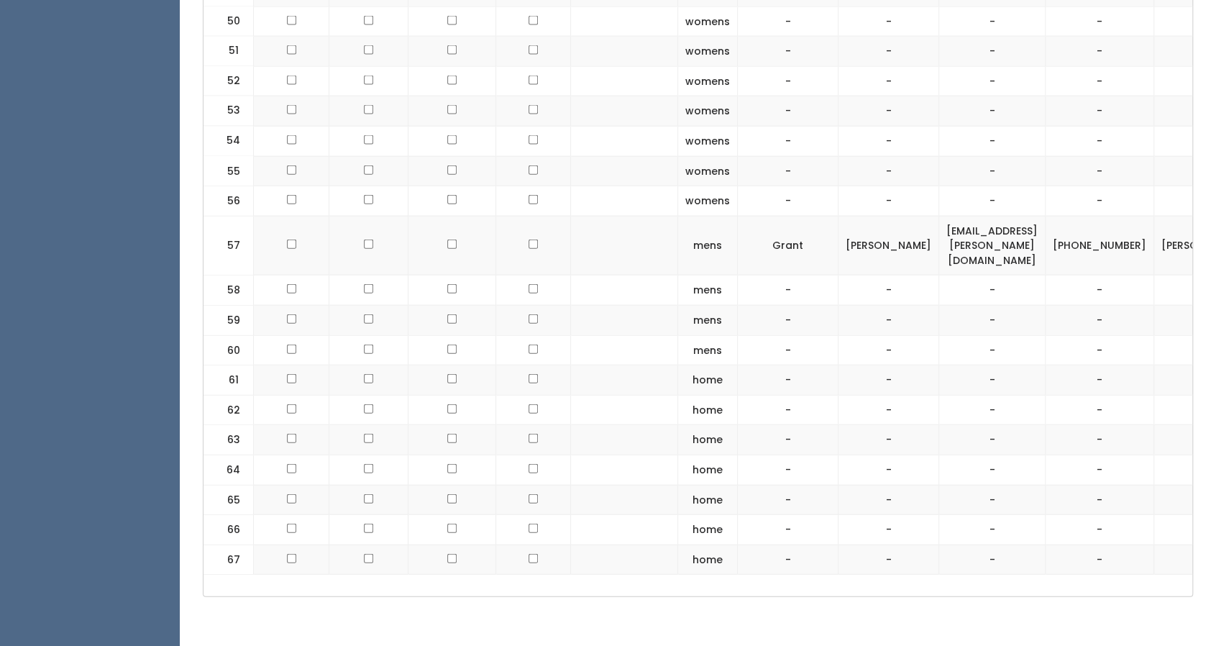
scroll to position [2124, 0]
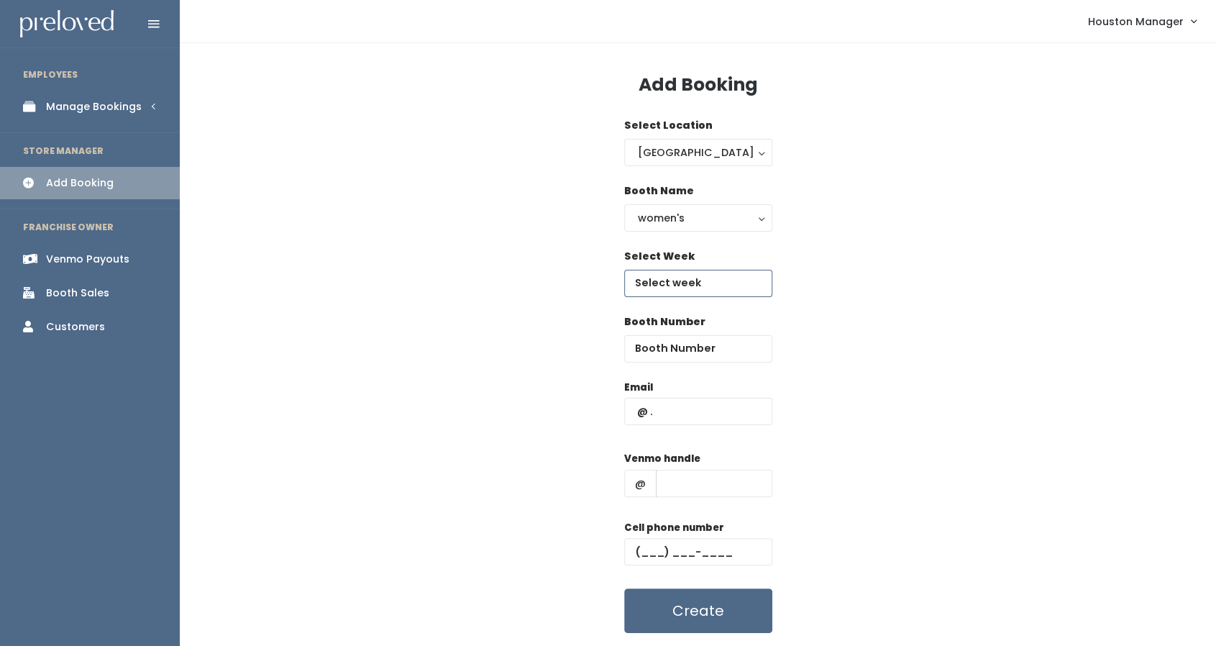
click at [675, 279] on input "text" at bounding box center [698, 283] width 148 height 27
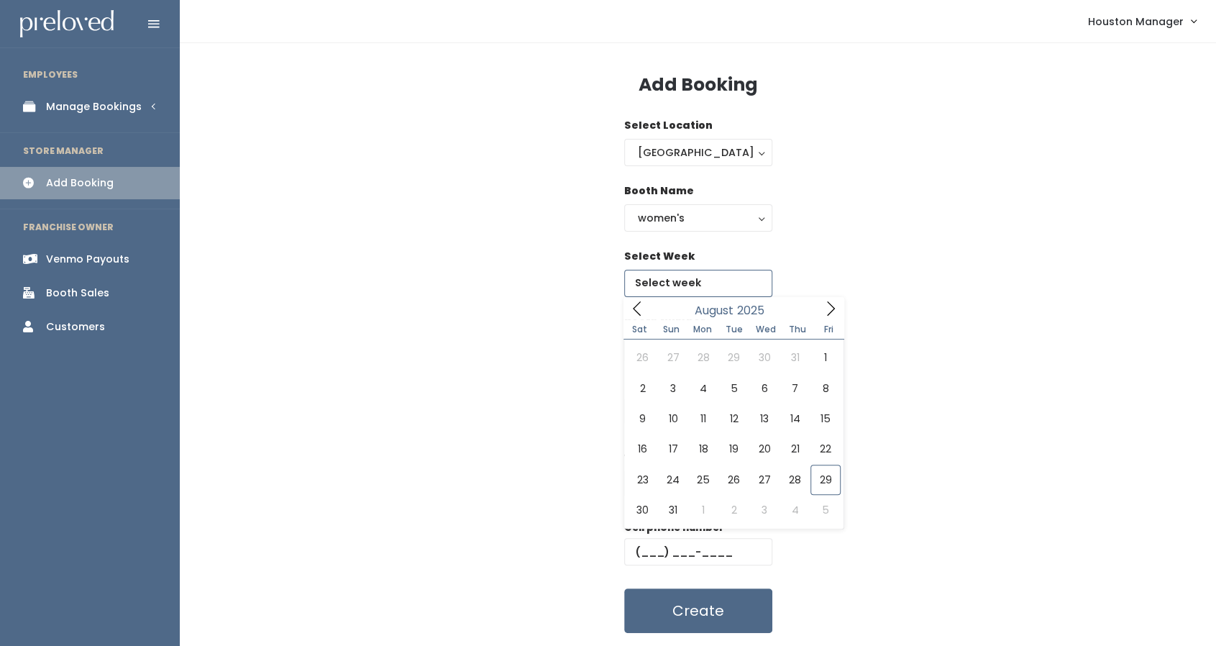
click at [832, 308] on icon at bounding box center [831, 309] width 16 height 16
type input "September 20 to September 26"
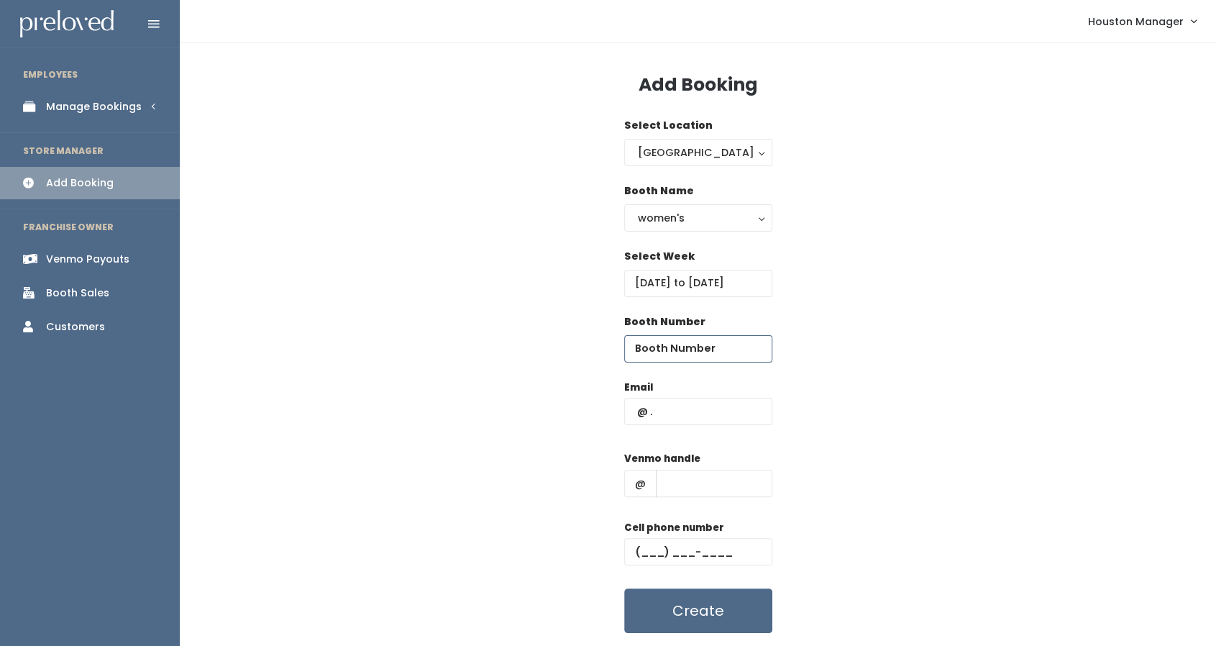
click at [686, 347] on input "number" at bounding box center [698, 348] width 148 height 27
type input "43"
click at [677, 406] on input "text" at bounding box center [698, 411] width 148 height 27
paste input "[EMAIL_ADDRESS][PERSON_NAME][DOMAIN_NAME]"
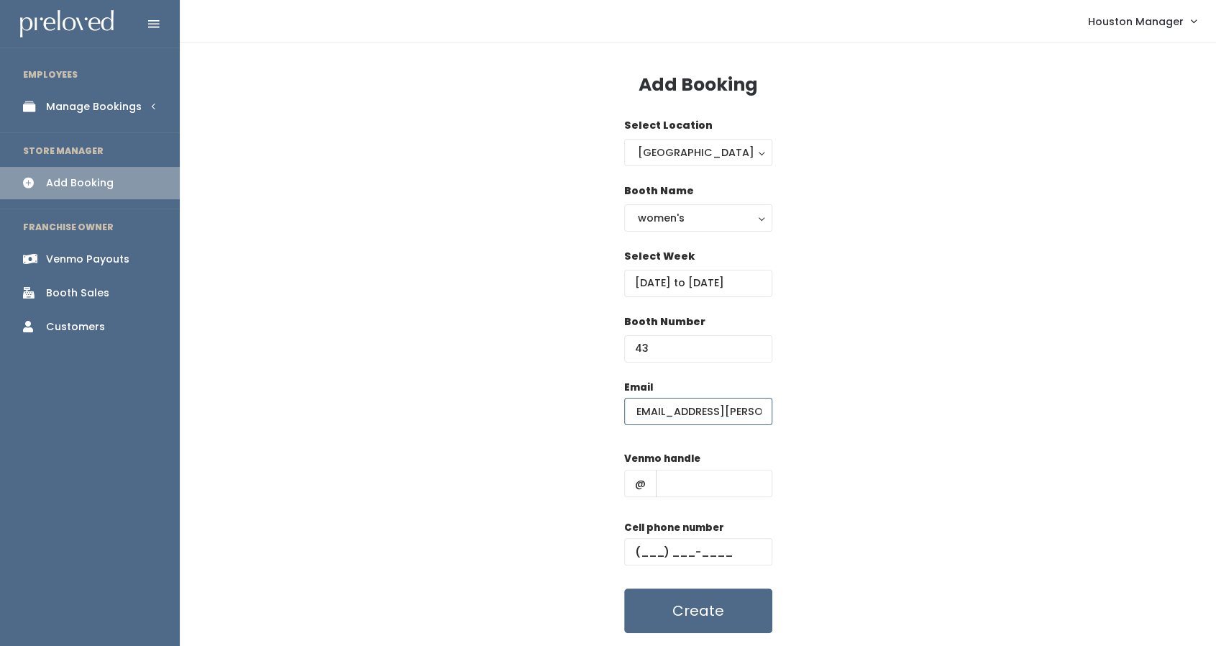
type input "[EMAIL_ADDRESS][PERSON_NAME][DOMAIN_NAME]"
click at [686, 482] on input "text" at bounding box center [714, 483] width 117 height 27
type input "bdk"
click at [656, 552] on input "text" at bounding box center [698, 551] width 148 height 27
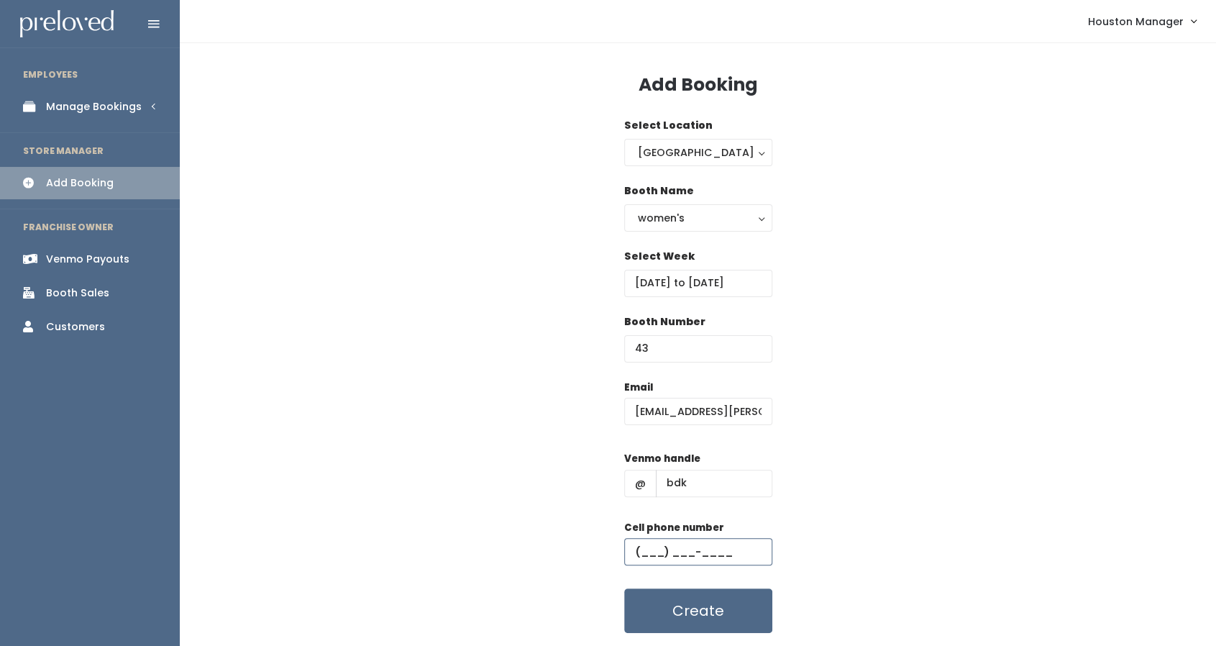
type input "(655) 555-5555"
click at [729, 630] on button "Create" at bounding box center [698, 610] width 148 height 45
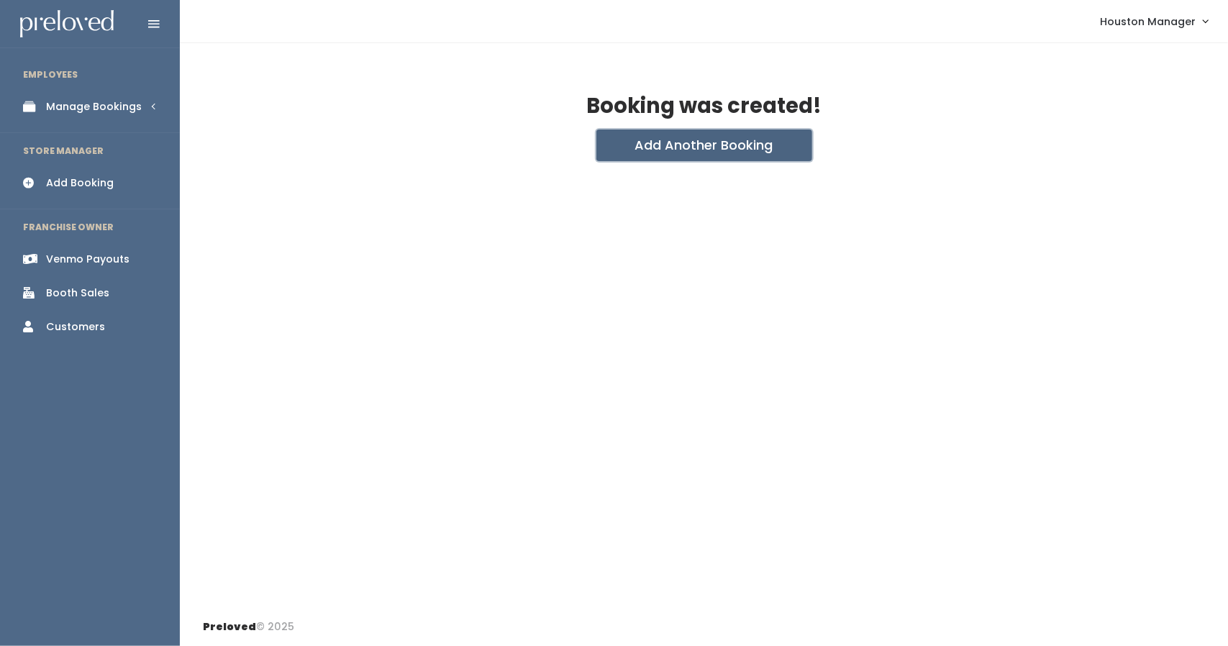
click at [711, 139] on button "Add Another Booking" at bounding box center [704, 145] width 216 height 32
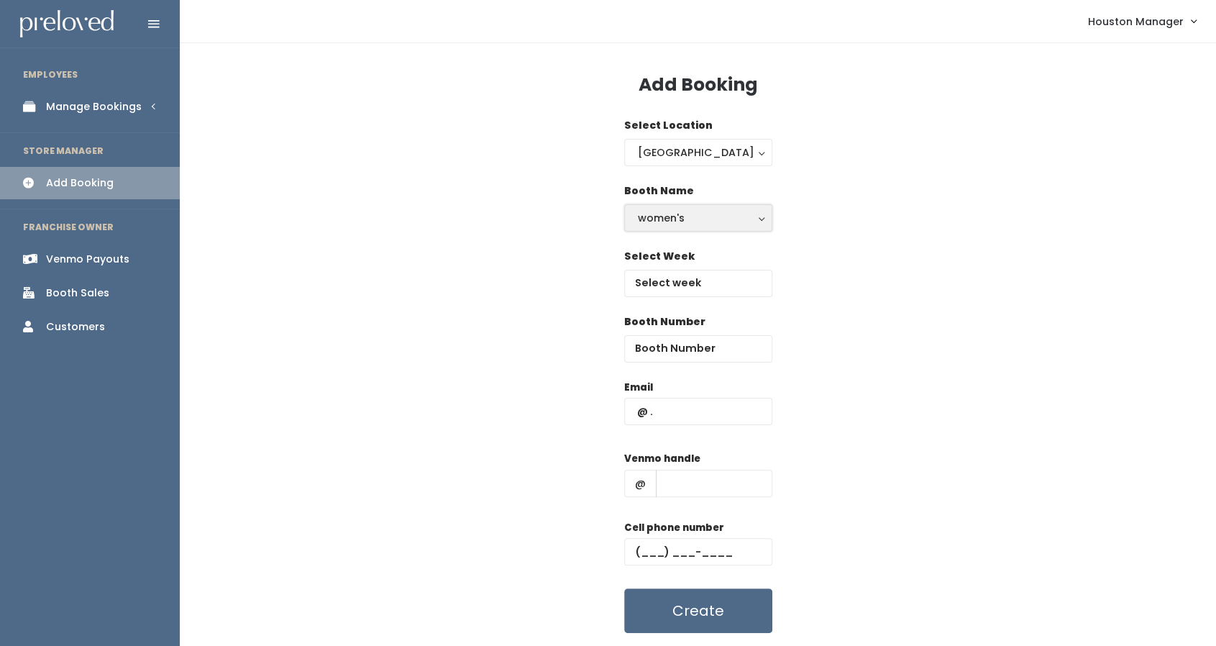
click at [696, 210] on div "women's" at bounding box center [698, 218] width 121 height 16
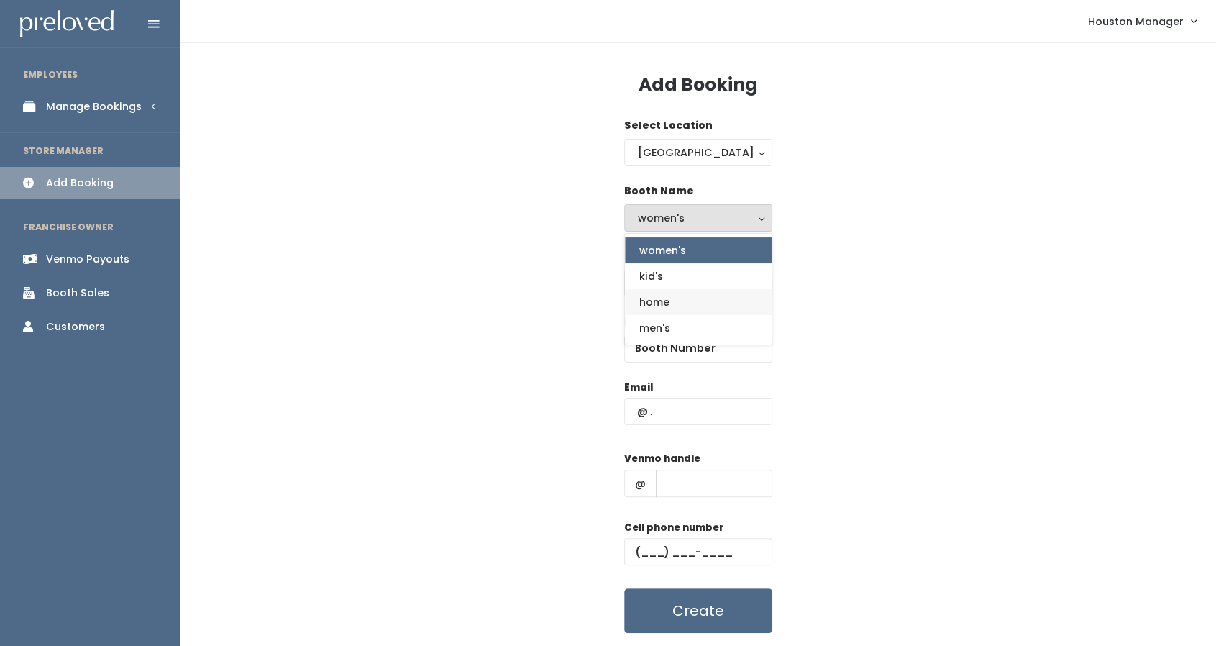
click at [686, 301] on link "home" at bounding box center [698, 302] width 147 height 26
select select "home"
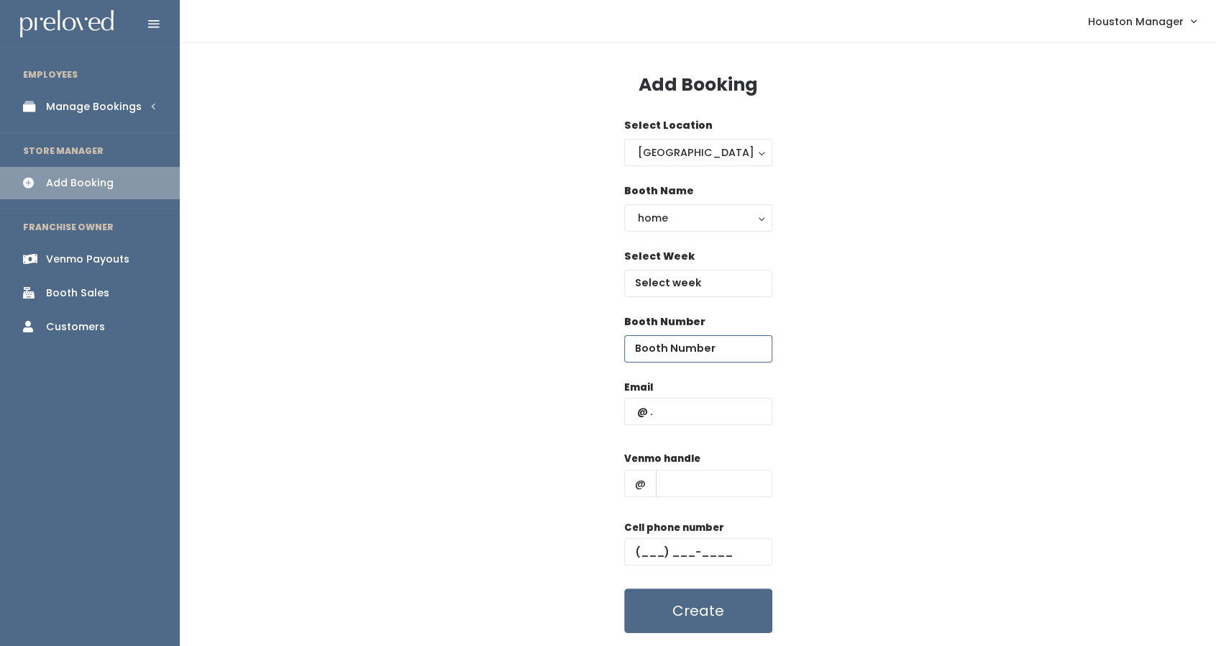
click at [684, 345] on input "number" at bounding box center [698, 348] width 148 height 27
type input "65"
click at [683, 415] on input "text" at bounding box center [698, 411] width 148 height 27
paste input "[EMAIL_ADDRESS][PERSON_NAME][DOMAIN_NAME]"
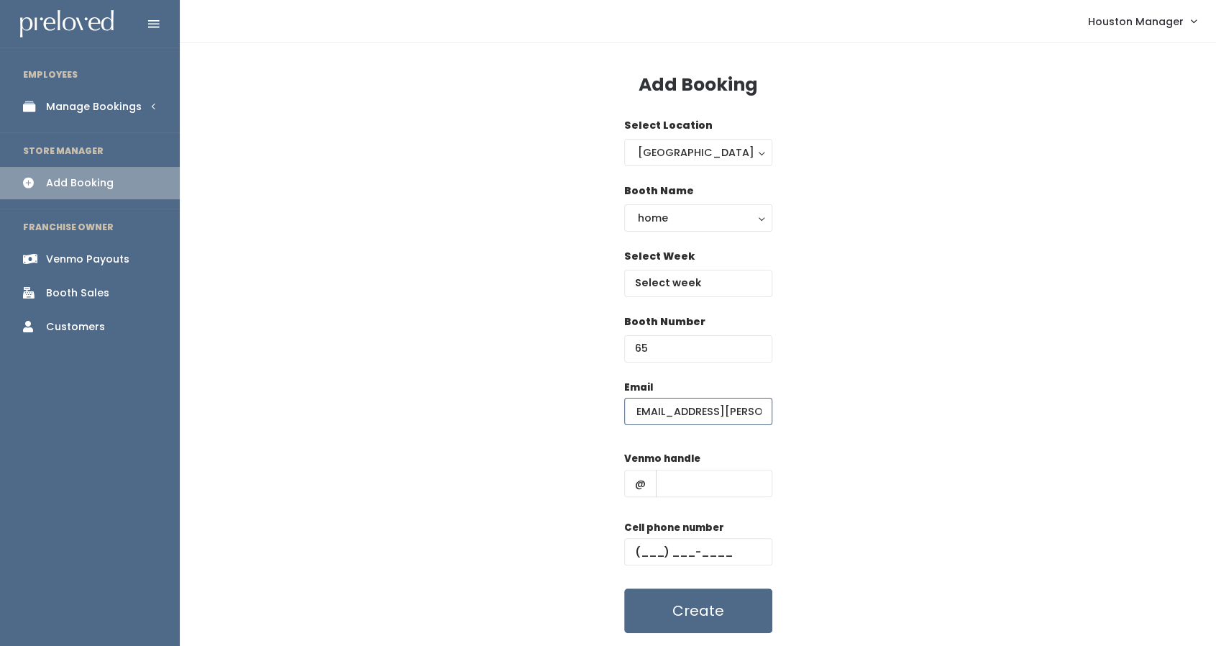
type input "[EMAIL_ADDRESS][PERSON_NAME][DOMAIN_NAME]"
click at [673, 490] on input "text" at bounding box center [714, 483] width 117 height 27
type input "555"
click at [698, 552] on input "text" at bounding box center [698, 551] width 148 height 27
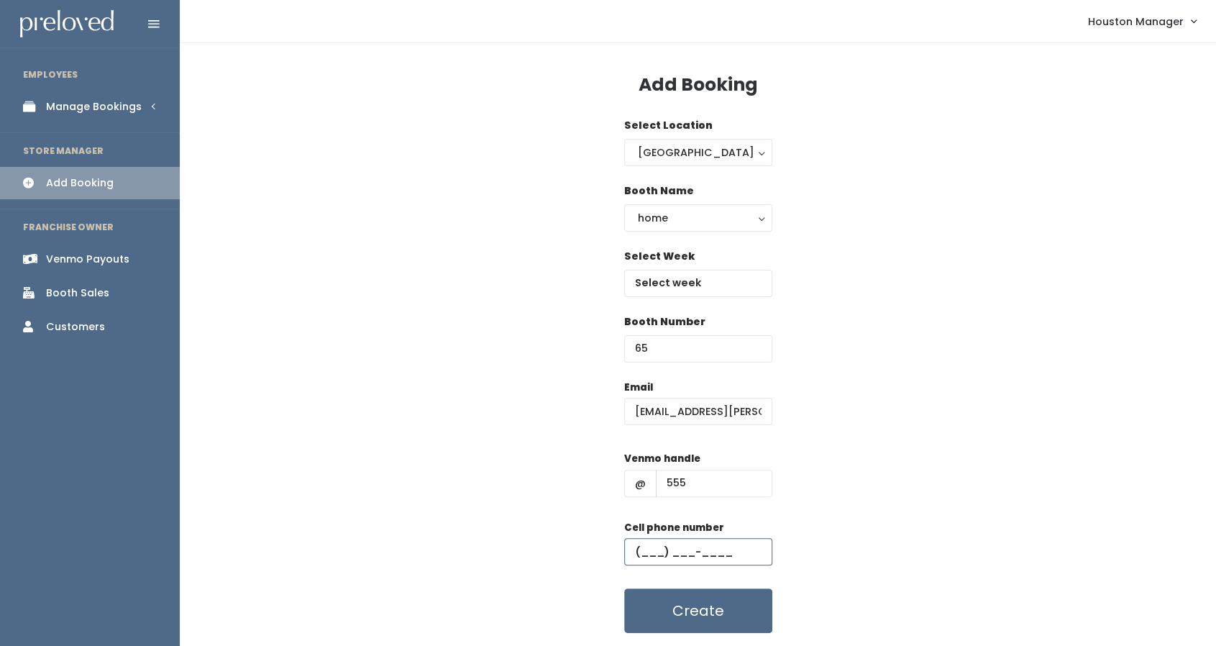
type input "(655) 555-5555"
click at [719, 283] on input "text" at bounding box center [698, 283] width 148 height 27
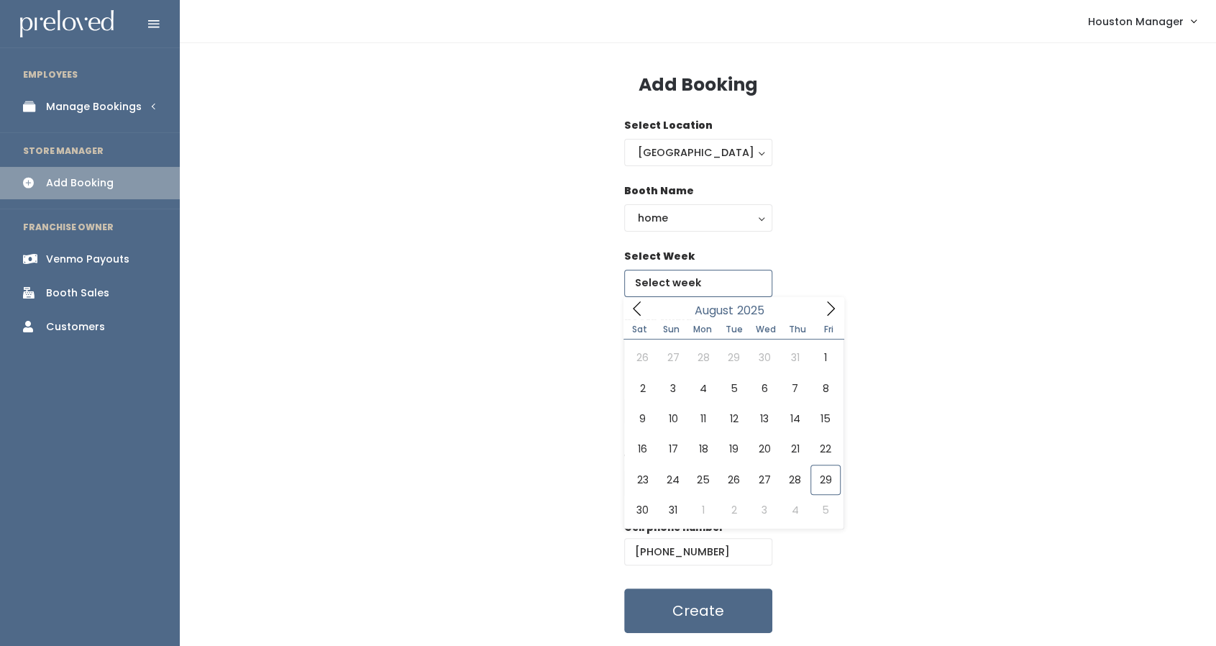
click at [837, 308] on icon at bounding box center [831, 309] width 16 height 16
type input "September 20 to September 26"
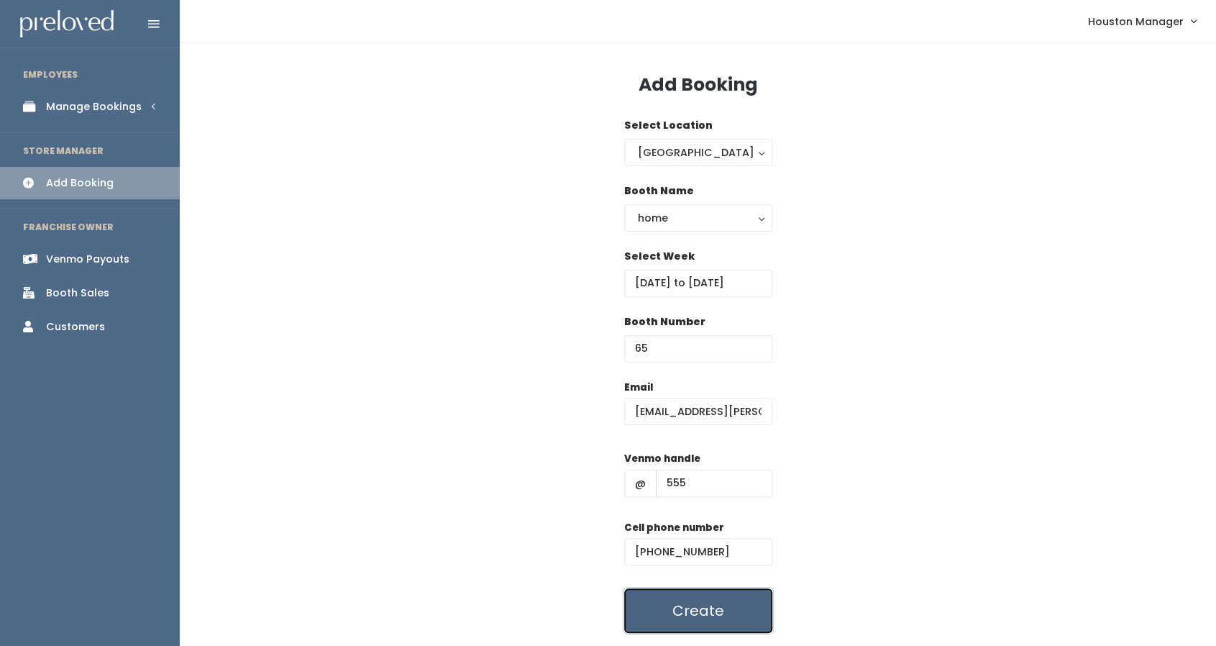
click at [716, 614] on button "Create" at bounding box center [698, 610] width 148 height 45
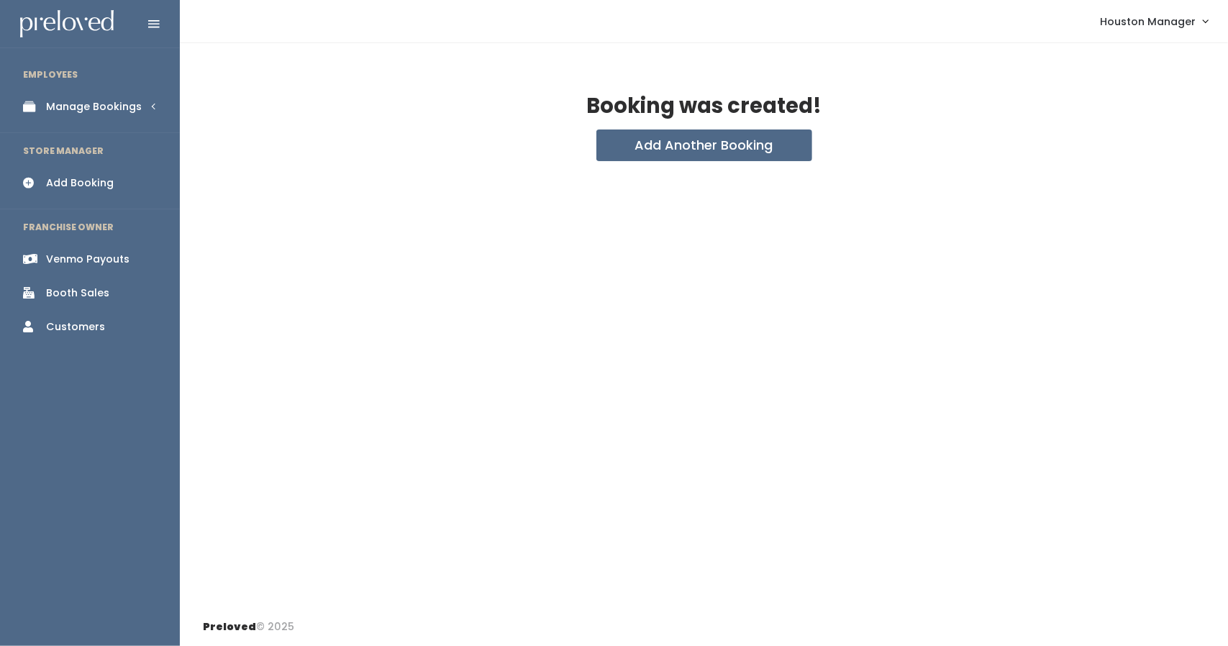
click at [548, 168] on div "Booking was created! Add Another Booking" at bounding box center [704, 325] width 1048 height 565
click at [605, 148] on button "Add Another Booking" at bounding box center [704, 145] width 216 height 32
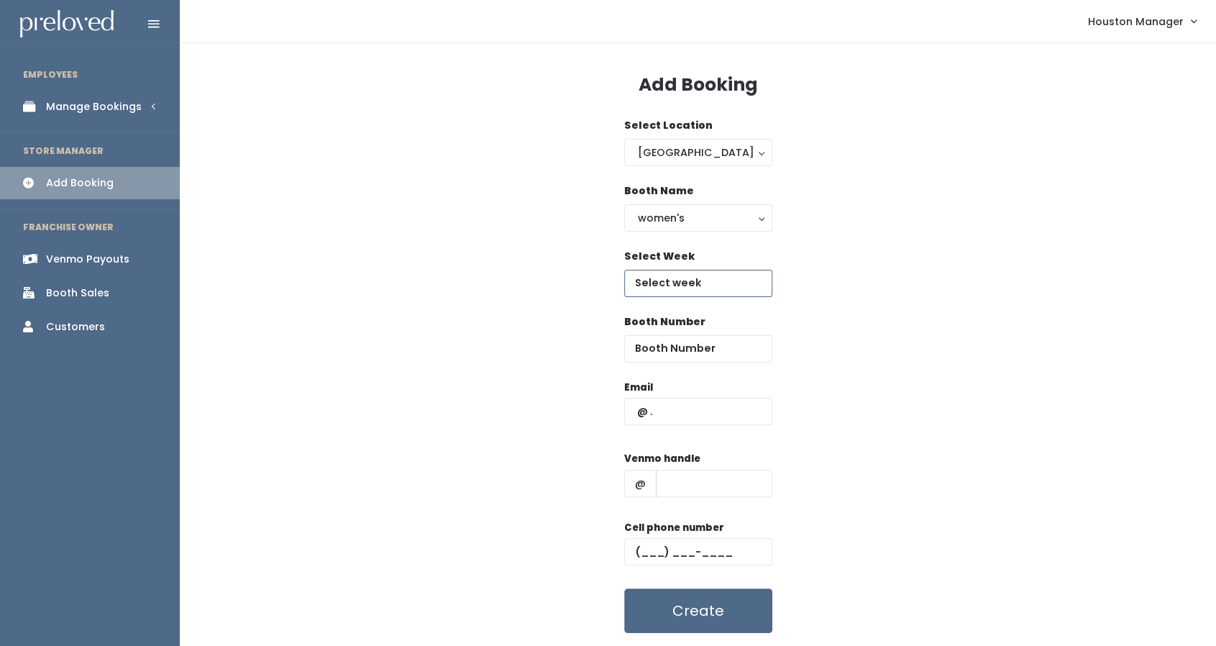
click at [755, 281] on input "text" at bounding box center [698, 283] width 148 height 27
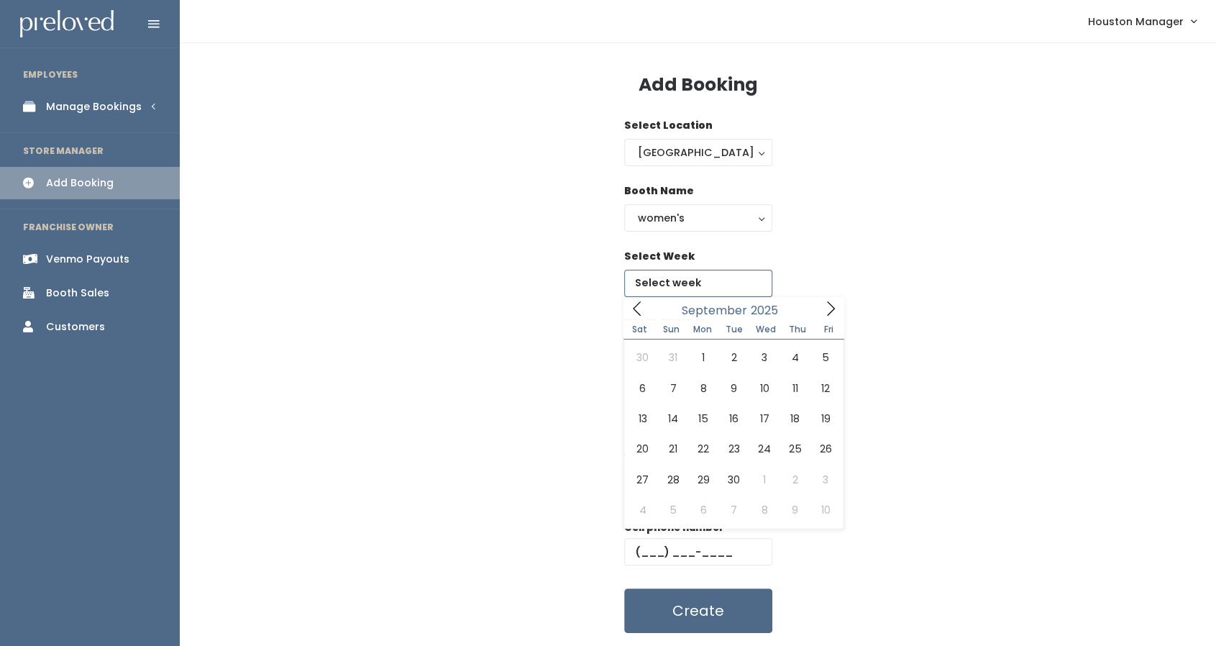
click at [824, 306] on icon at bounding box center [831, 309] width 16 height 16
type input "[DATE] to [DATE]"
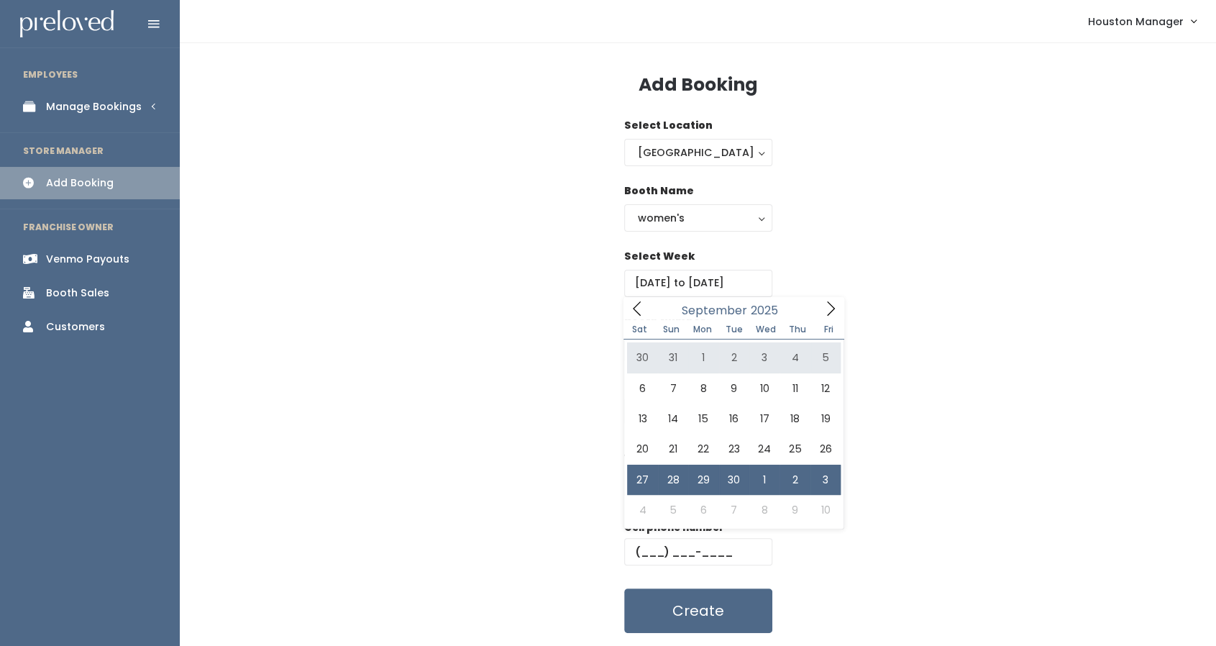
click at [619, 372] on div "Booth Number" at bounding box center [698, 346] width 991 height 65
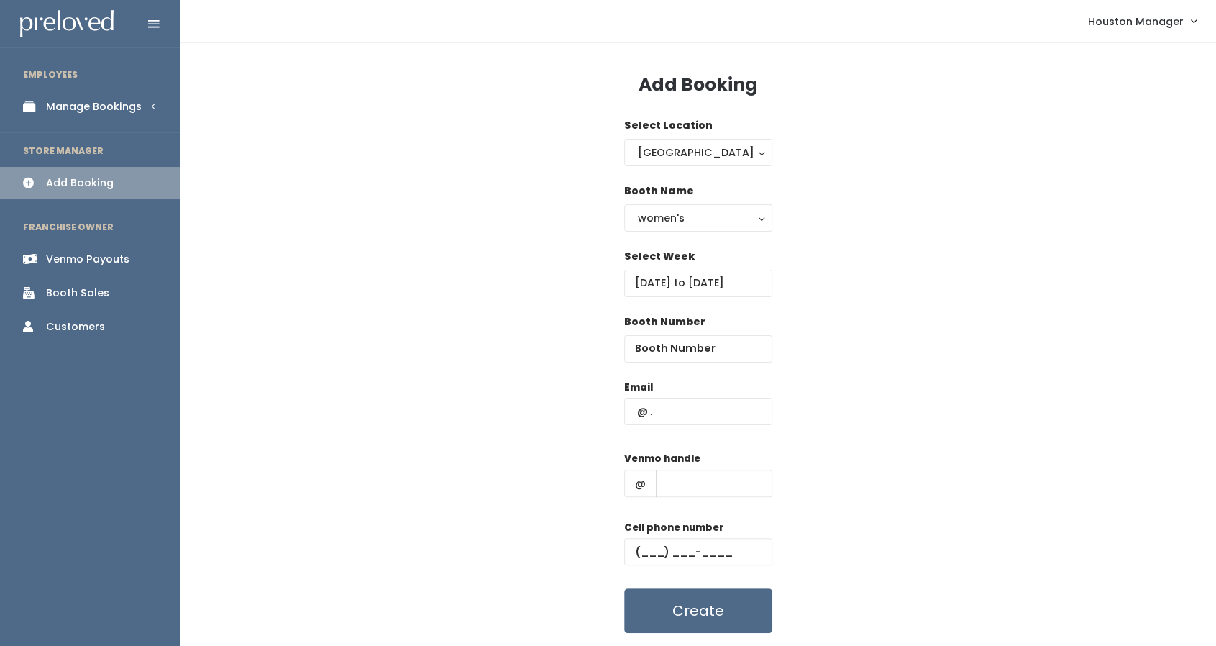
click at [678, 363] on div "Booth Number" at bounding box center [698, 346] width 148 height 65
click at [673, 343] on input "number" at bounding box center [698, 348] width 148 height 27
type input "43"
click at [675, 429] on div "Email" at bounding box center [698, 410] width 148 height 60
click at [672, 413] on input "text" at bounding box center [698, 411] width 148 height 27
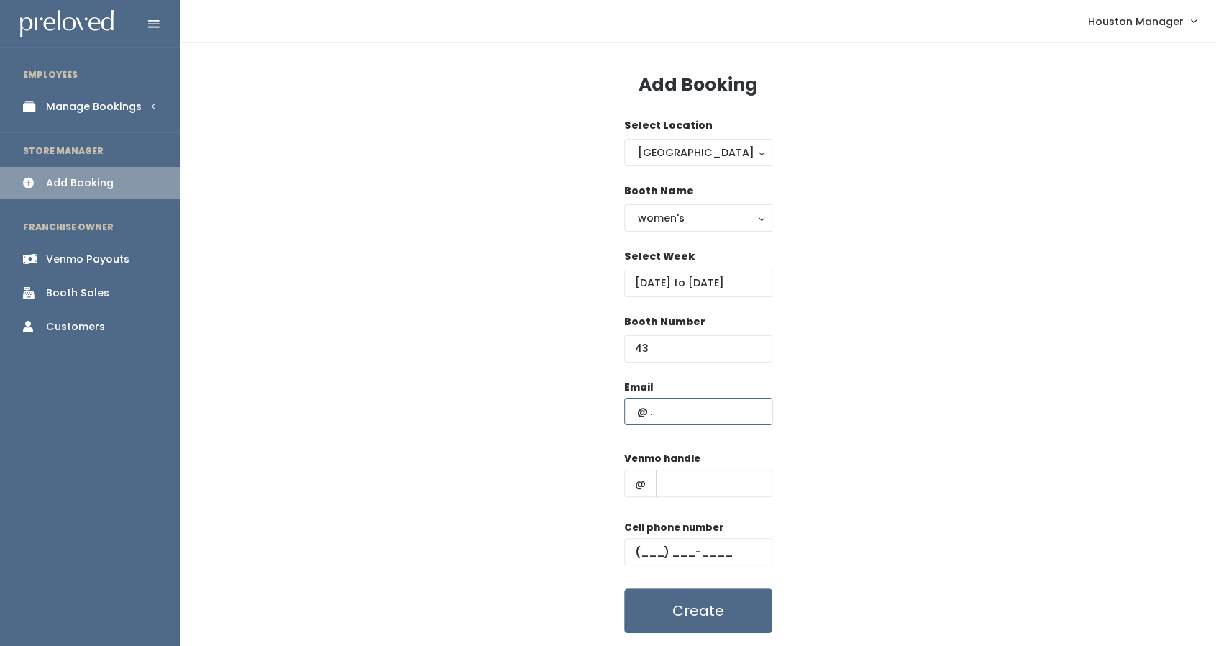
paste input "[EMAIL_ADDRESS][PERSON_NAME][DOMAIN_NAME]"
type input "[EMAIL_ADDRESS][PERSON_NAME][DOMAIN_NAME]"
click at [693, 488] on input "text" at bounding box center [714, 483] width 117 height 27
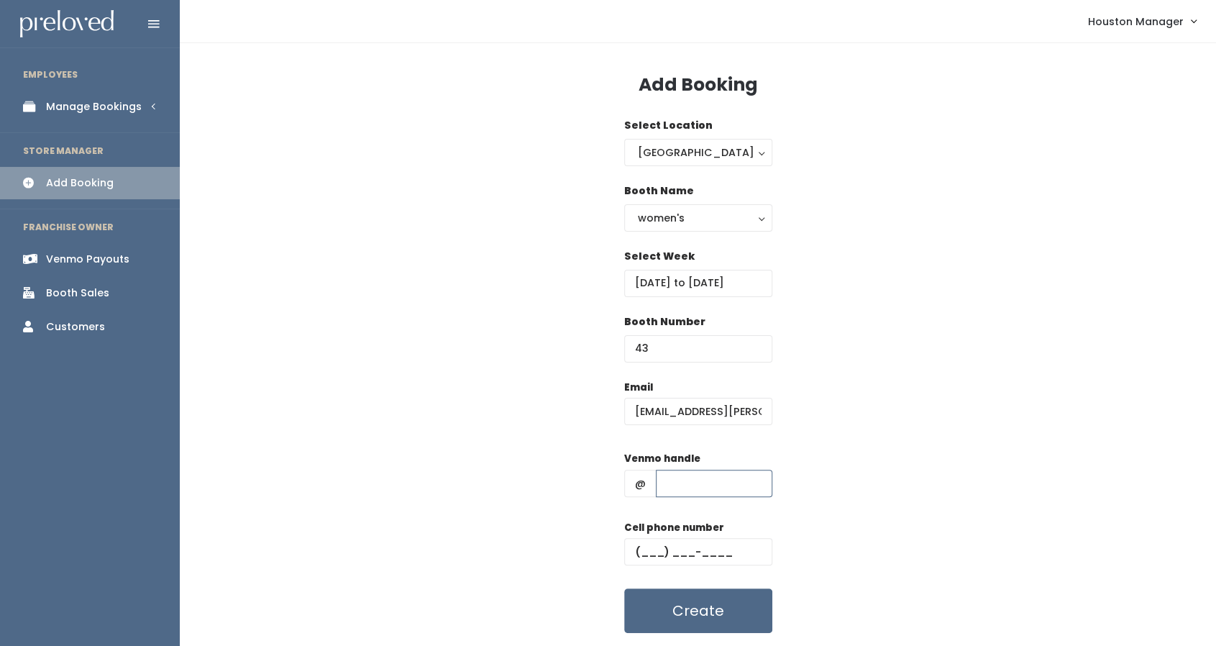
type input "x"
click at [659, 544] on input "text" at bounding box center [698, 551] width 148 height 27
type input "(655) 555-5555"
click at [653, 204] on button "women's" at bounding box center [698, 217] width 148 height 27
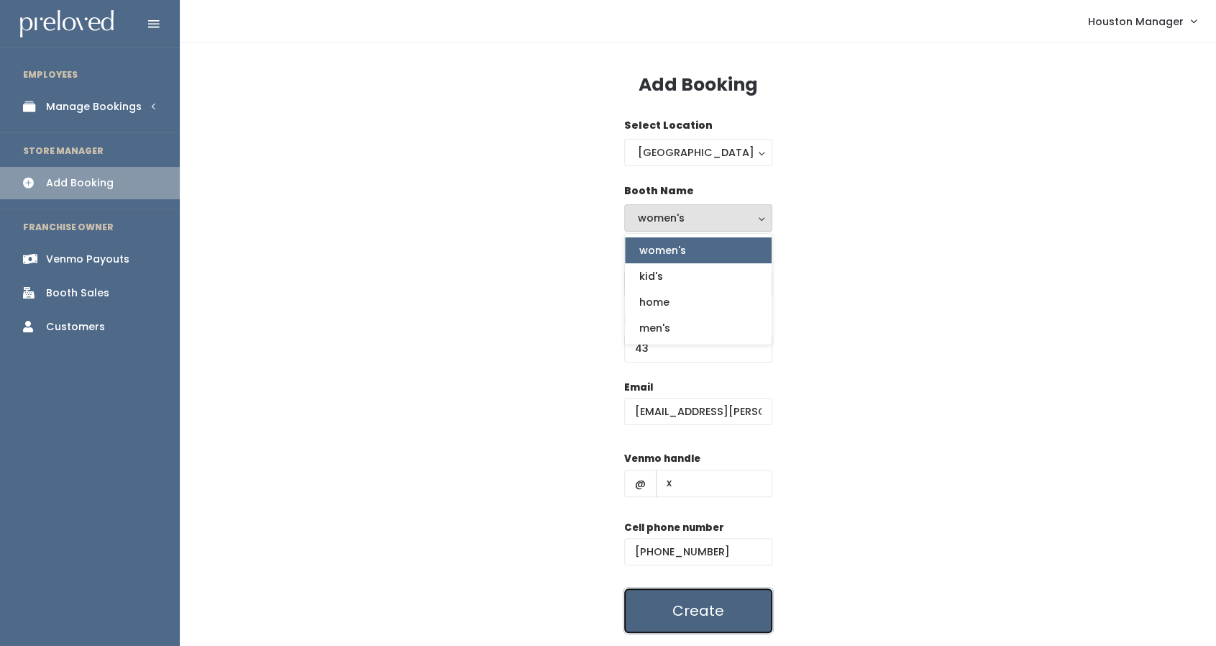
click at [681, 605] on button "Create" at bounding box center [698, 610] width 148 height 45
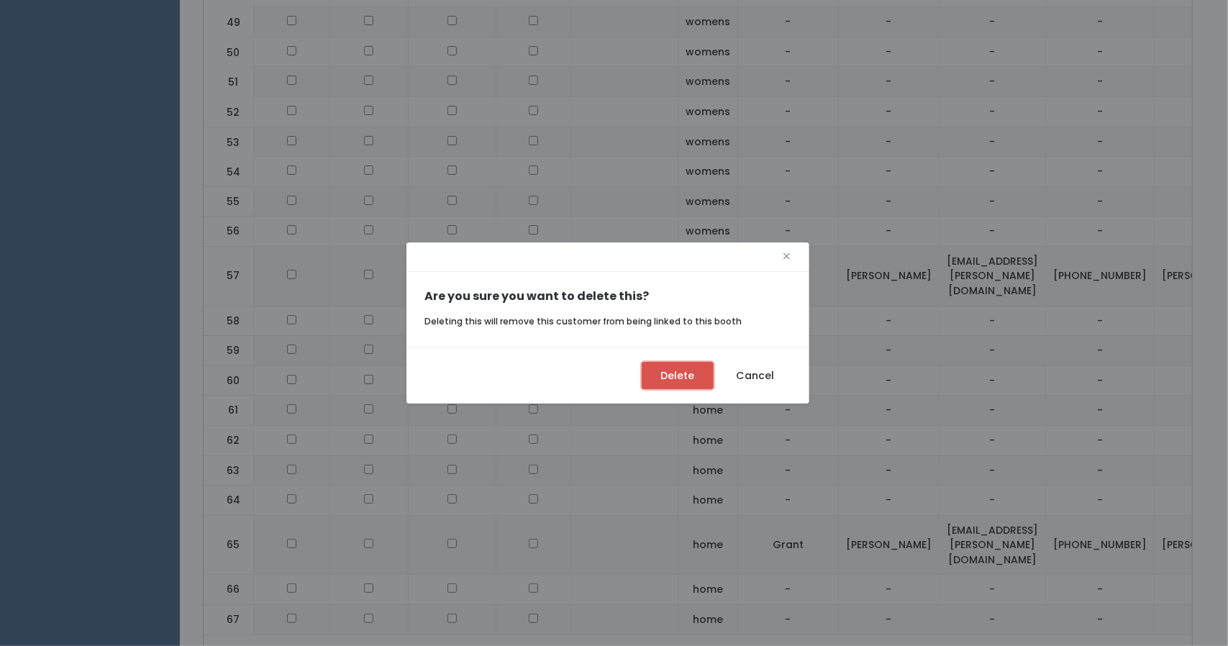
click at [705, 375] on button "Delete" at bounding box center [678, 375] width 72 height 27
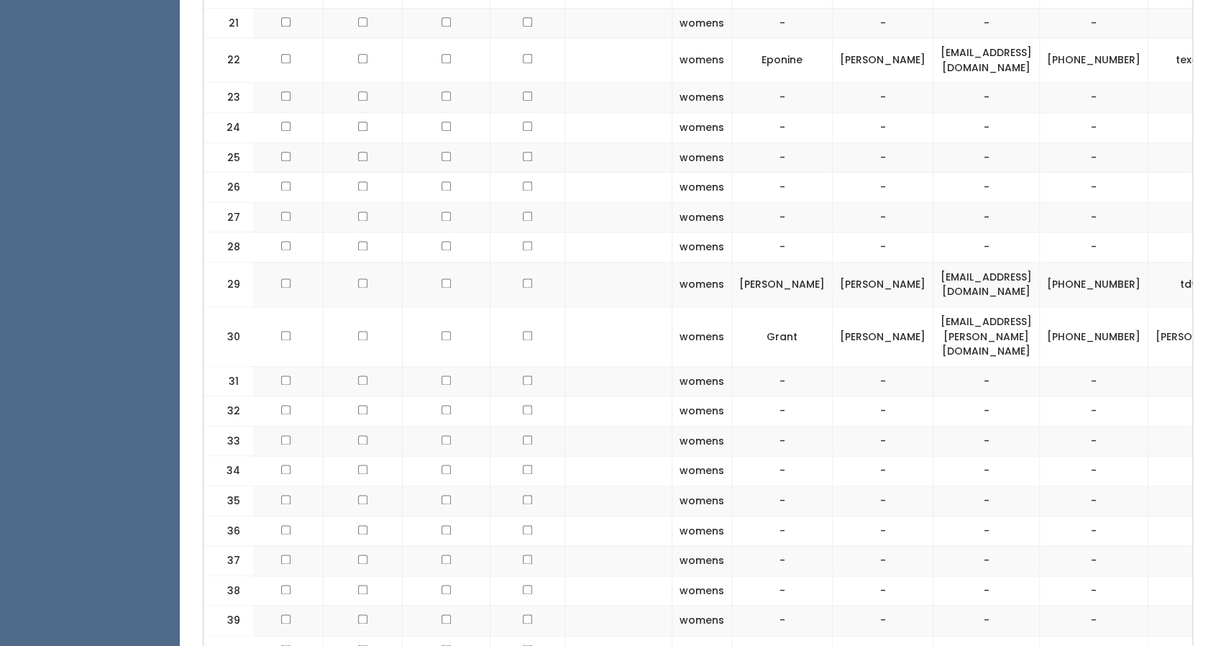
scroll to position [1196, 0]
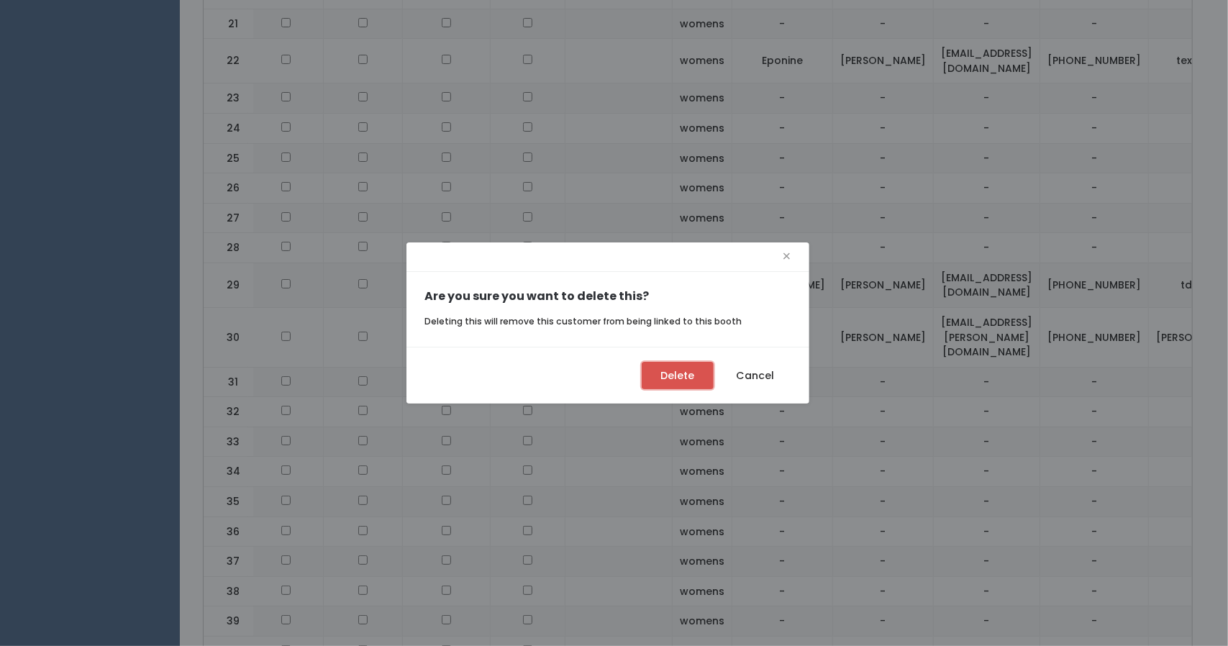
click at [652, 385] on button "Delete" at bounding box center [678, 375] width 72 height 27
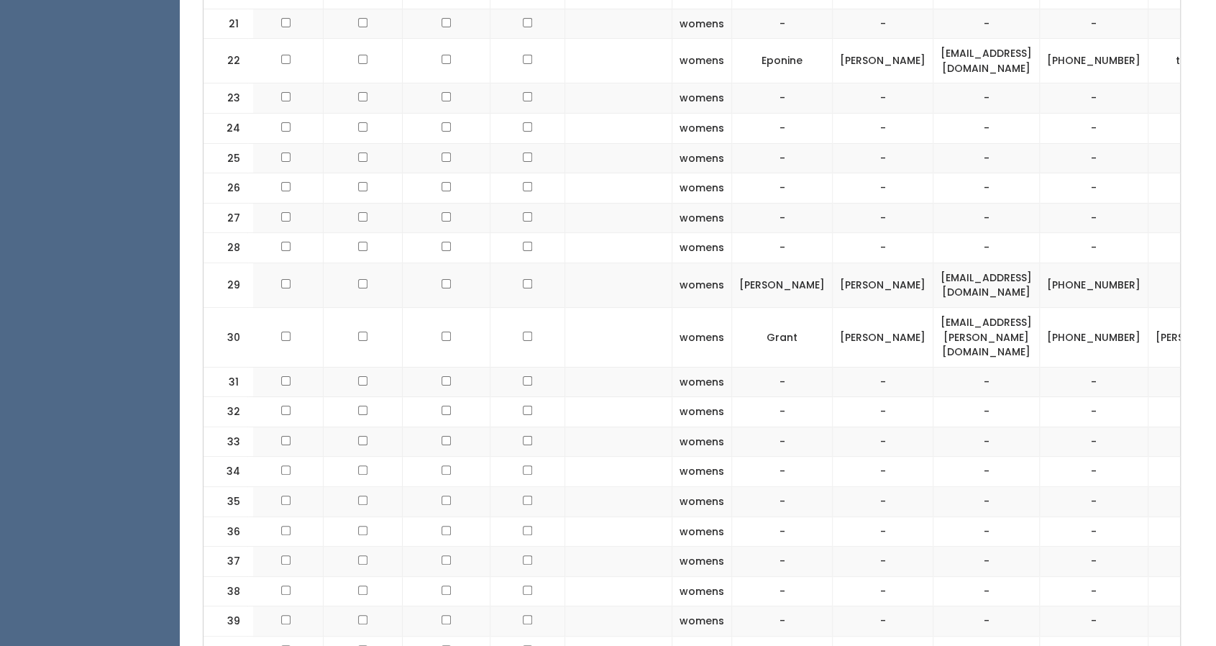
scroll to position [0, 0]
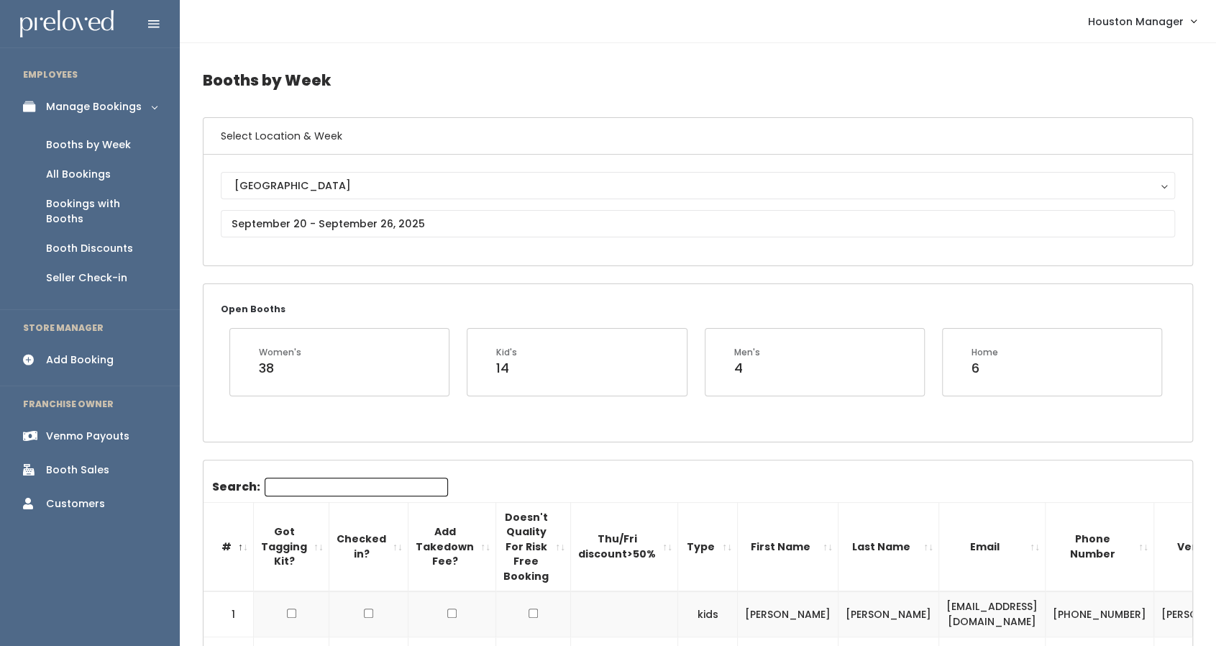
click at [298, 208] on div "Houston Houston" at bounding box center [698, 210] width 955 height 76
click at [298, 217] on input "text" at bounding box center [698, 223] width 955 height 27
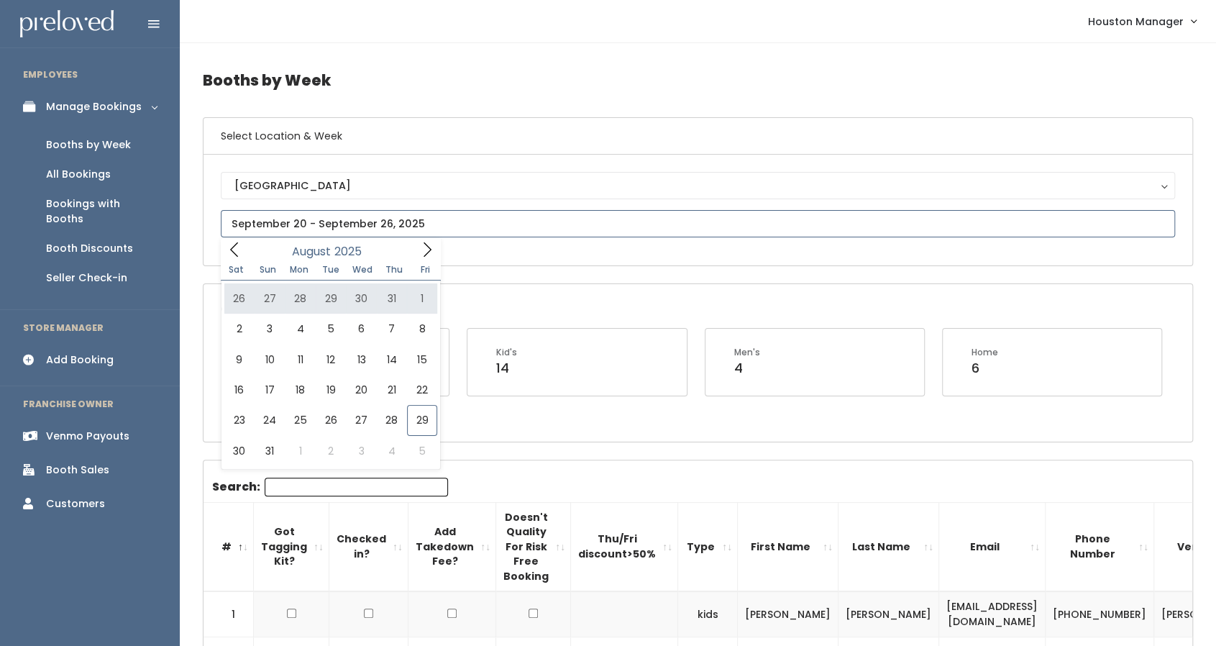
click at [426, 244] on icon at bounding box center [428, 249] width 8 height 14
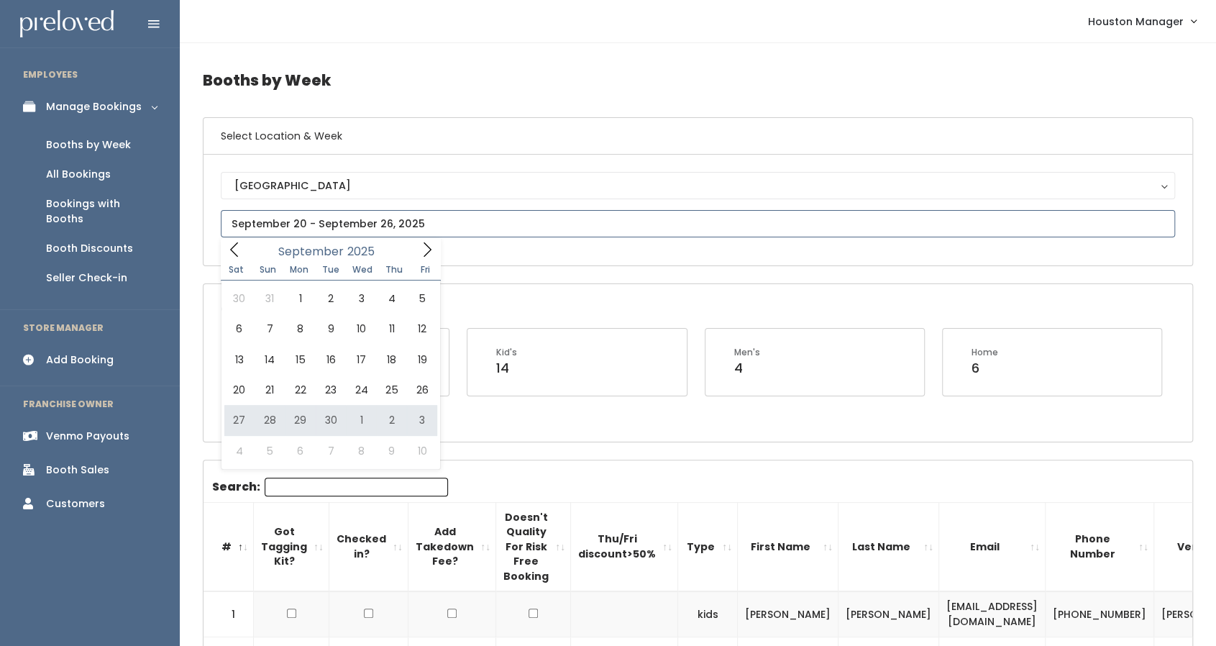
type input "[DATE] to [DATE]"
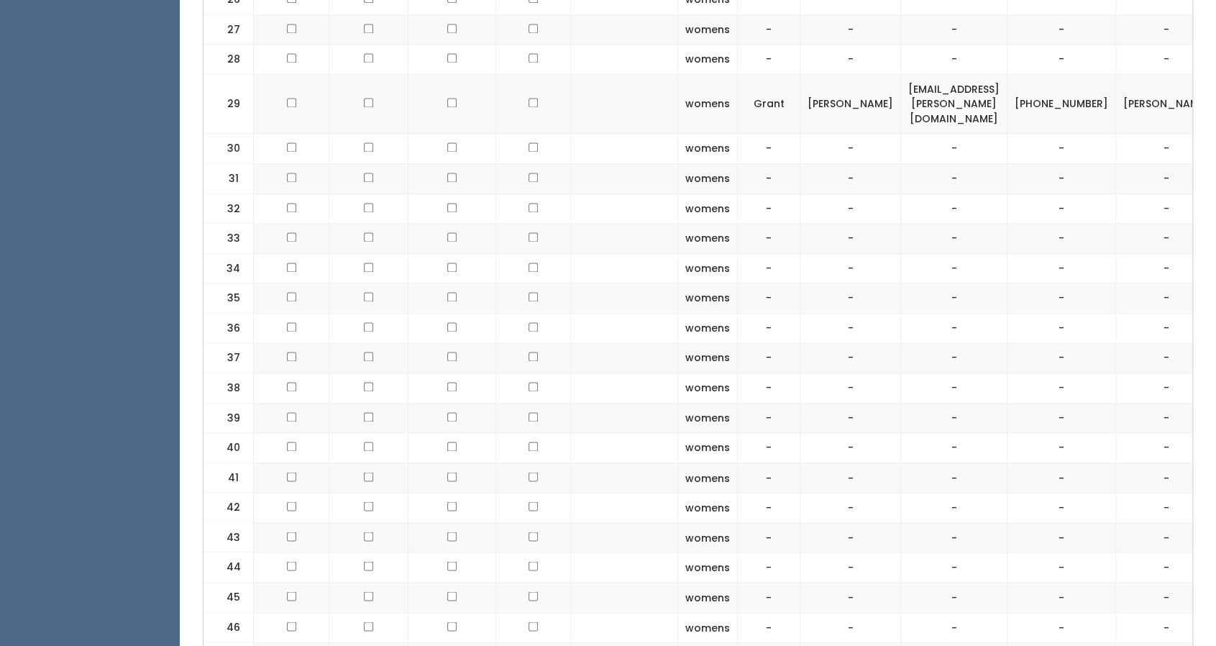
scroll to position [1356, 0]
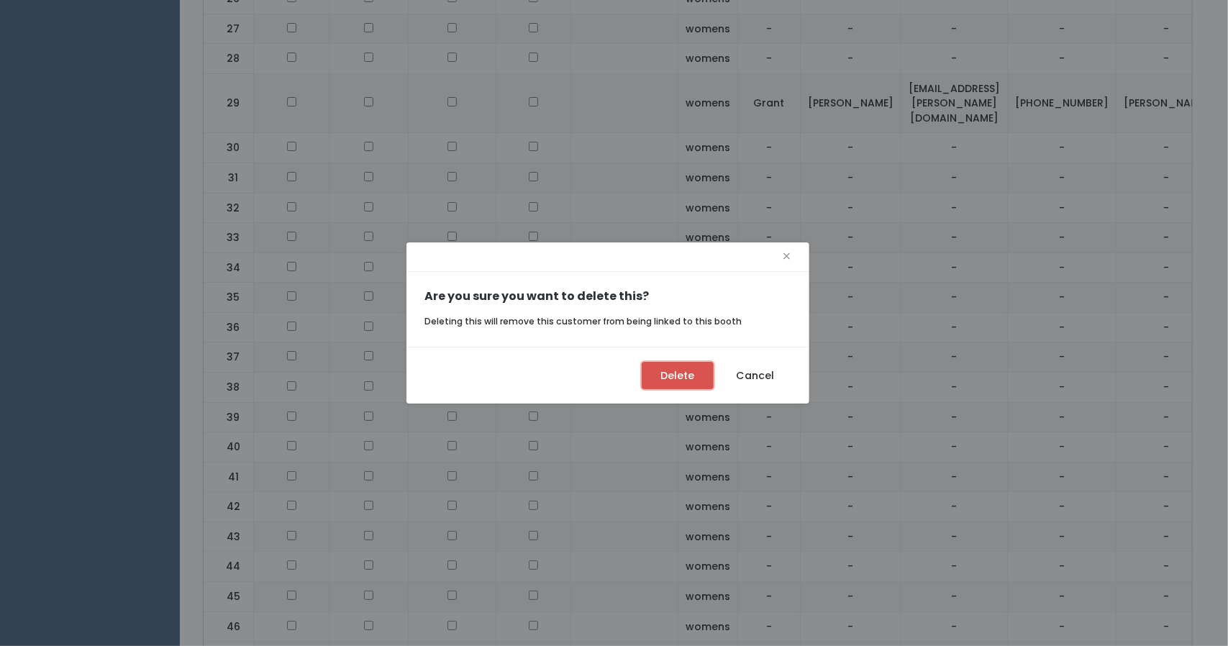
click at [673, 383] on button "Delete" at bounding box center [678, 375] width 72 height 27
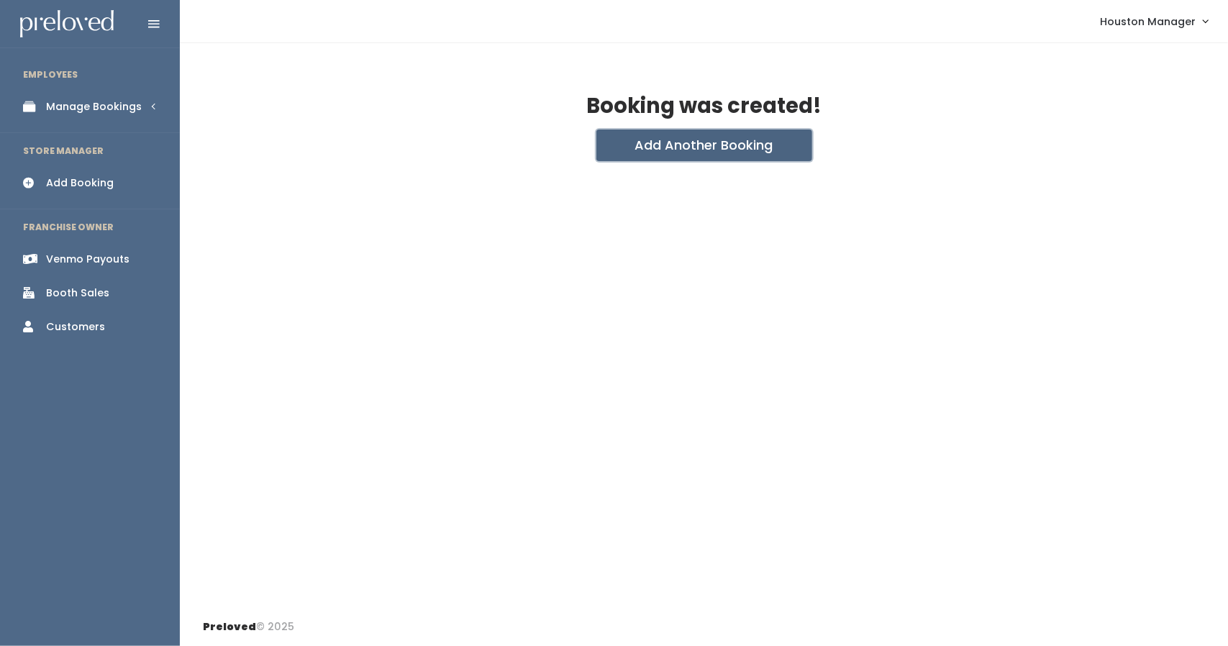
click at [637, 137] on button "Add Another Booking" at bounding box center [704, 145] width 216 height 32
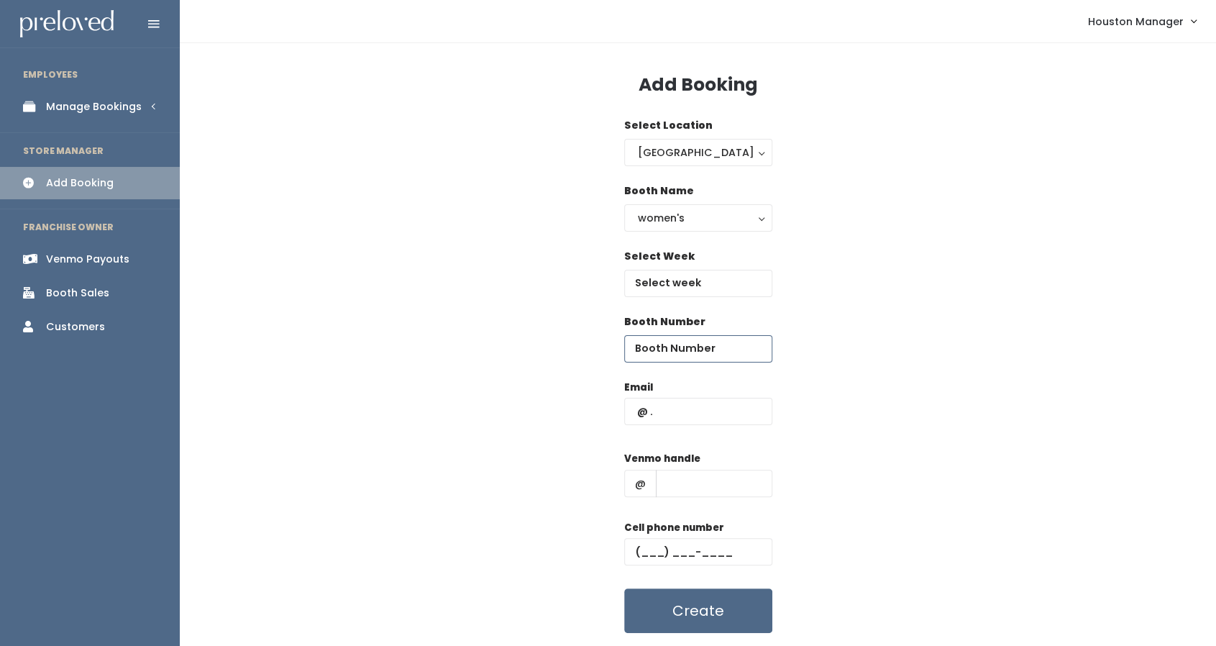
click at [684, 340] on input "number" at bounding box center [698, 348] width 148 height 27
type input "65"
click at [684, 416] on input "text" at bounding box center [698, 411] width 148 height 27
paste input "[EMAIL_ADDRESS][PERSON_NAME][DOMAIN_NAME]"
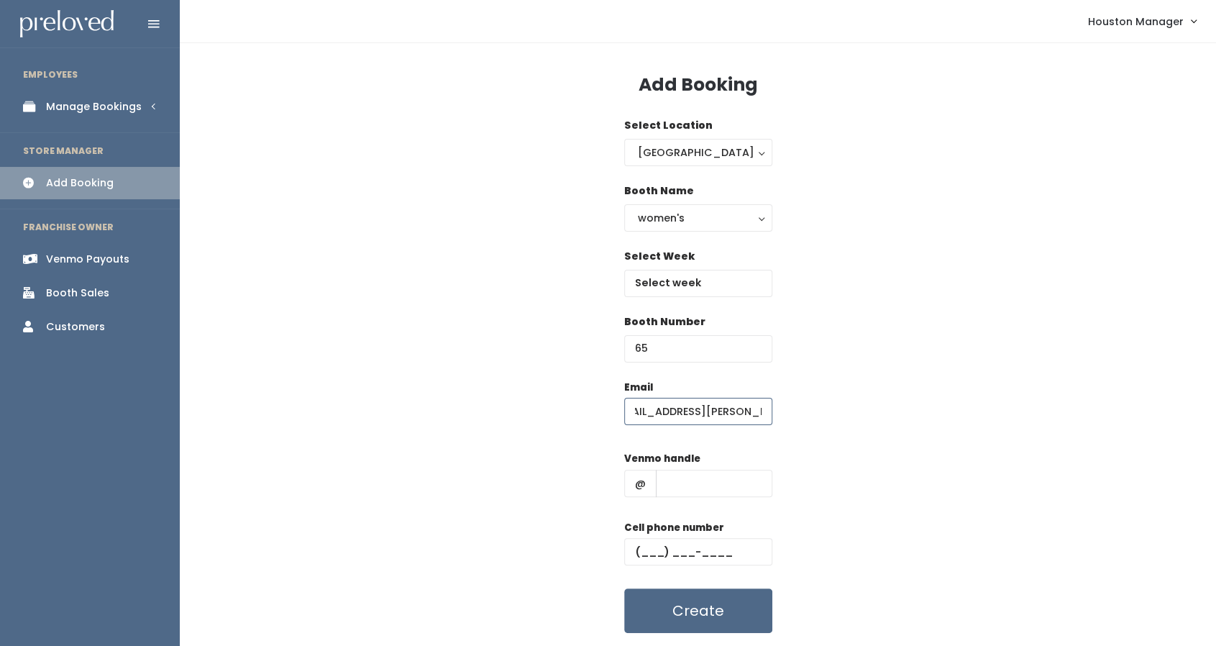
type input "[EMAIL_ADDRESS][PERSON_NAME][DOMAIN_NAME]"
click at [669, 482] on input "text" at bounding box center [714, 483] width 117 height 27
type input "S"
click at [668, 543] on input "text" at bounding box center [698, 551] width 148 height 27
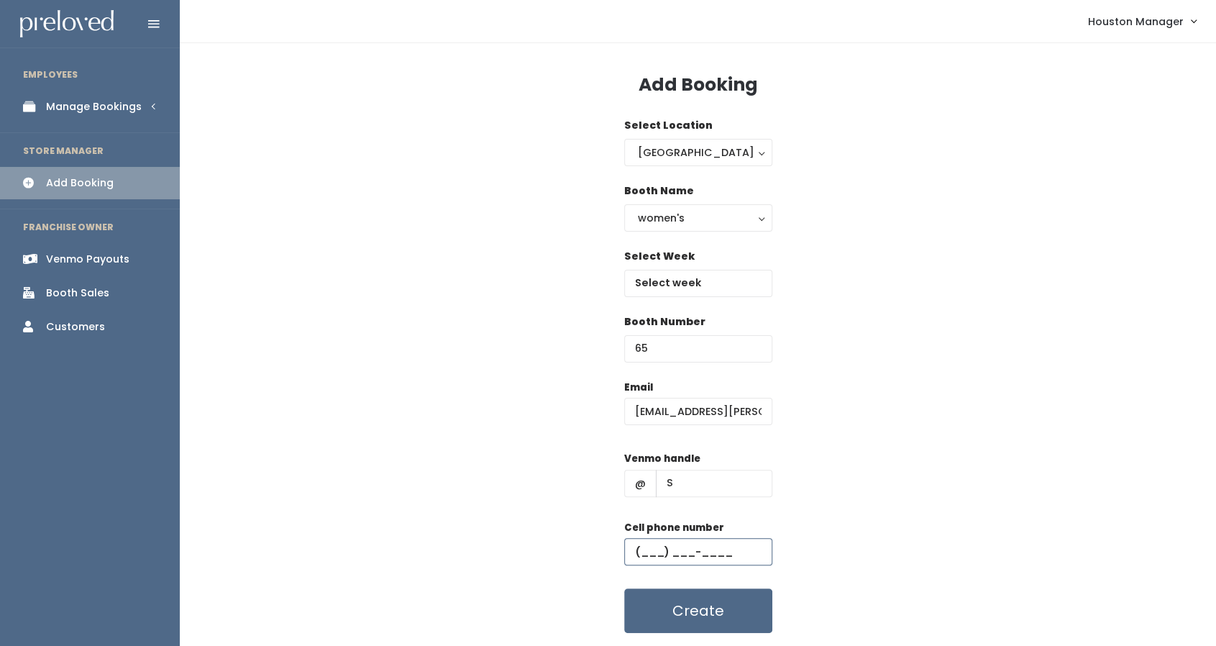
type input "[PHONE_NUMBER]"
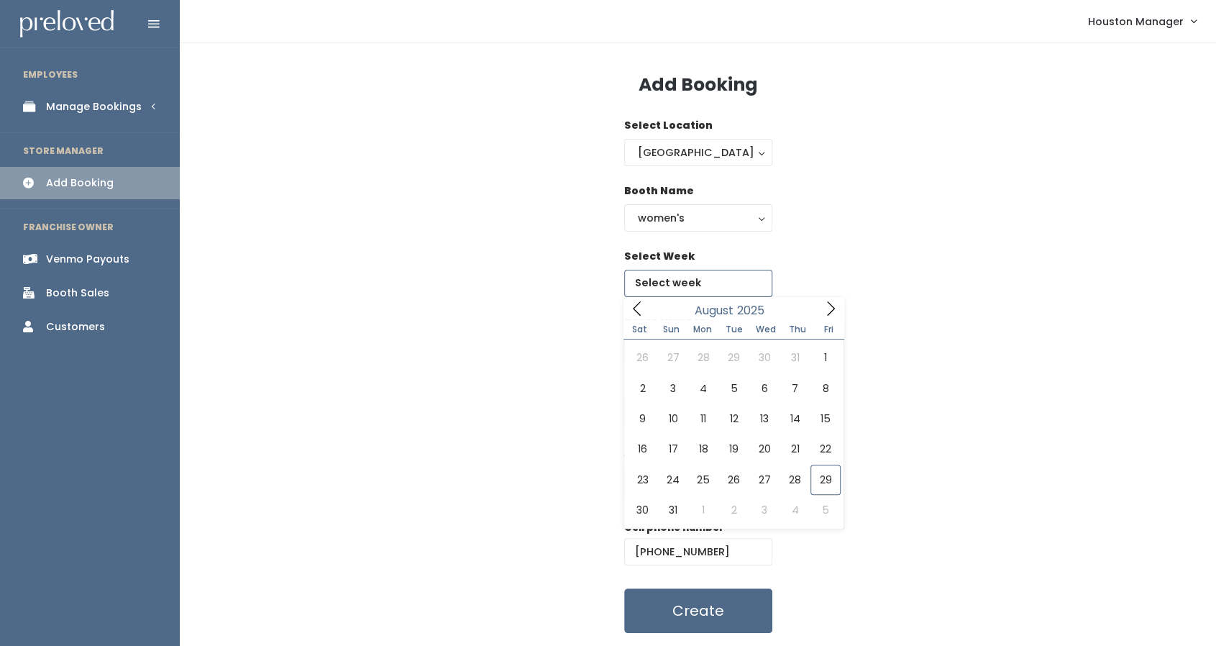
click at [673, 289] on input "text" at bounding box center [698, 283] width 148 height 27
click at [830, 306] on icon at bounding box center [831, 309] width 16 height 16
type input "September 27 to October 3"
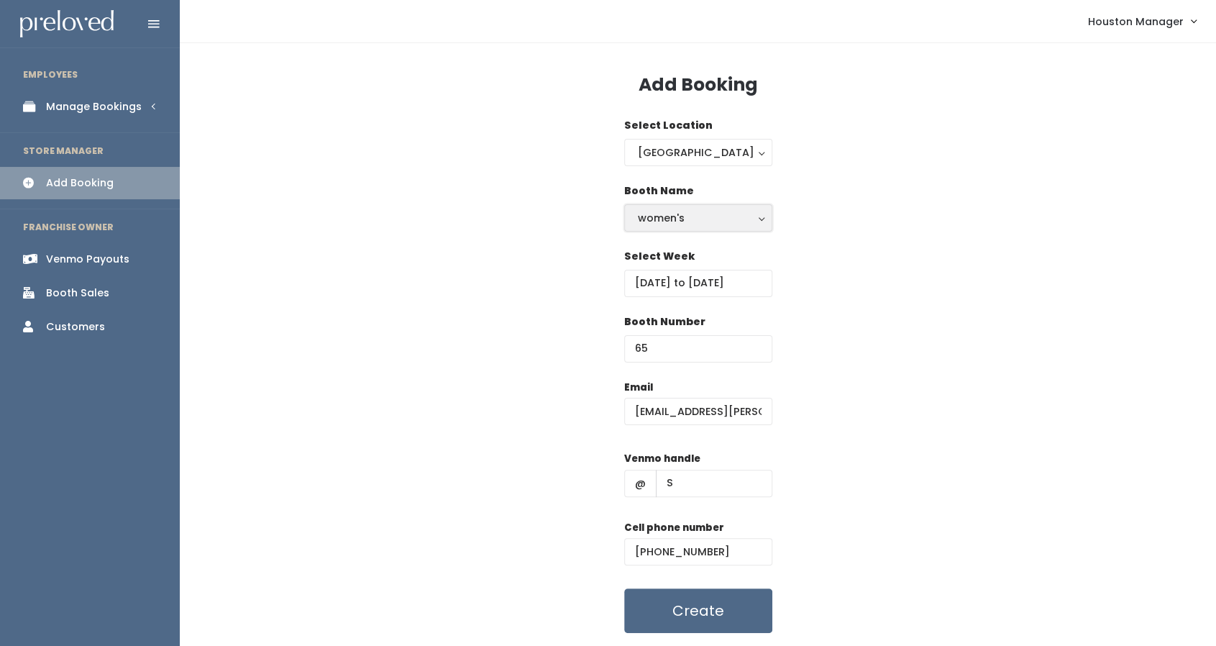
click at [683, 219] on div "women's" at bounding box center [698, 218] width 121 height 16
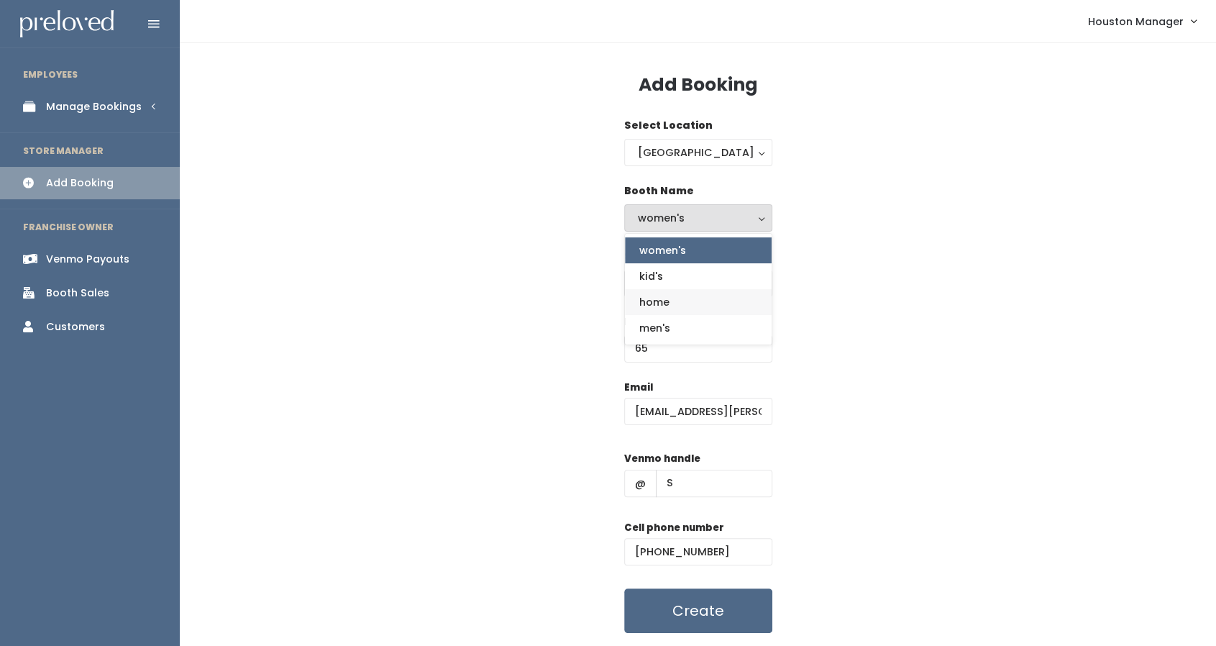
click at [682, 301] on link "home" at bounding box center [698, 302] width 147 height 26
select select "home"
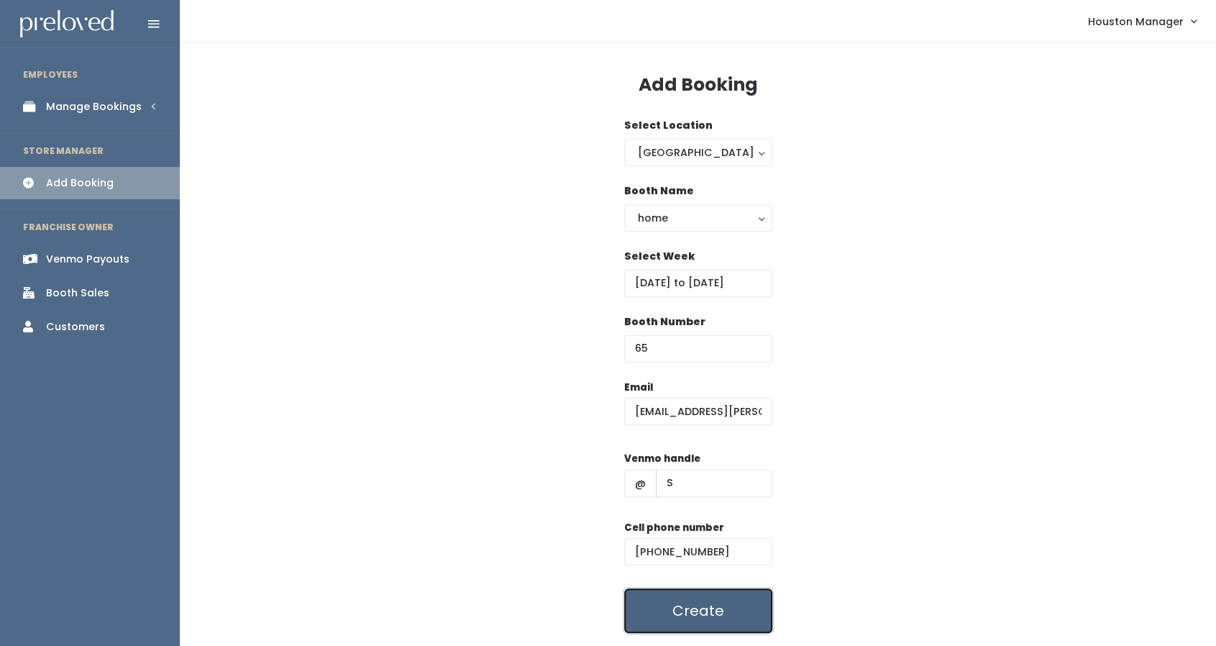
click at [742, 601] on button "Create" at bounding box center [698, 610] width 148 height 45
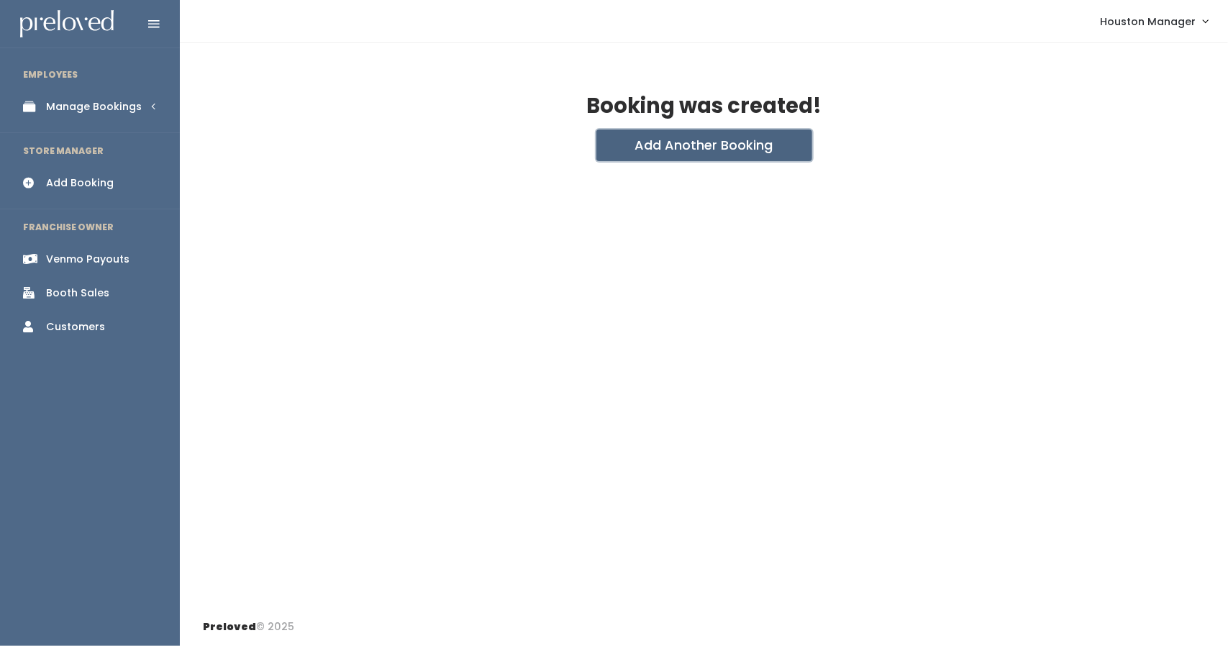
click at [636, 142] on button "Add Another Booking" at bounding box center [704, 145] width 216 height 32
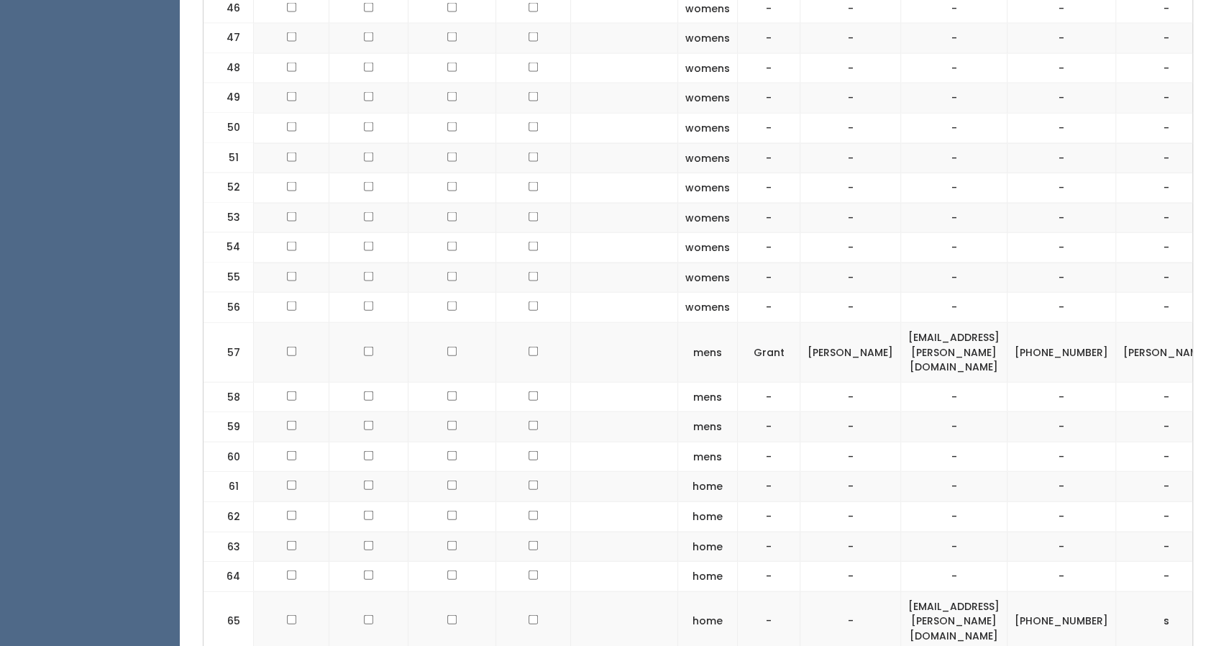
scroll to position [2062, 0]
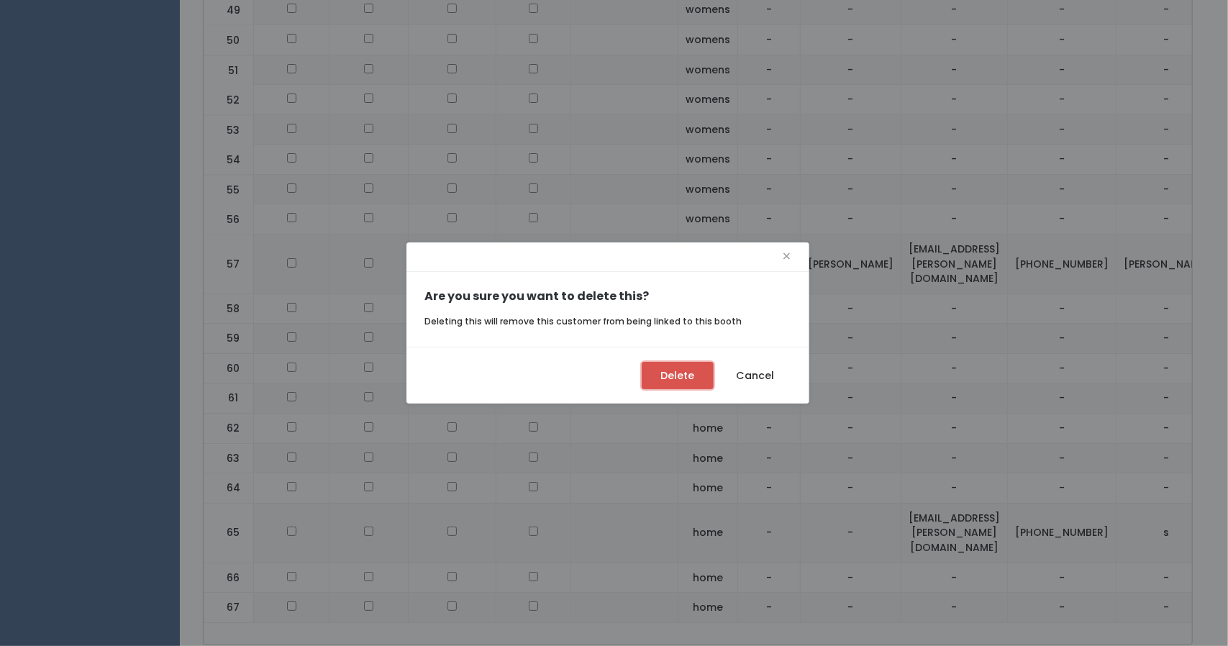
click at [684, 378] on button "Delete" at bounding box center [678, 375] width 72 height 27
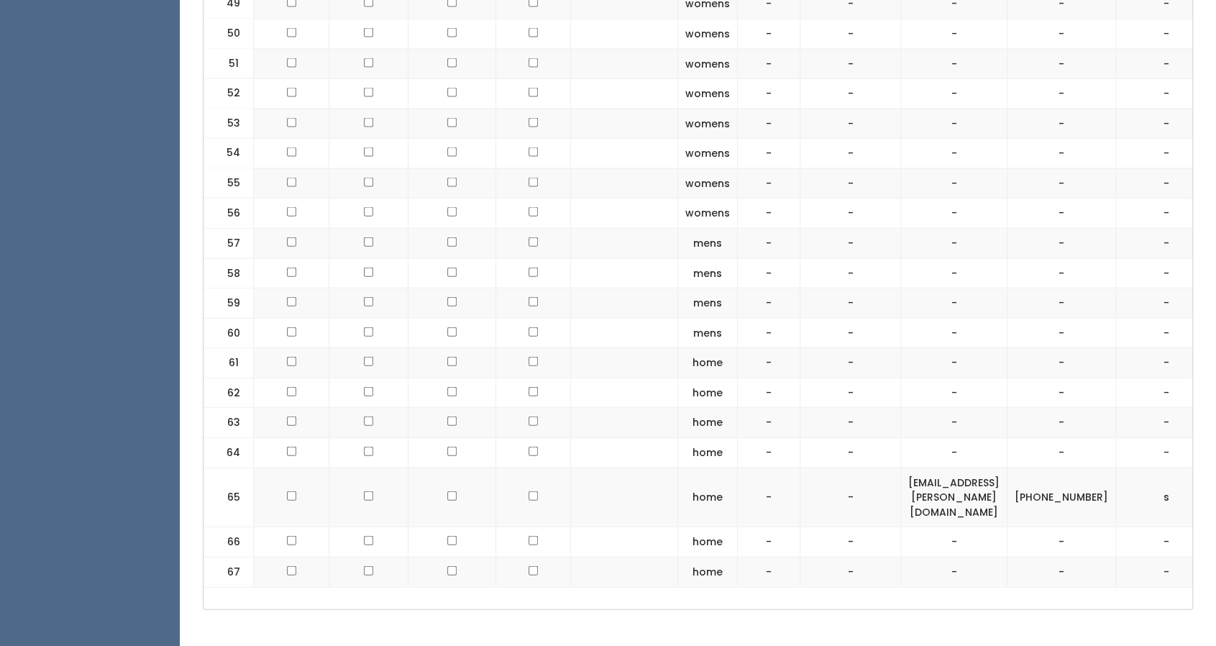
scroll to position [2067, 0]
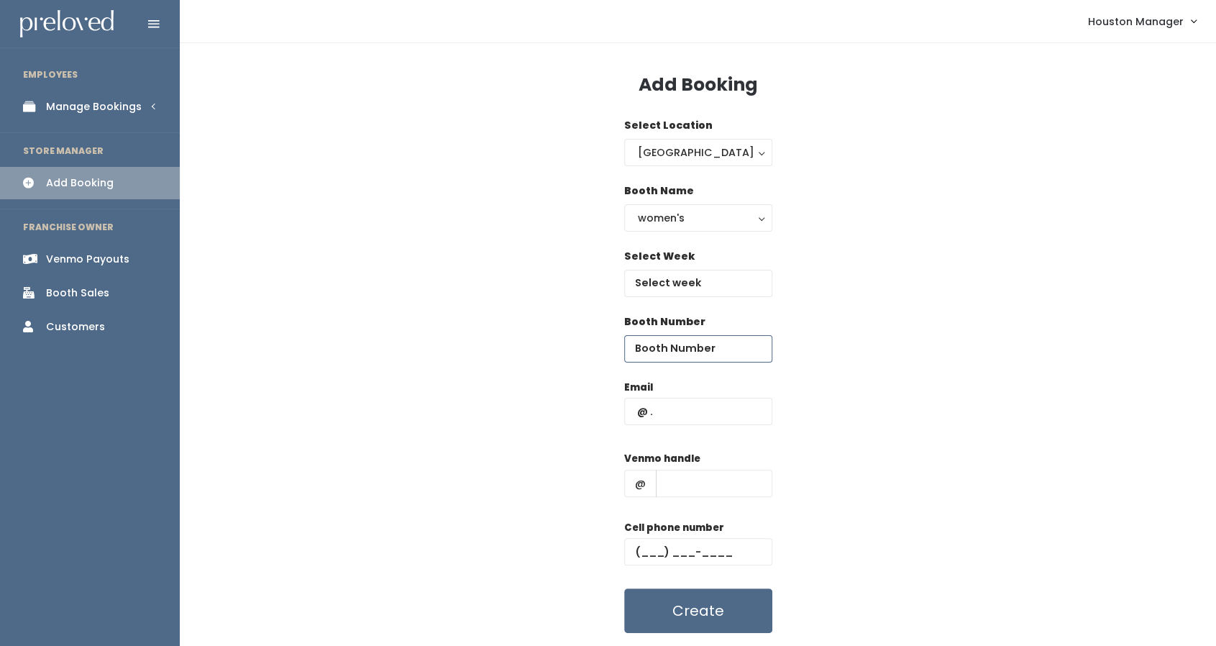
click at [655, 353] on input "number" at bounding box center [698, 348] width 148 height 27
type input "65"
click at [677, 411] on input "text" at bounding box center [698, 411] width 148 height 27
type input "[EMAIL_ADDRESS][PERSON_NAME][DOMAIN_NAME]"
click at [714, 483] on input "text" at bounding box center [714, 483] width 117 height 27
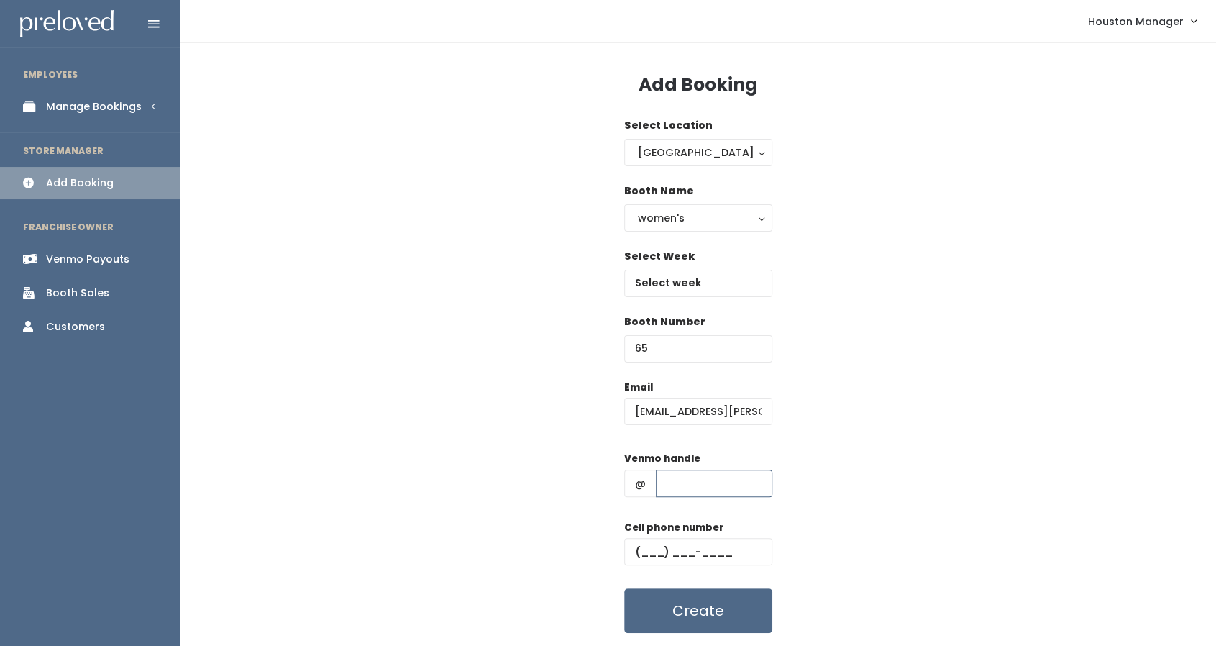
type input "555"
click at [705, 568] on div "Cell phone number" at bounding box center [698, 549] width 148 height 58
click at [703, 550] on input "text" at bounding box center [698, 551] width 148 height 27
type input "(655) 555-5555"
click at [696, 290] on input "text" at bounding box center [698, 283] width 148 height 27
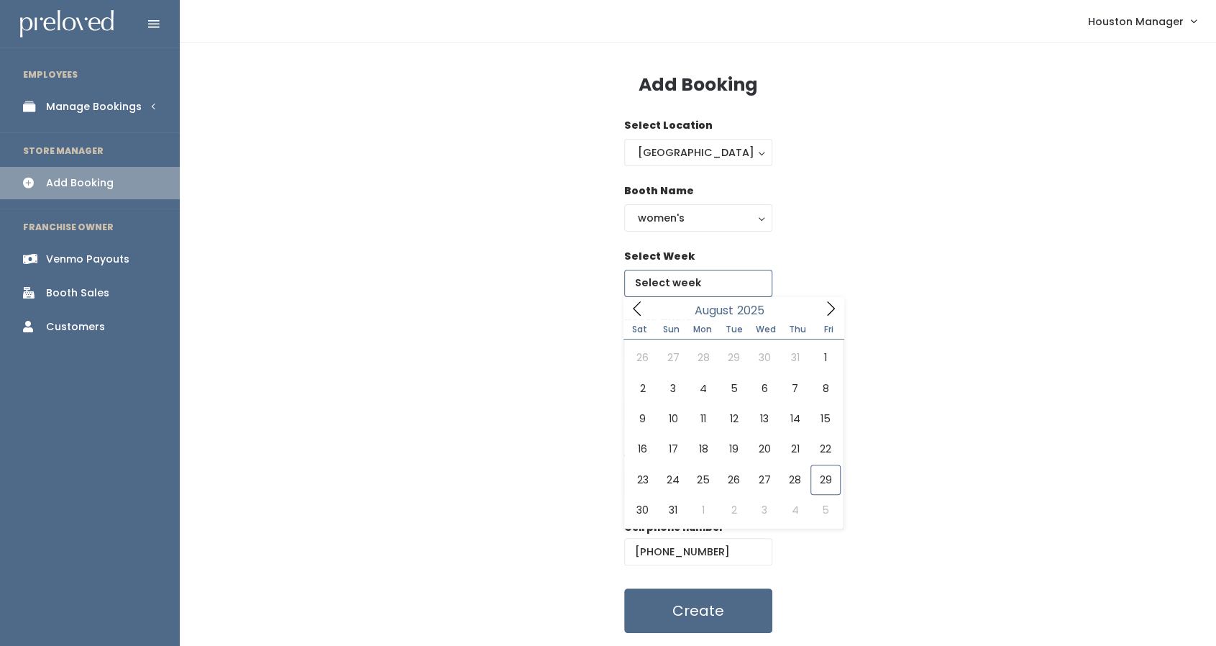
click at [838, 312] on icon at bounding box center [831, 309] width 16 height 16
type input "September 27 to October 3"
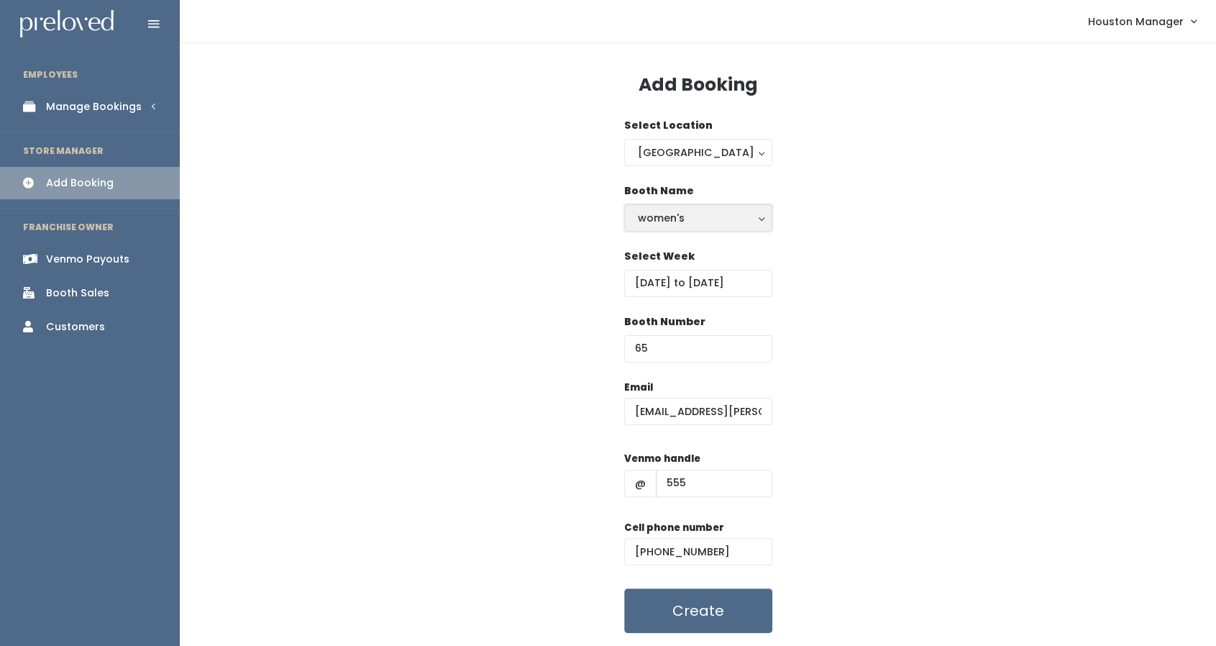
click at [665, 204] on button "women's" at bounding box center [698, 217] width 148 height 27
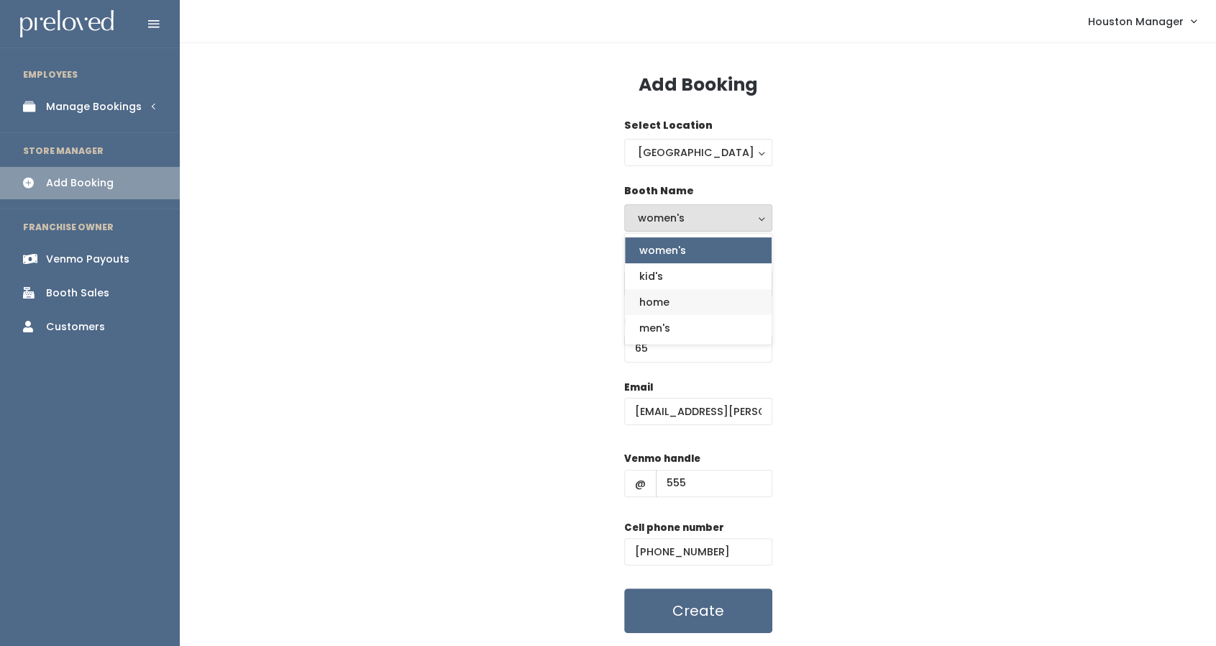
click at [673, 296] on link "home" at bounding box center [698, 302] width 147 height 26
select select "home"
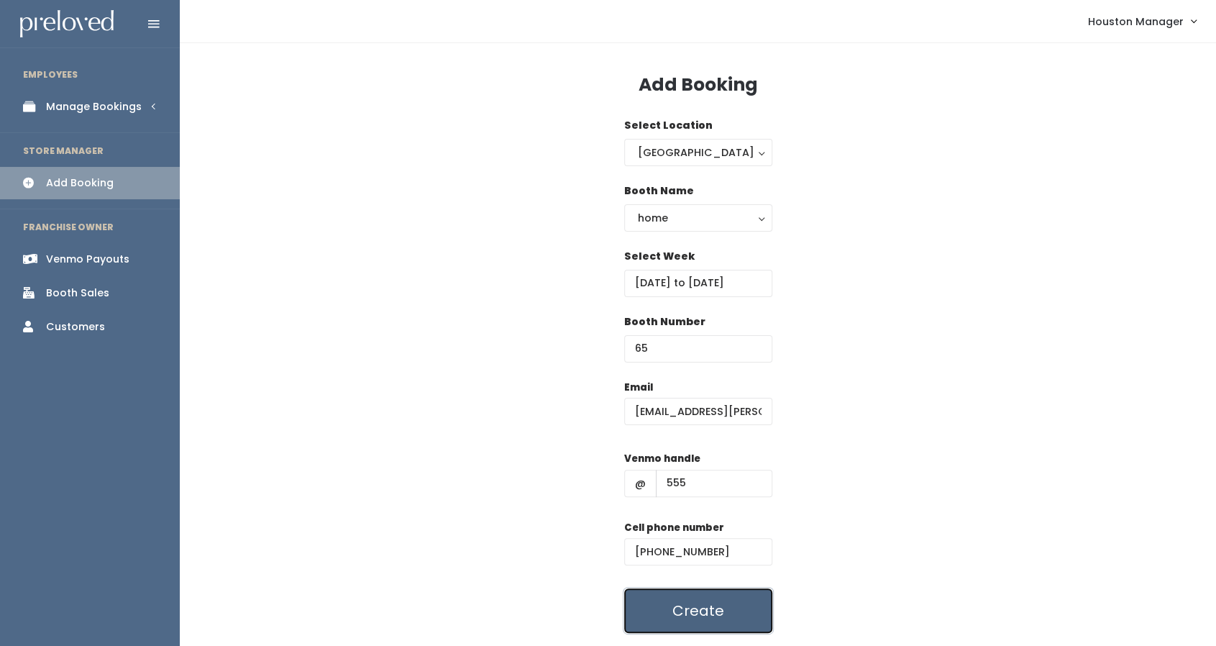
click at [711, 598] on button "Create" at bounding box center [698, 610] width 148 height 45
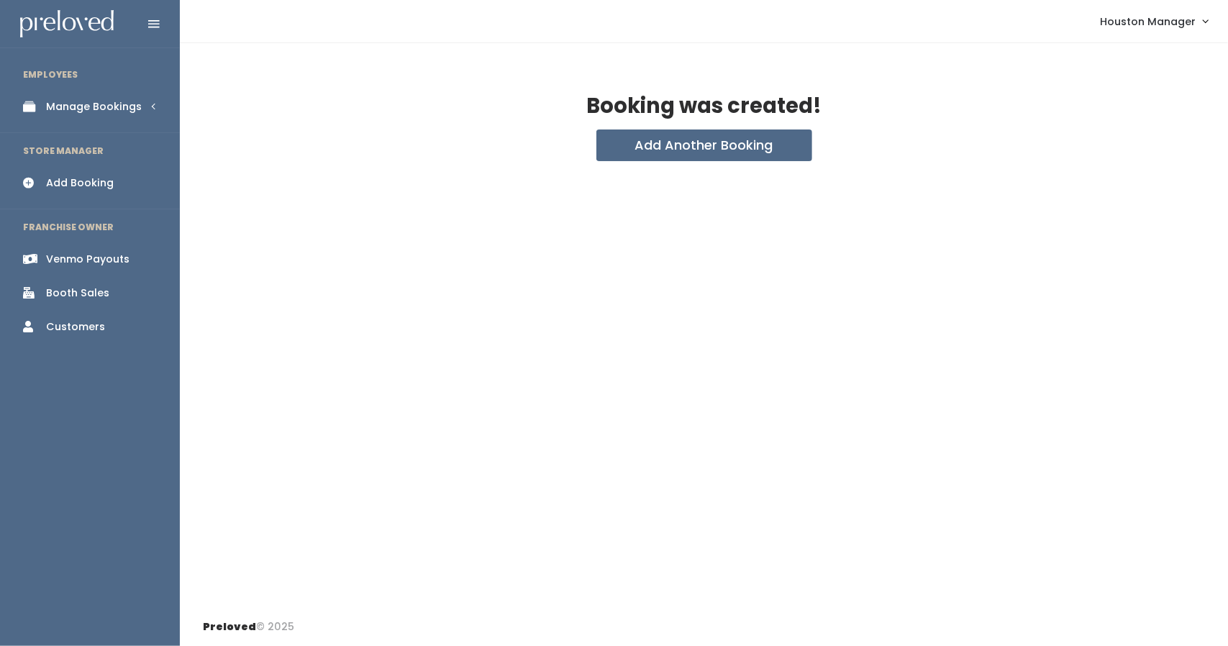
click at [95, 111] on div "Manage Bookings" at bounding box center [94, 106] width 96 height 15
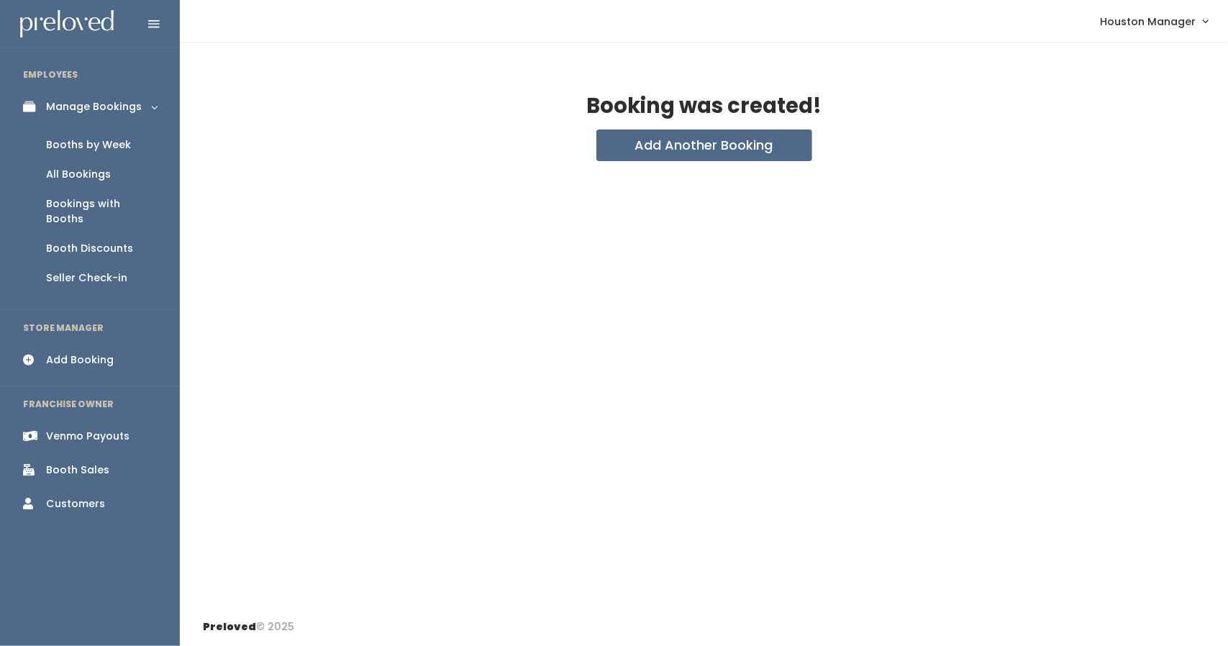
click at [117, 142] on div "Booths by Week" at bounding box center [88, 144] width 85 height 15
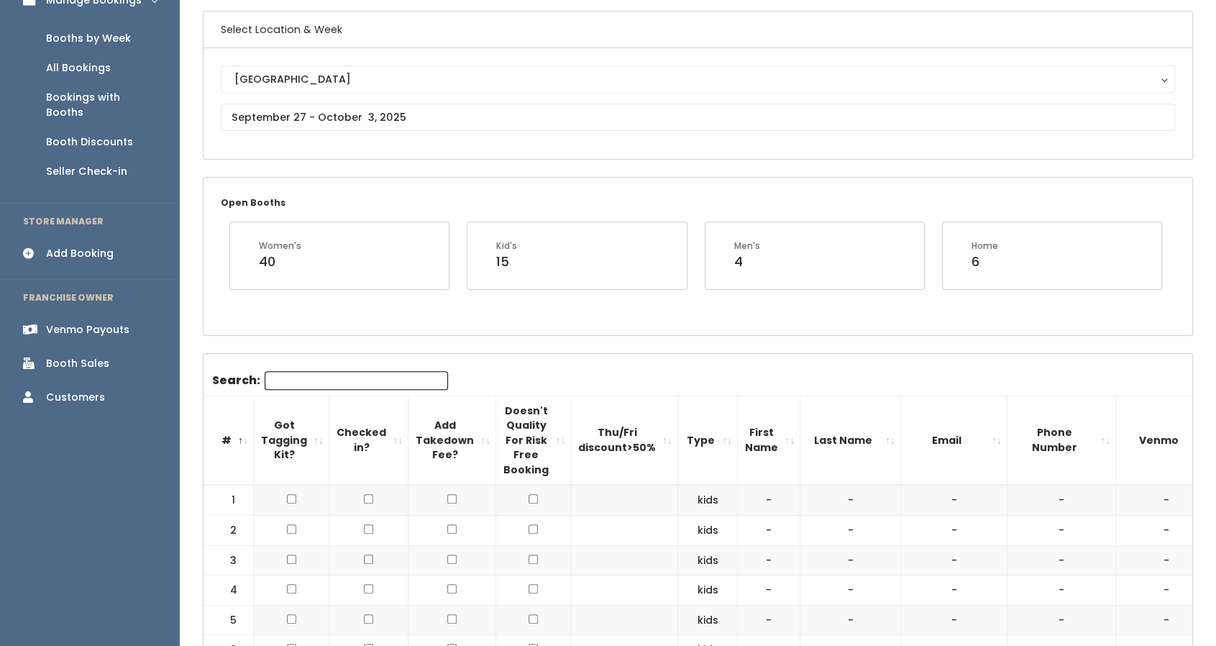
scroll to position [87, 0]
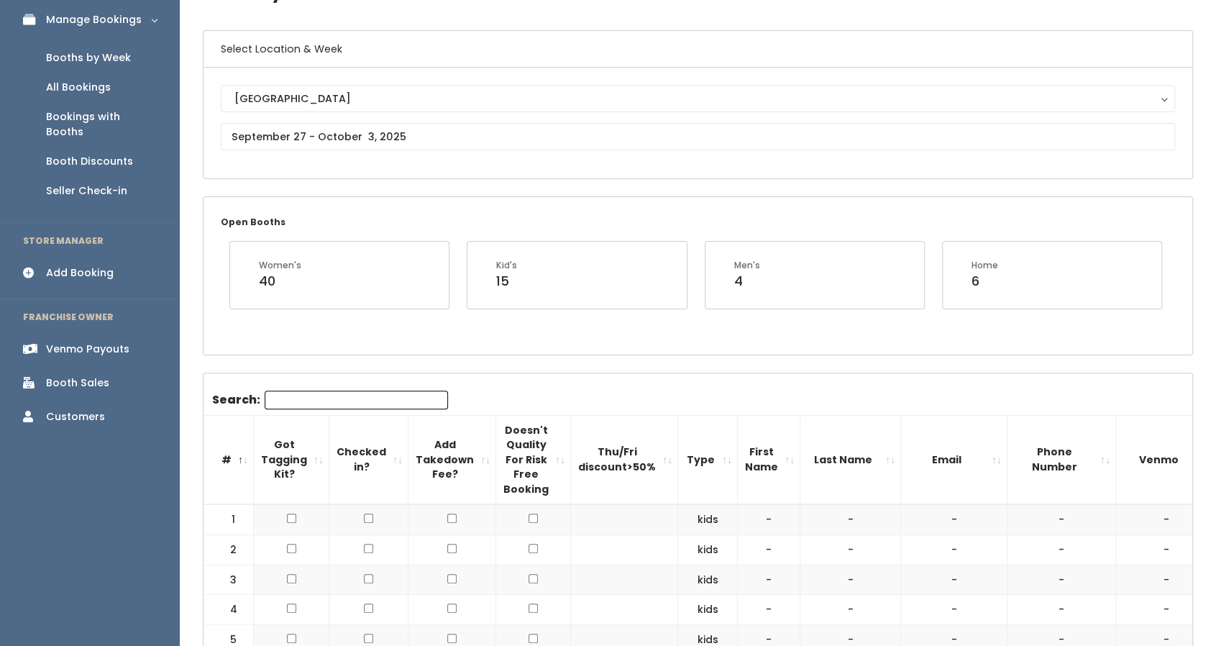
click at [86, 265] on div "Add Booking" at bounding box center [80, 272] width 68 height 15
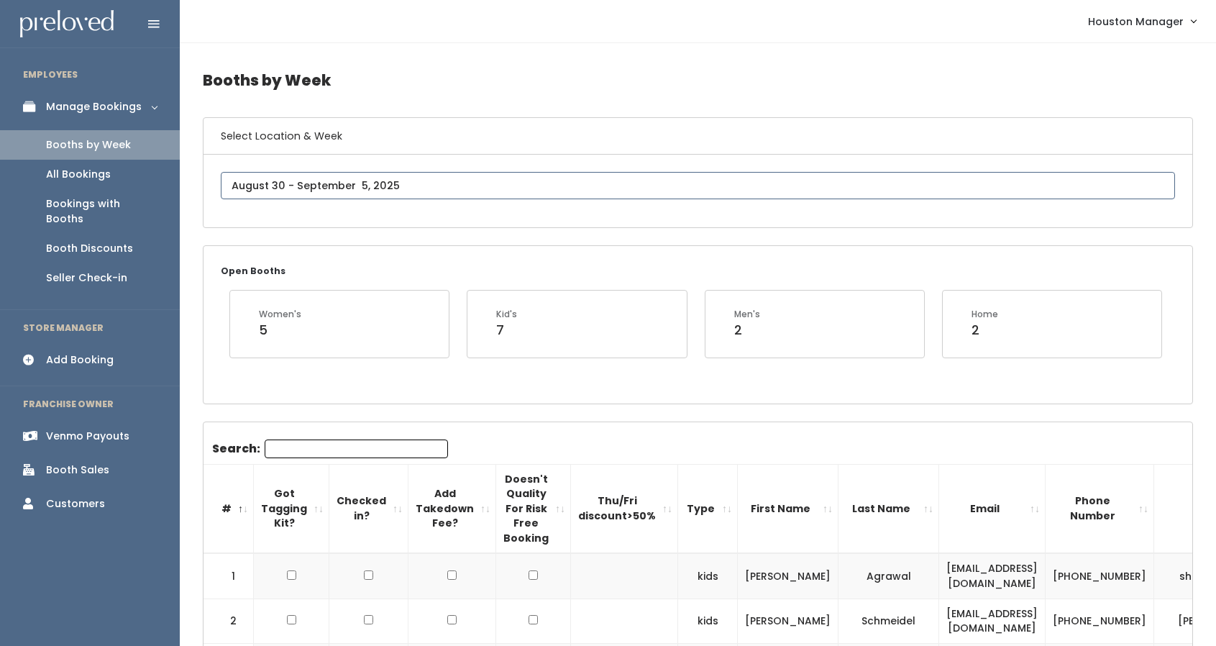
click at [291, 184] on input "text" at bounding box center [698, 185] width 955 height 27
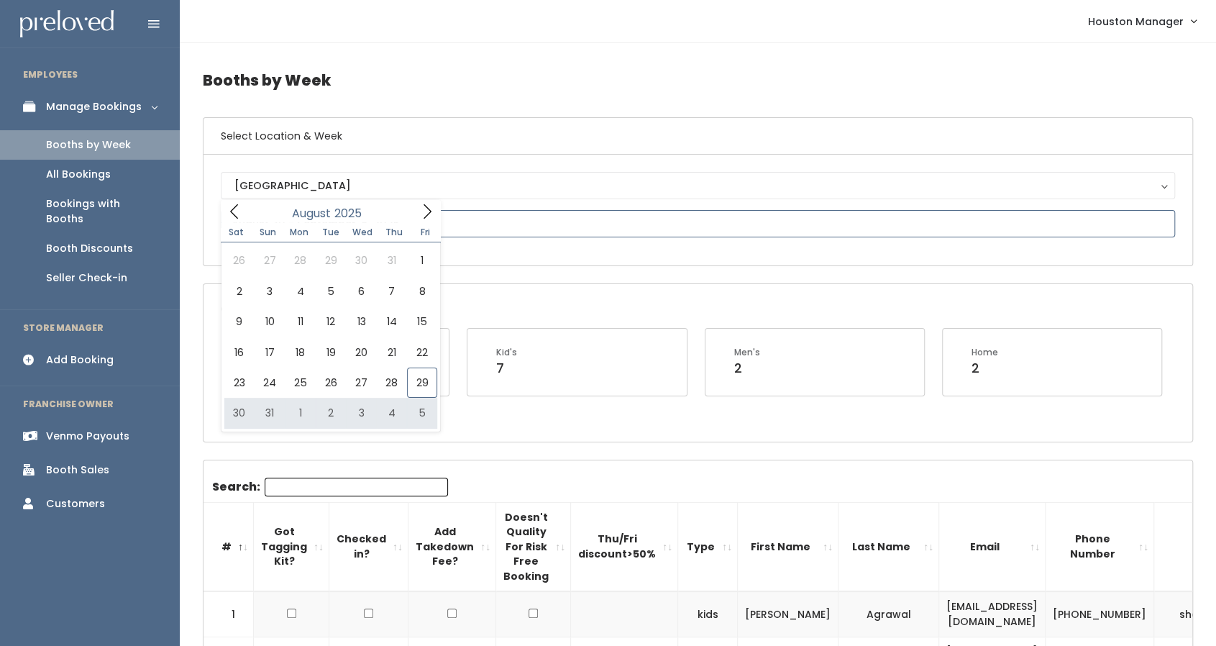
type input "[DATE] to [DATE]"
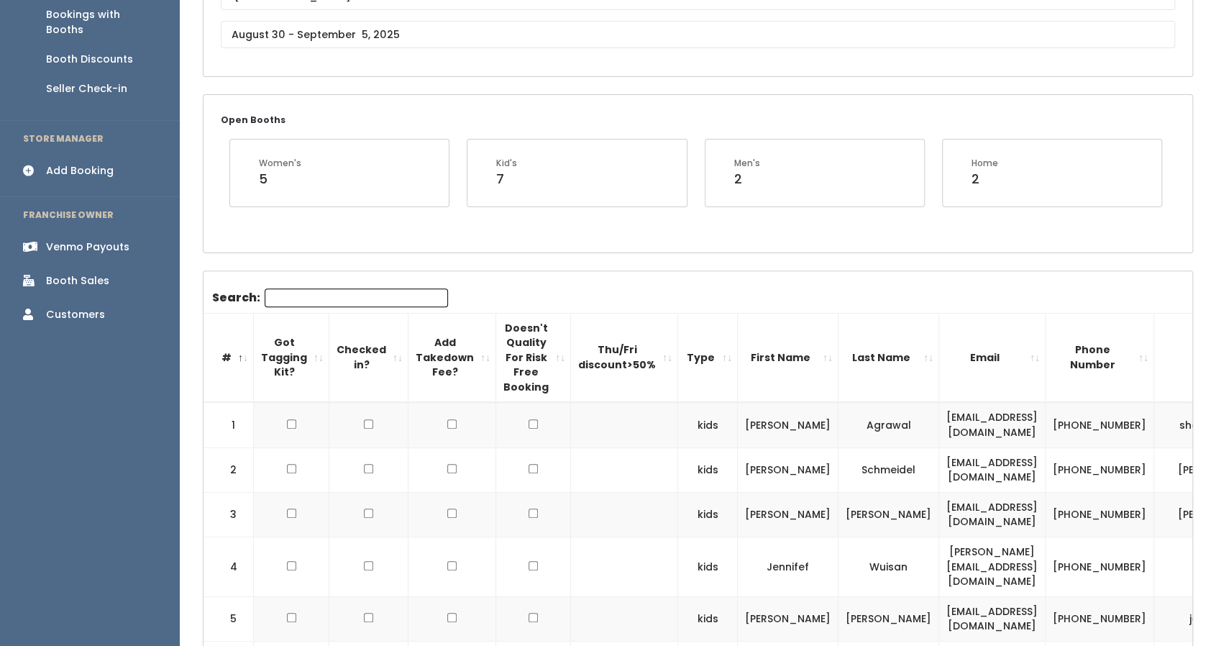
scroll to position [190, 0]
click at [371, 45] on input "text" at bounding box center [698, 33] width 955 height 27
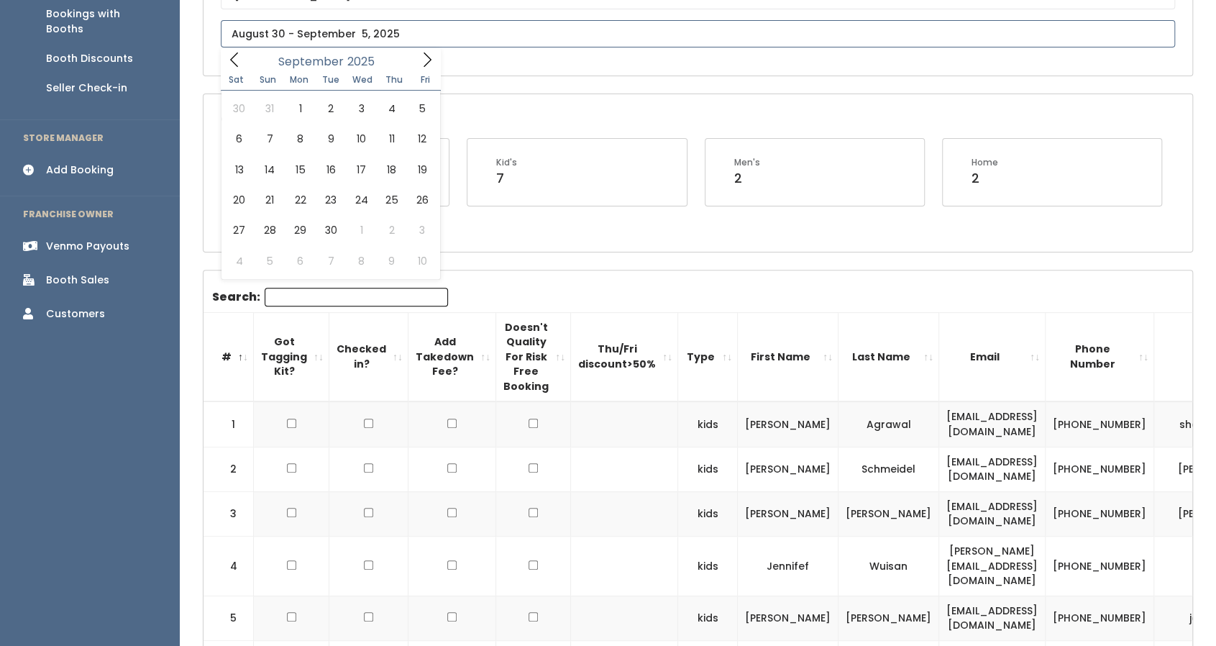
click at [424, 58] on icon at bounding box center [427, 60] width 16 height 16
type input "August 30 to September 5"
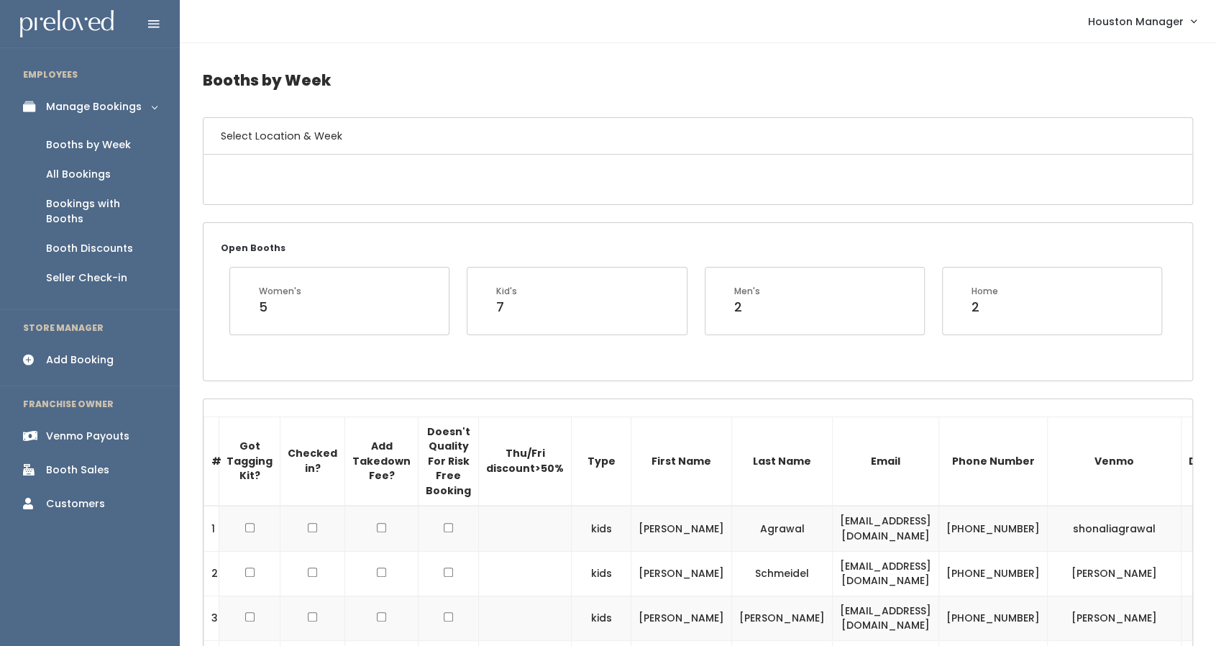
click at [330, 37] on div "Houston Manager My bookings Account settings Logout" at bounding box center [700, 21] width 1019 height 31
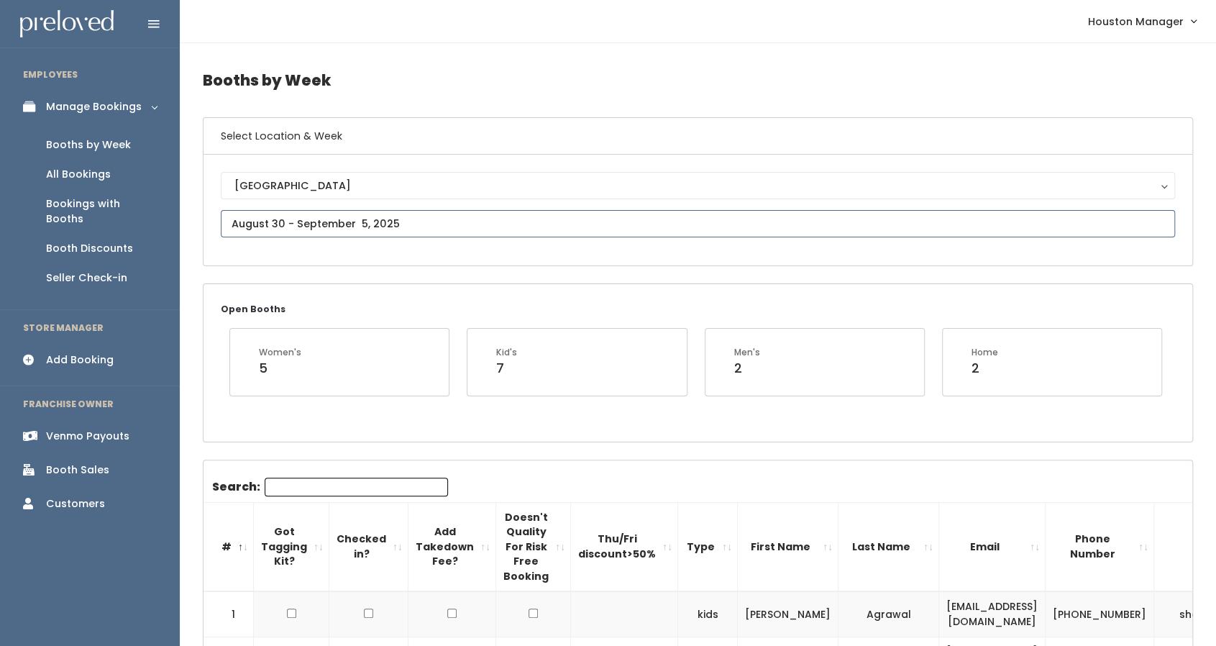
click at [332, 217] on input "text" at bounding box center [698, 223] width 955 height 27
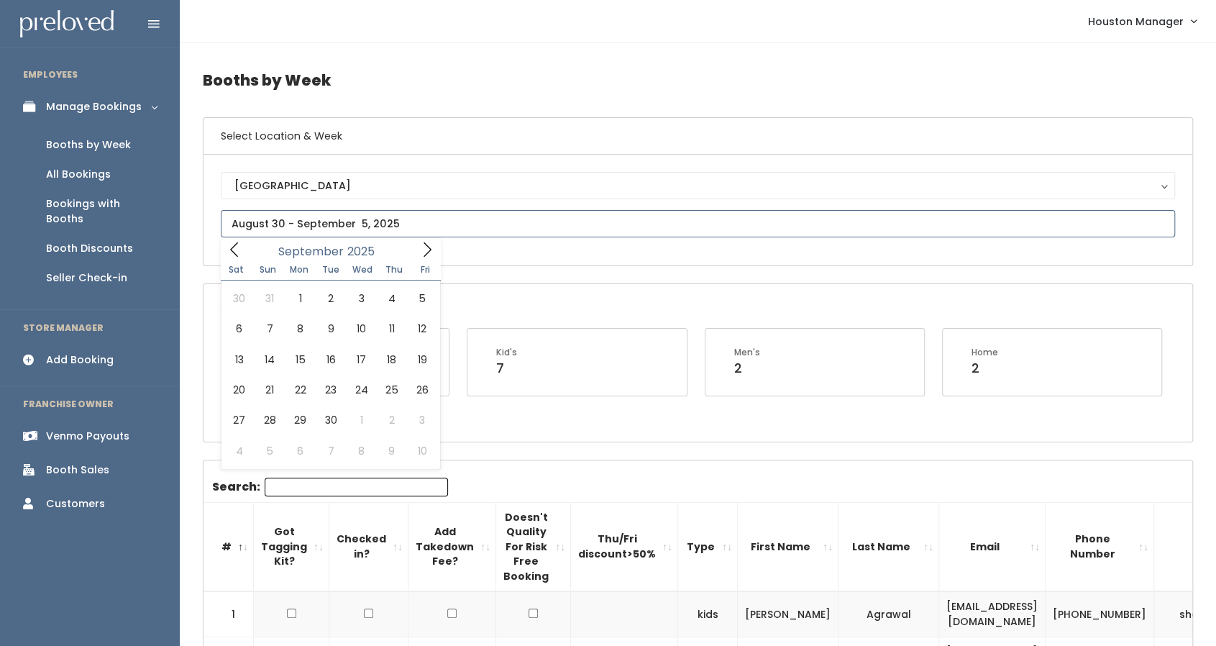
click at [420, 248] on icon at bounding box center [427, 250] width 16 height 16
type input "September 6 to September 12"
click at [304, 232] on input "text" at bounding box center [698, 223] width 955 height 27
click at [427, 250] on icon at bounding box center [427, 250] width 16 height 16
type input "September 13 to September 19"
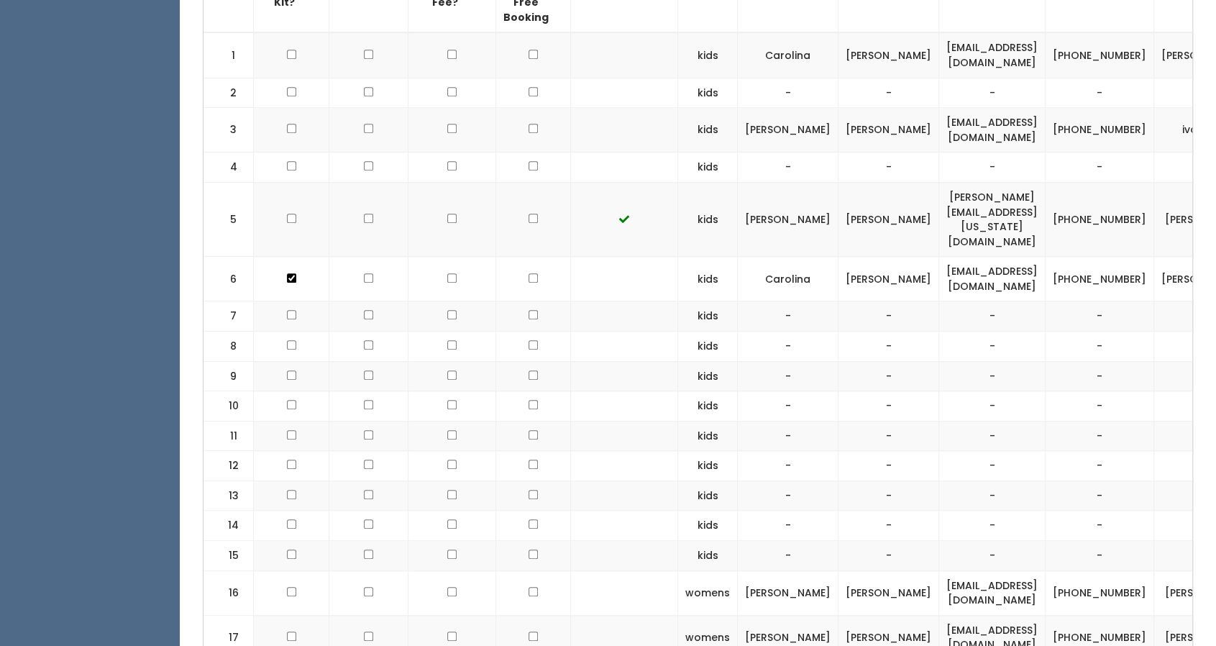
scroll to position [642, 0]
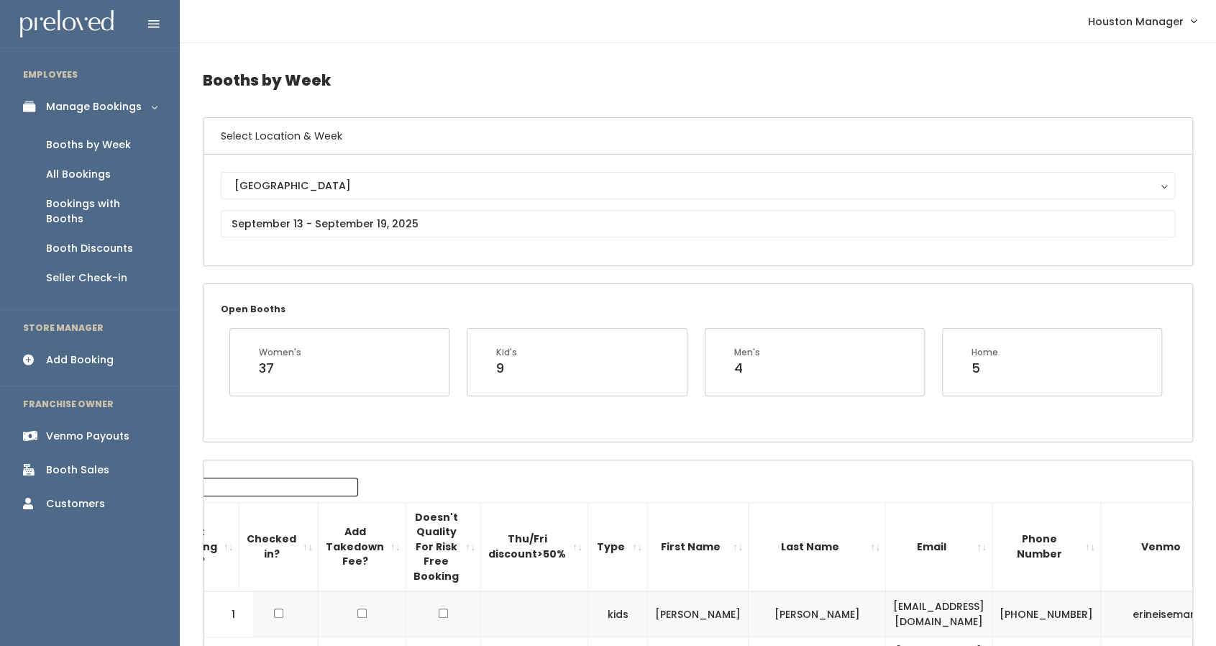
click at [350, 237] on div "Houston Houston" at bounding box center [698, 210] width 955 height 76
click at [266, 227] on input "text" at bounding box center [698, 223] width 955 height 27
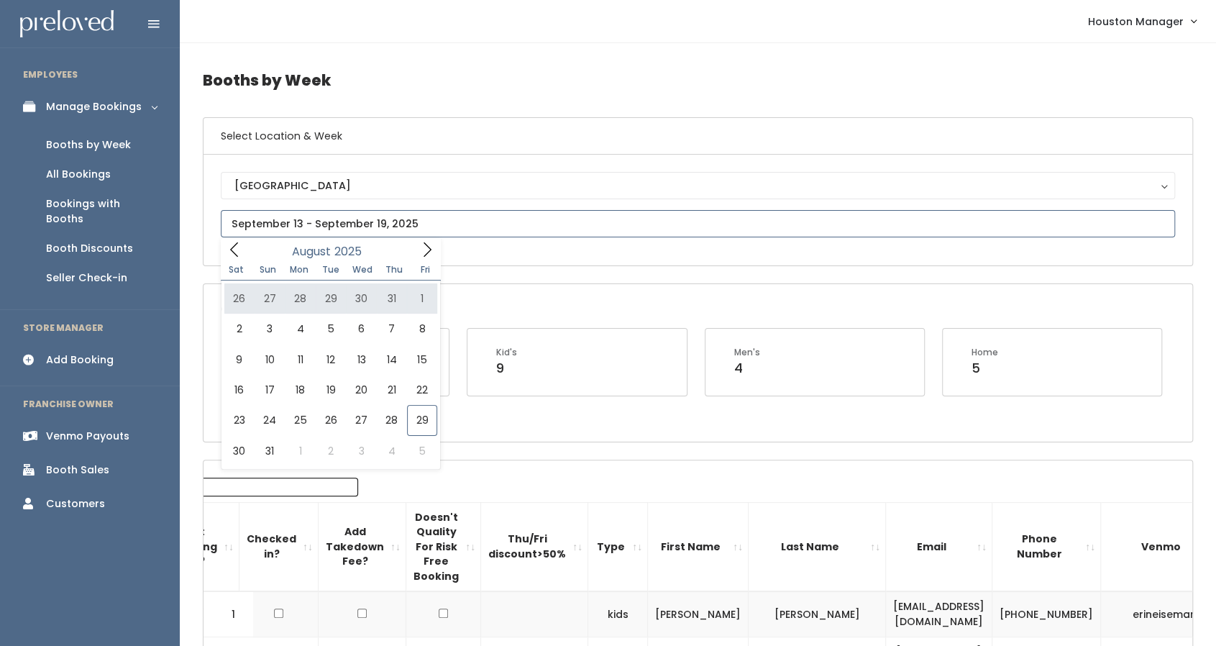
click at [414, 245] on span at bounding box center [427, 249] width 27 height 22
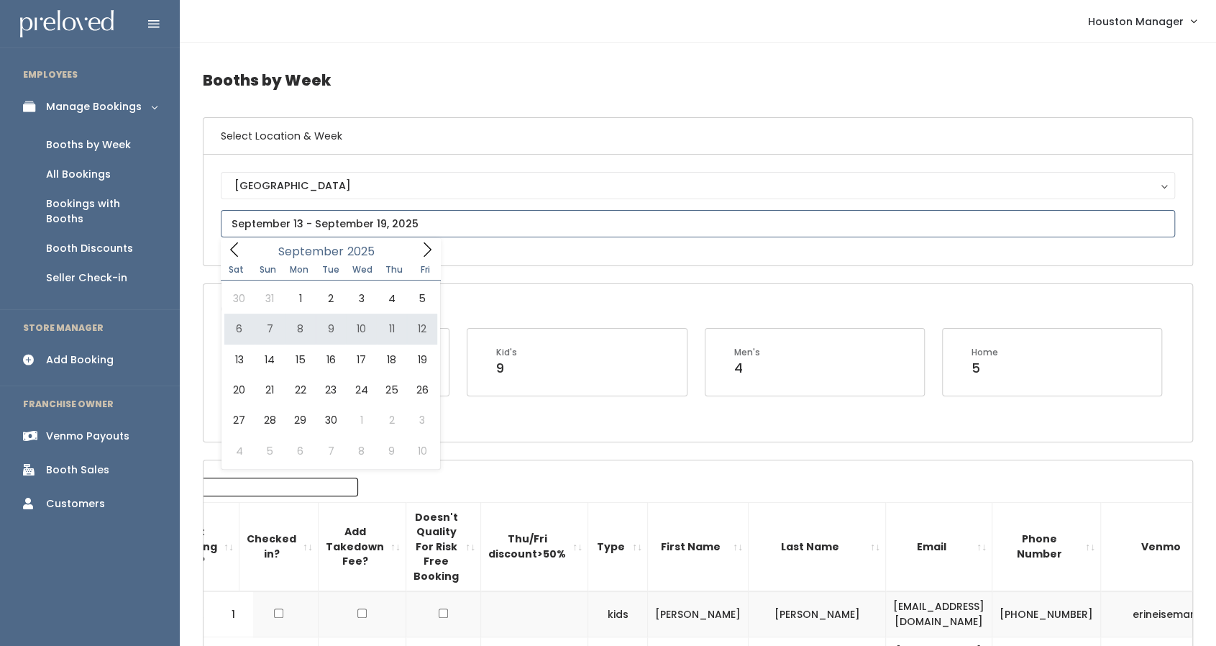
type input "September 6 to September 12"
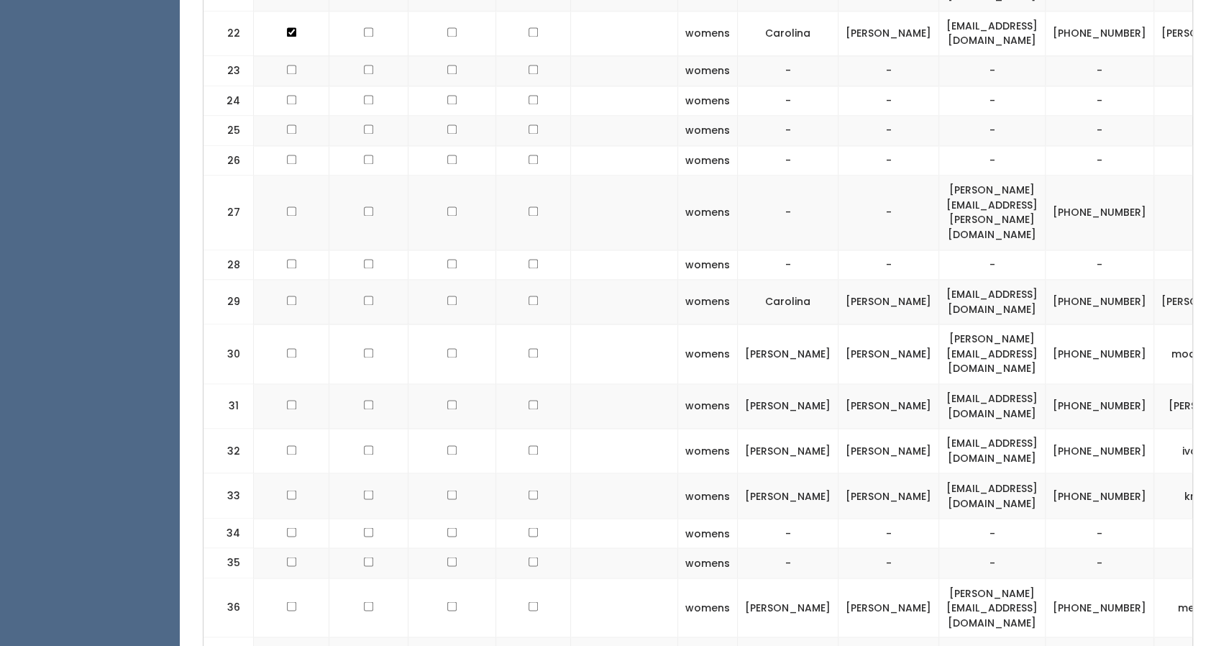
scroll to position [1631, 0]
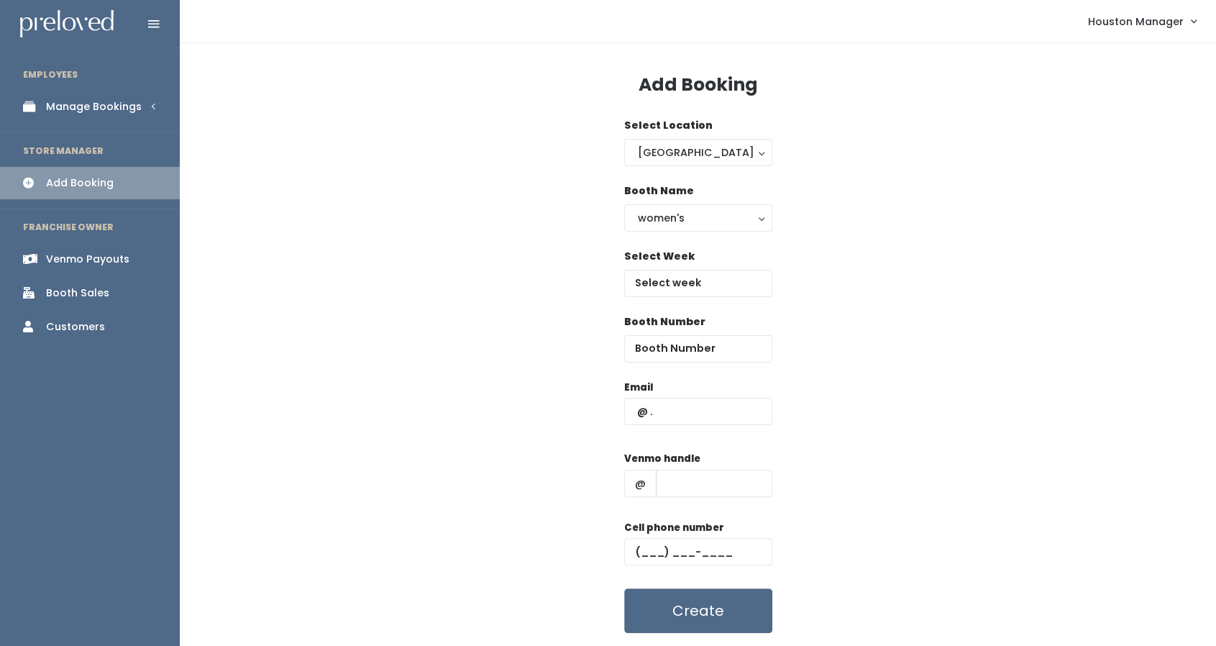
click at [687, 263] on div "Select Week" at bounding box center [698, 273] width 148 height 48
click at [693, 285] on input "text" at bounding box center [698, 283] width 148 height 27
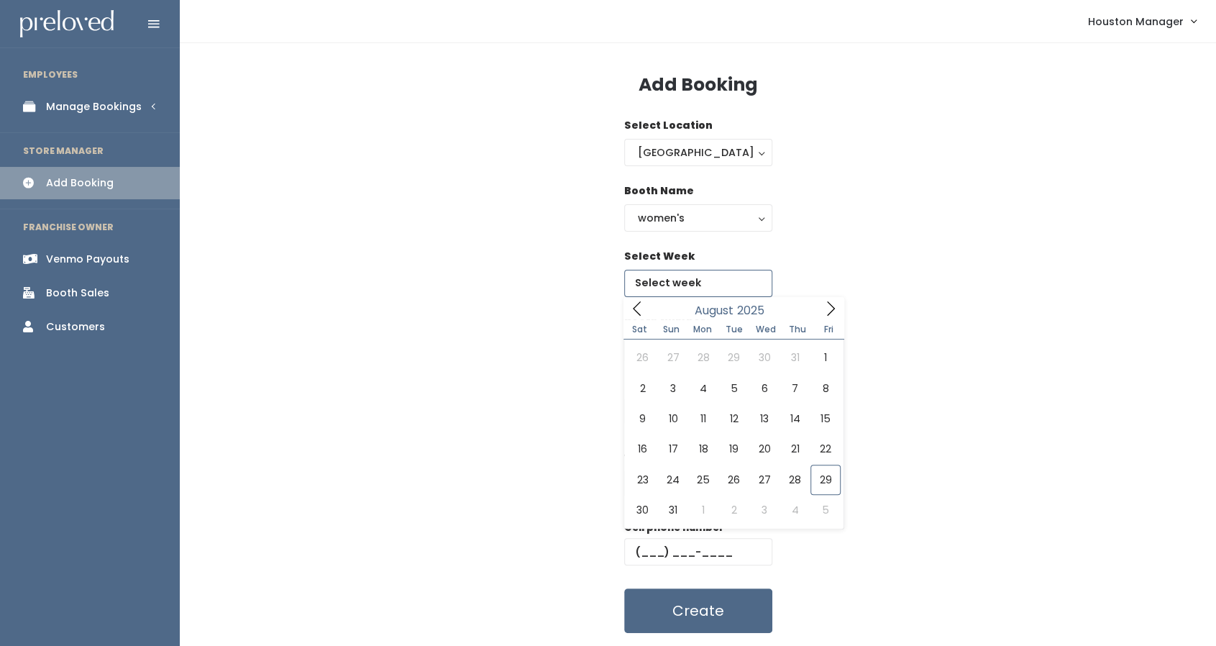
click at [826, 309] on icon at bounding box center [831, 309] width 16 height 16
type input "September 6 to September 12"
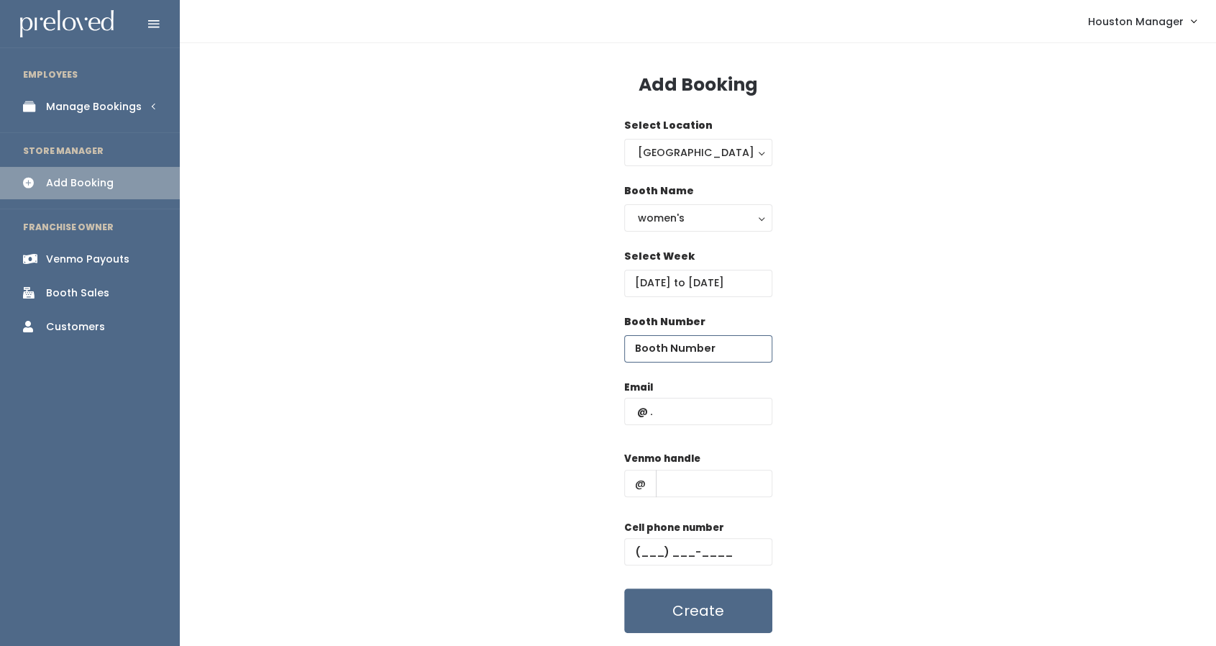
click at [693, 346] on input "number" at bounding box center [698, 348] width 148 height 27
type input "35"
click at [695, 396] on div "Email" at bounding box center [698, 410] width 148 height 60
click at [696, 409] on input "text" at bounding box center [698, 411] width 148 height 27
paste input "[PERSON_NAME][EMAIL_ADDRESS][DOMAIN_NAME]"
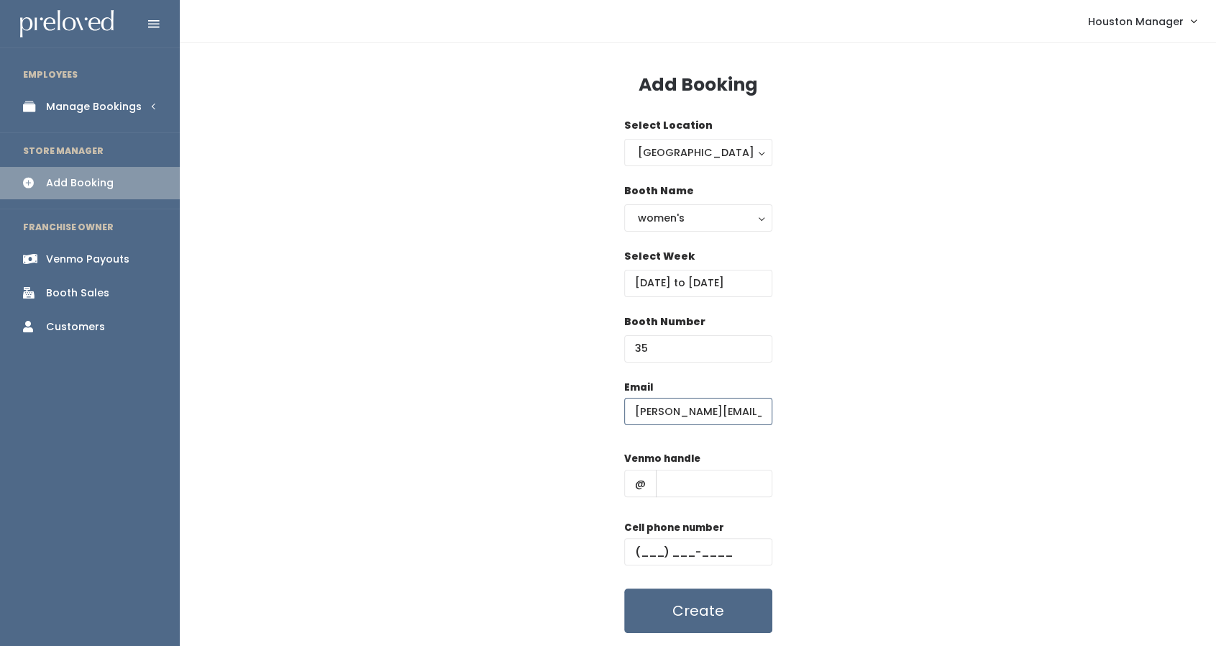
scroll to position [0, 21]
type input "[PERSON_NAME][EMAIL_ADDRESS][DOMAIN_NAME]"
click at [679, 488] on input "text" at bounding box center [714, 483] width 117 height 27
type input "melindachen14"
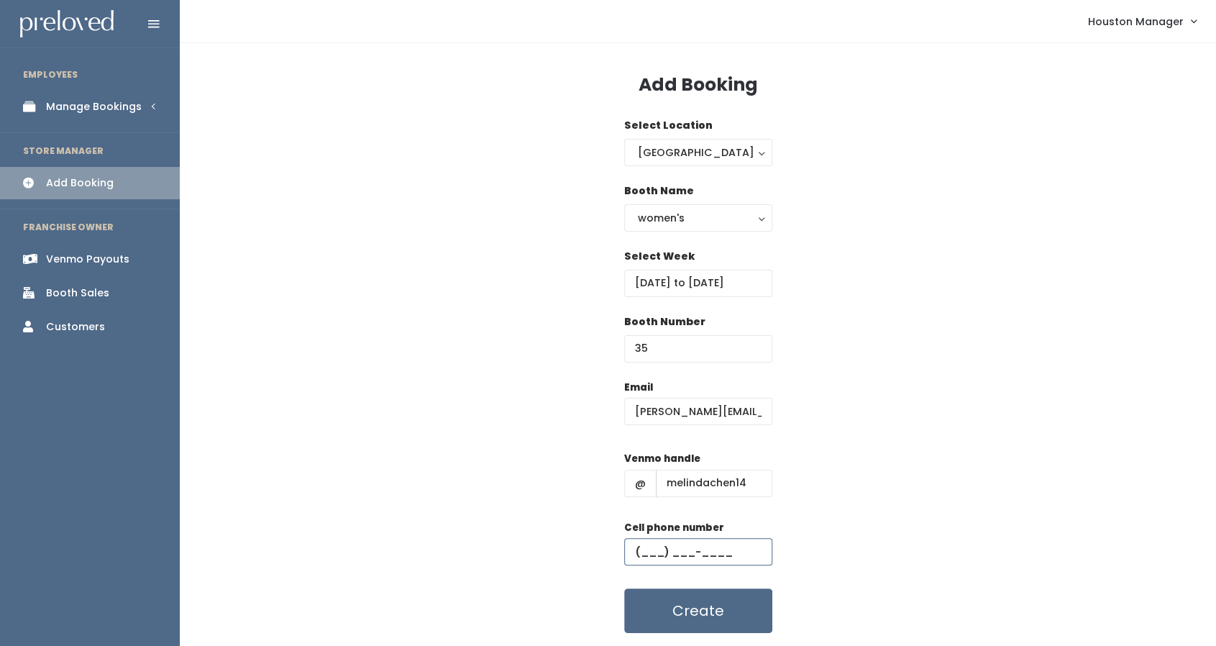
click at [693, 557] on input "text" at bounding box center [698, 551] width 148 height 27
type input "(444) 444-4444"
click at [680, 604] on button "Create" at bounding box center [698, 610] width 148 height 45
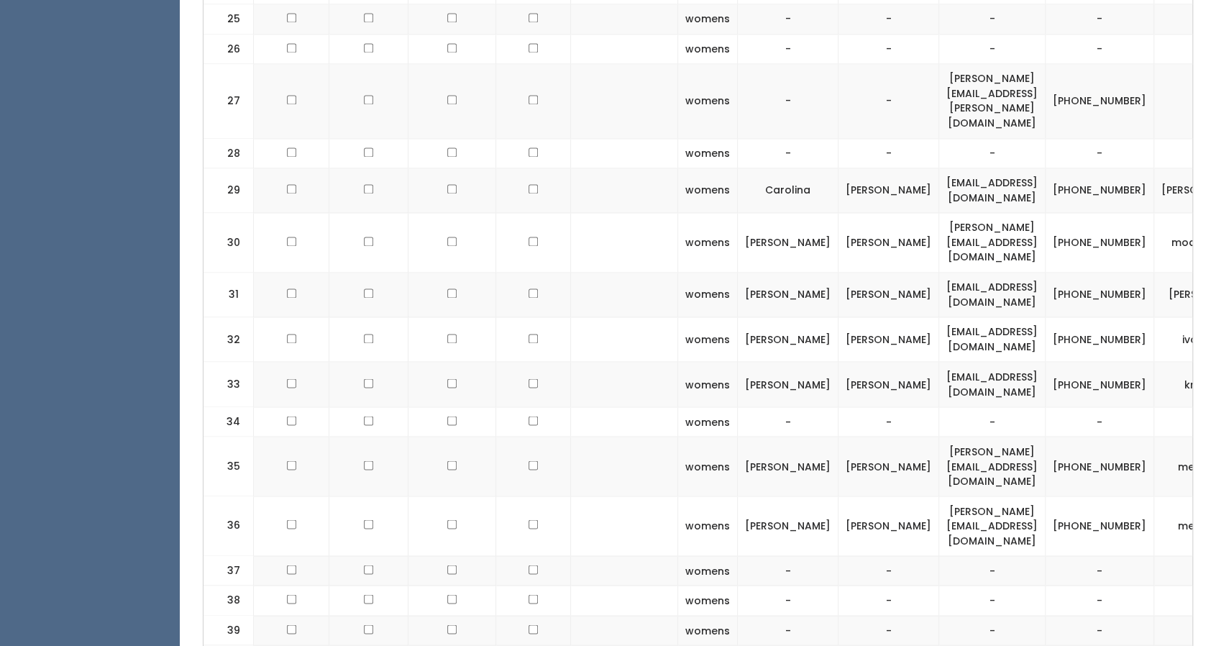
scroll to position [1588, 0]
